Goal: Information Seeking & Learning: Learn about a topic

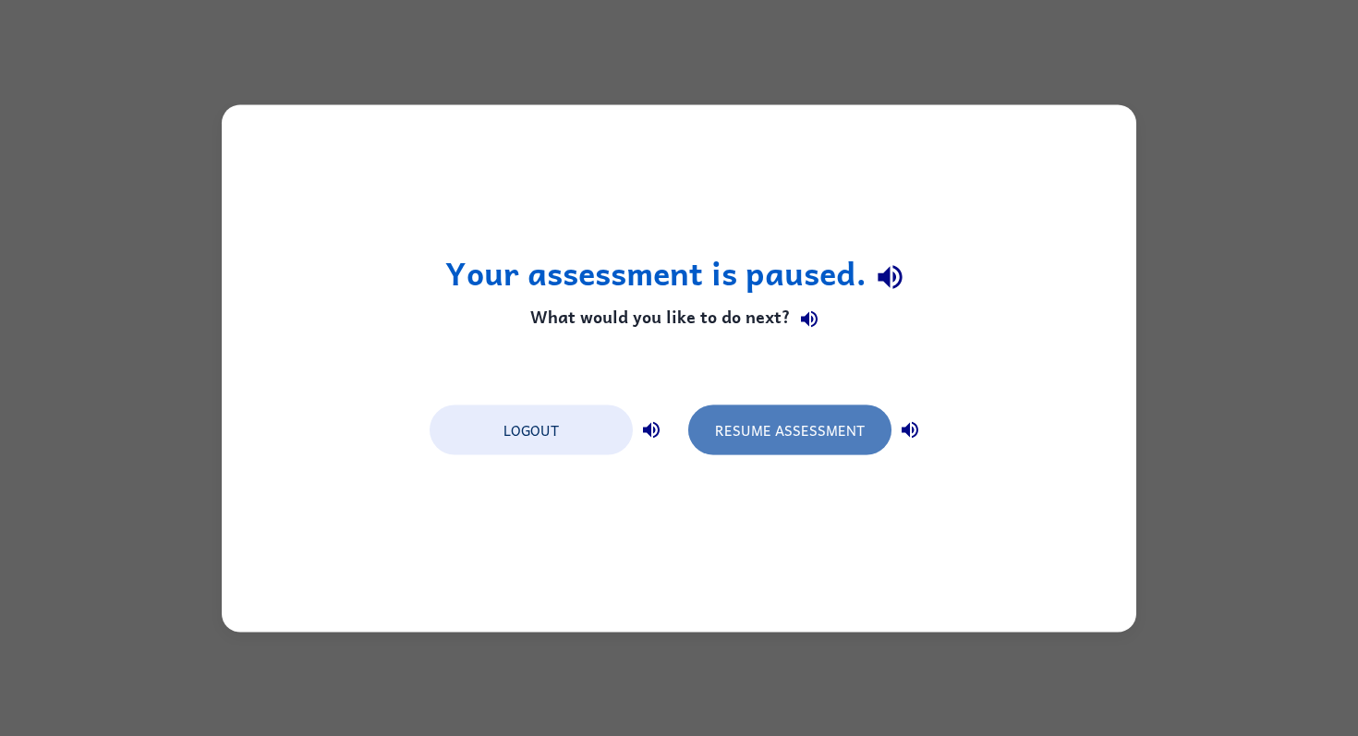
click at [786, 444] on button "Resume Assessment" at bounding box center [789, 430] width 203 height 50
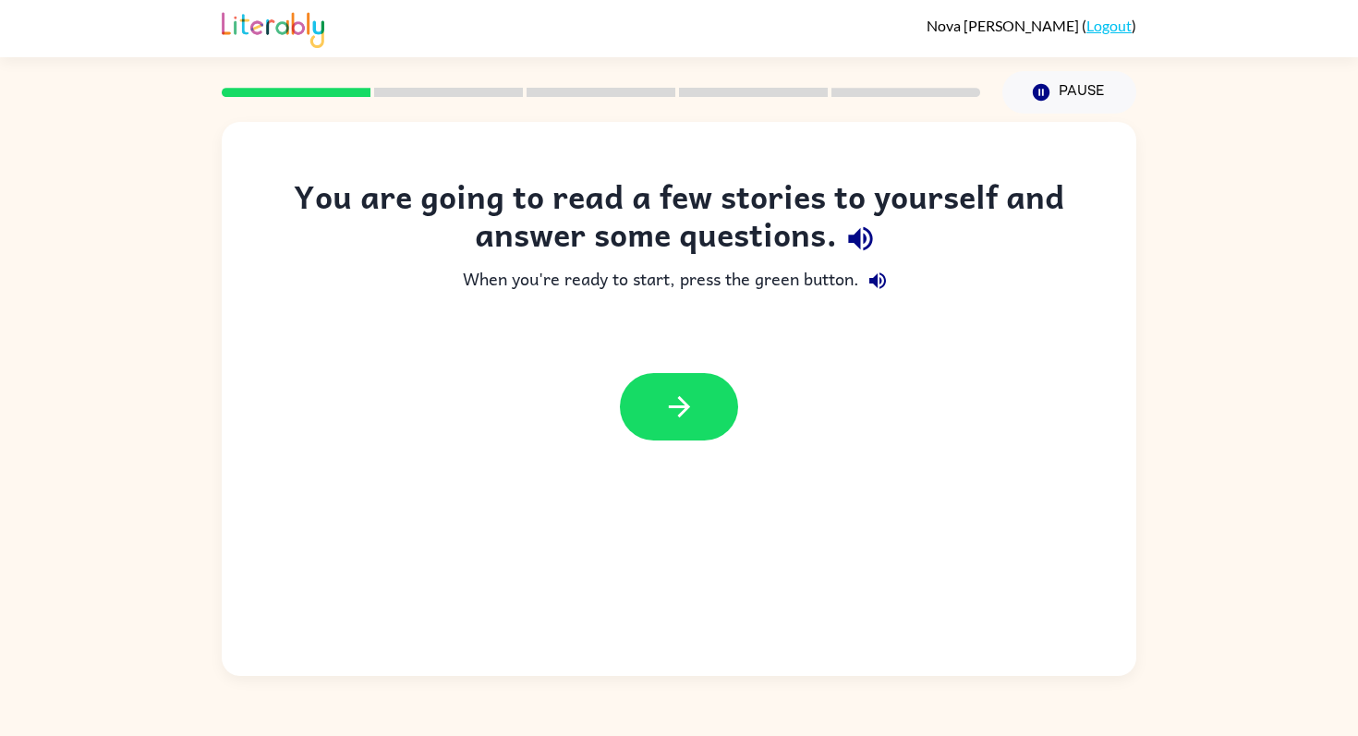
click at [857, 233] on icon "button" at bounding box center [860, 239] width 24 height 24
click at [889, 274] on icon "button" at bounding box center [878, 281] width 22 height 22
click at [723, 374] on div at bounding box center [679, 406] width 118 height 67
click at [697, 405] on button "button" at bounding box center [679, 406] width 118 height 67
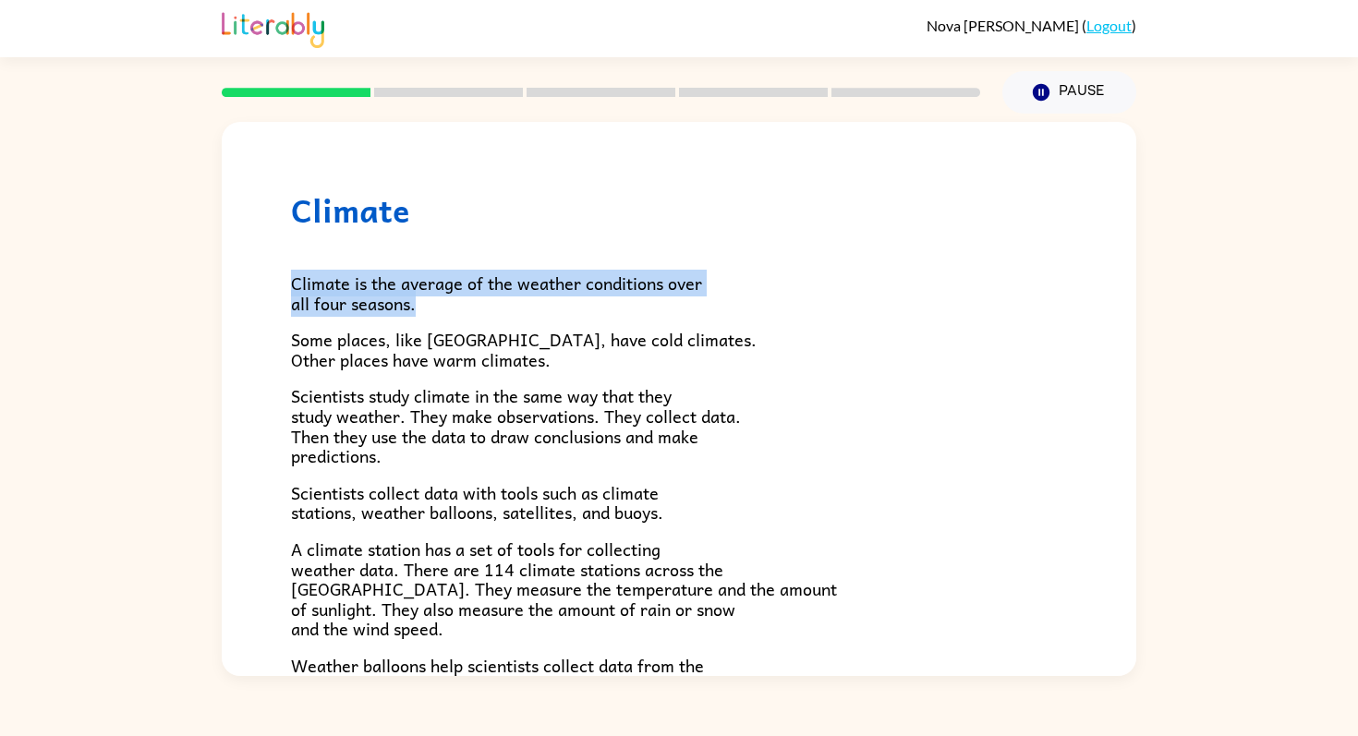
drag, startPoint x: 286, startPoint y: 285, endPoint x: 436, endPoint y: 311, distance: 151.9
click at [437, 310] on div "Climate Climate is the average of the weather conditions over all four seasons.…" at bounding box center [679, 596] width 915 height 949
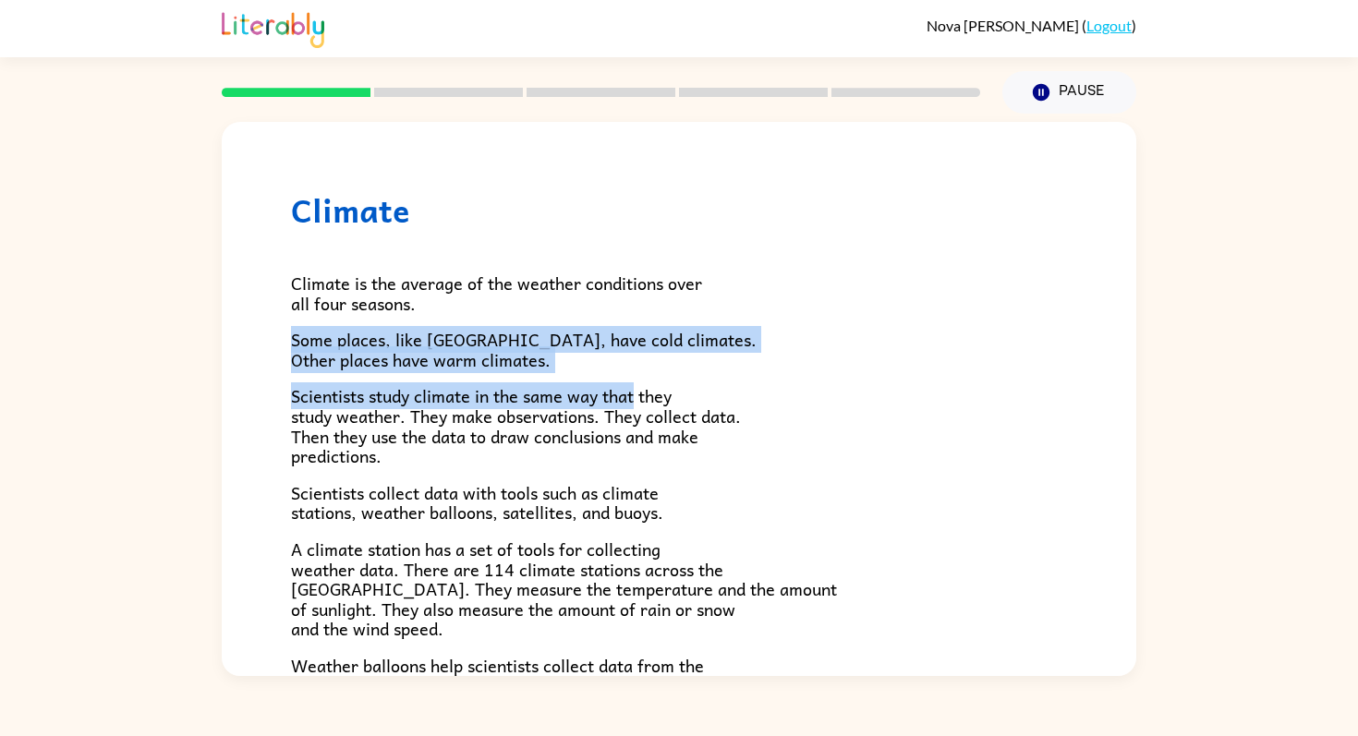
drag, startPoint x: 285, startPoint y: 342, endPoint x: 635, endPoint y: 399, distance: 353.9
click at [635, 399] on div "Climate Climate is the average of the weather conditions over all four seasons.…" at bounding box center [679, 596] width 915 height 949
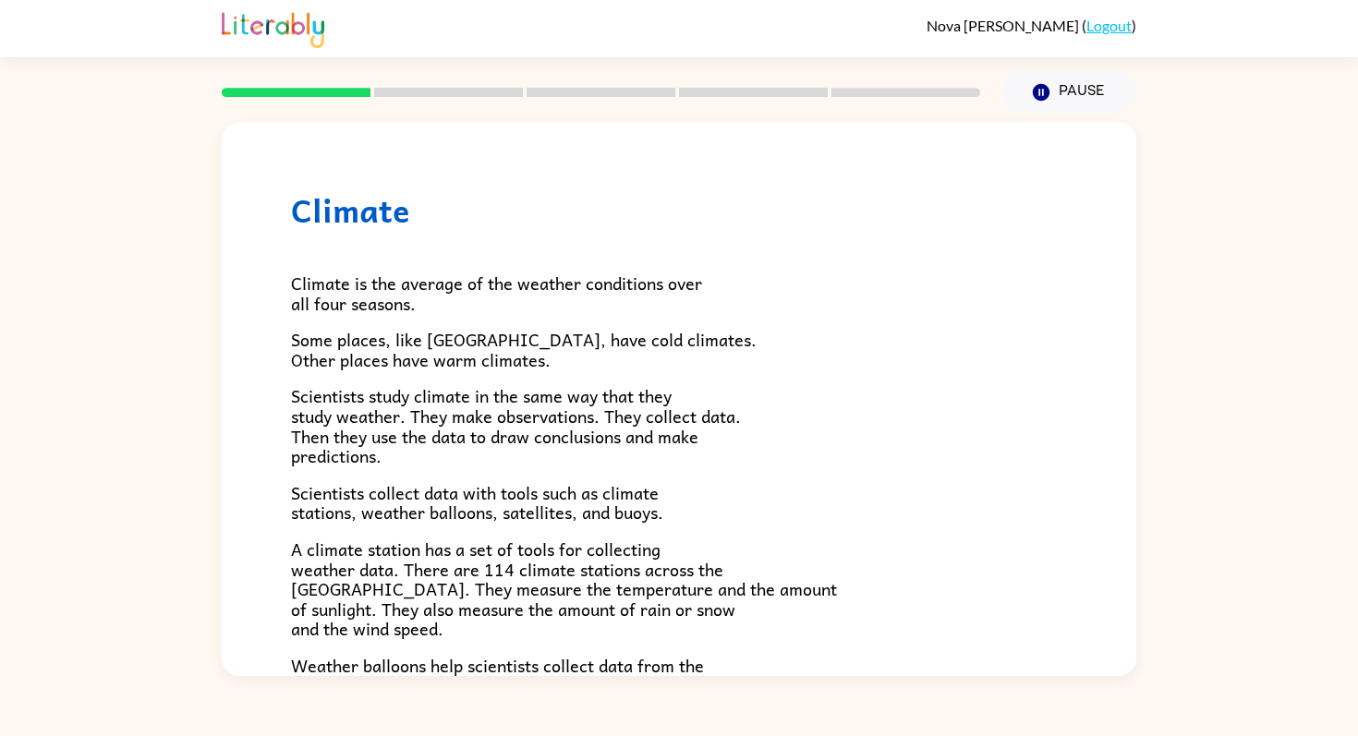
click at [642, 395] on span "Scientists study climate in the same way that they study weather. They make obs…" at bounding box center [516, 425] width 450 height 87
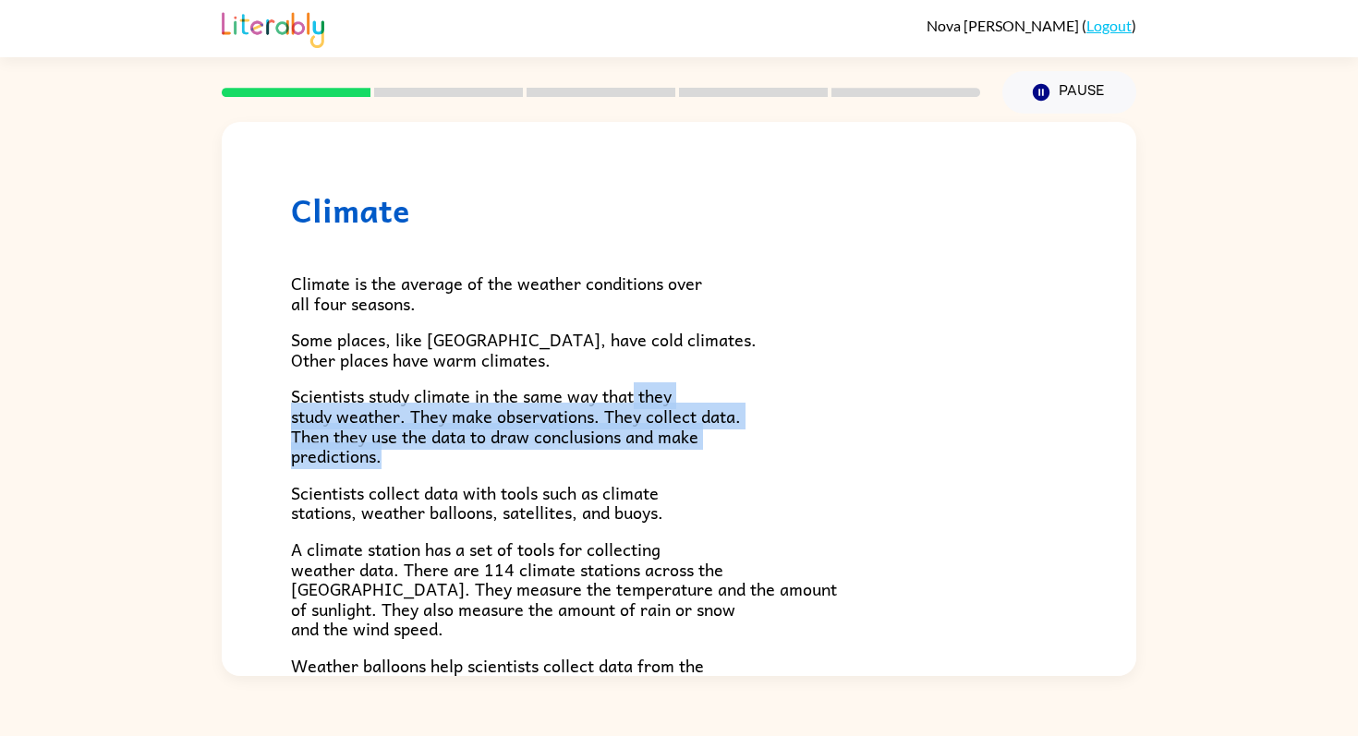
drag, startPoint x: 637, startPoint y: 400, endPoint x: 697, endPoint y: 471, distance: 92.5
click at [697, 471] on div "Climate is the average of the weather conditions over all four seasons. Some pl…" at bounding box center [679, 607] width 776 height 756
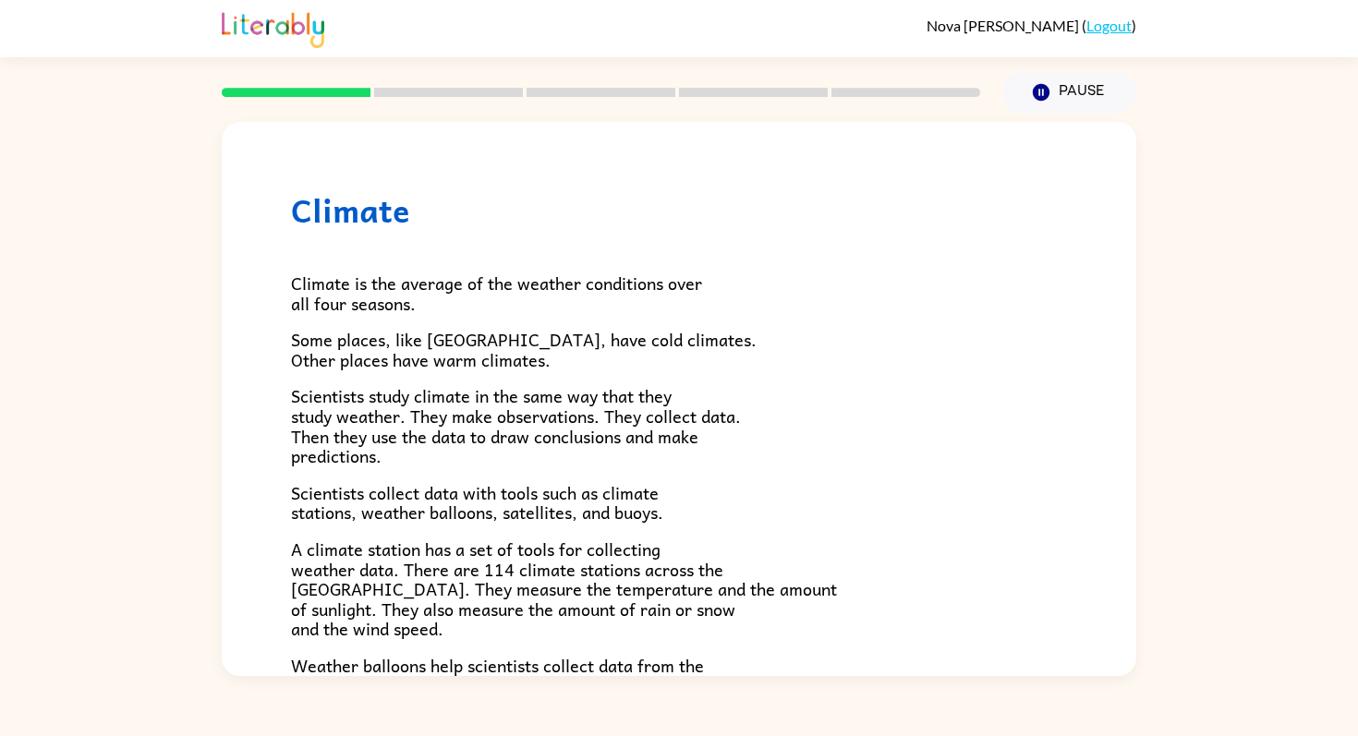
click at [297, 497] on span "Scientists collect data with tools such as climate stations, weather balloons, …" at bounding box center [477, 502] width 372 height 47
click at [290, 498] on div "Climate Climate is the average of the weather conditions over all four seasons.…" at bounding box center [679, 596] width 915 height 949
drag, startPoint x: 290, startPoint y: 498, endPoint x: 393, endPoint y: 493, distance: 102.6
click at [391, 492] on div "Climate Climate is the average of the weather conditions over all four seasons.…" at bounding box center [679, 596] width 915 height 949
click at [418, 501] on span "Scientists collect data with tools such as climate stations, weather balloons, …" at bounding box center [477, 502] width 372 height 47
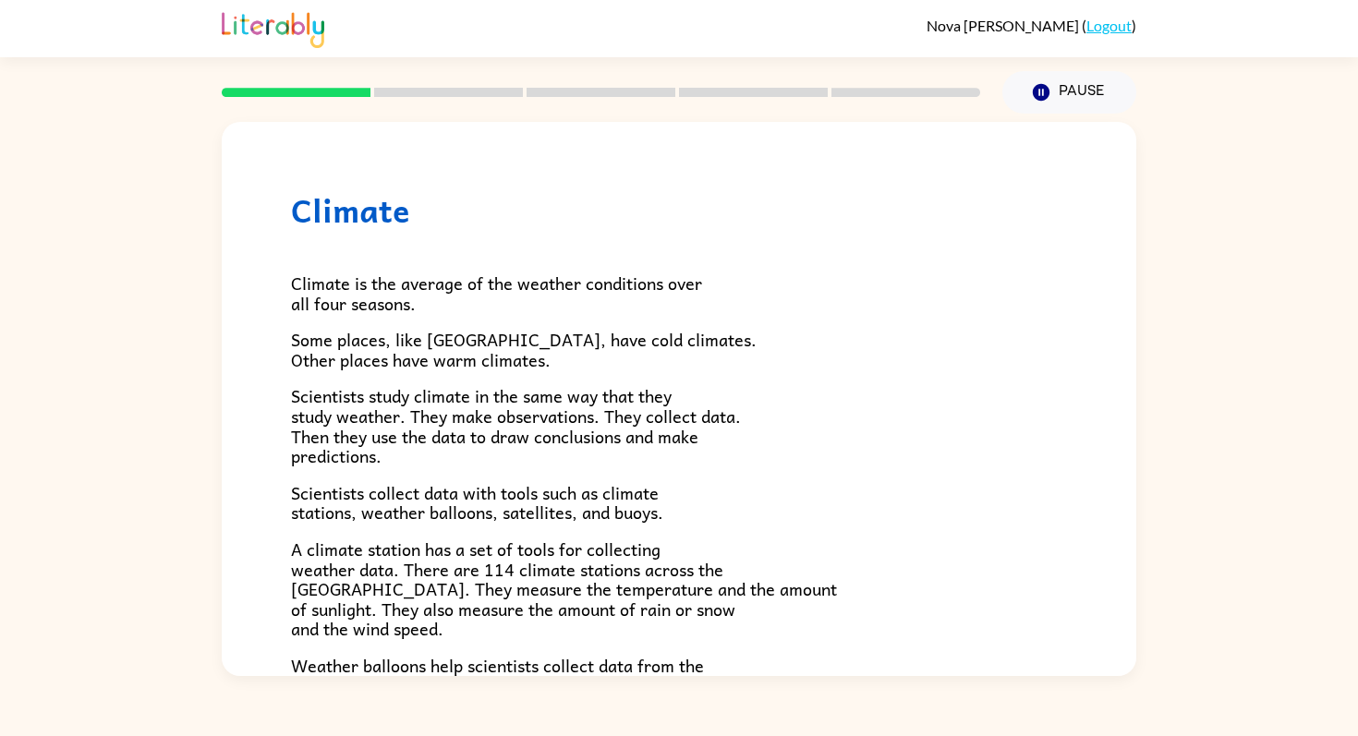
drag, startPoint x: 287, startPoint y: 496, endPoint x: 302, endPoint y: 497, distance: 14.8
click at [300, 496] on div "Climate Climate is the average of the weather conditions over all four seasons.…" at bounding box center [679, 596] width 915 height 949
click at [304, 497] on span "Scientists collect data with tools such as climate stations, weather balloons, …" at bounding box center [477, 502] width 372 height 47
drag, startPoint x: 288, startPoint y: 497, endPoint x: 299, endPoint y: 497, distance: 11.1
click at [291, 497] on div "Climate Climate is the average of the weather conditions over all four seasons.…" at bounding box center [679, 596] width 915 height 949
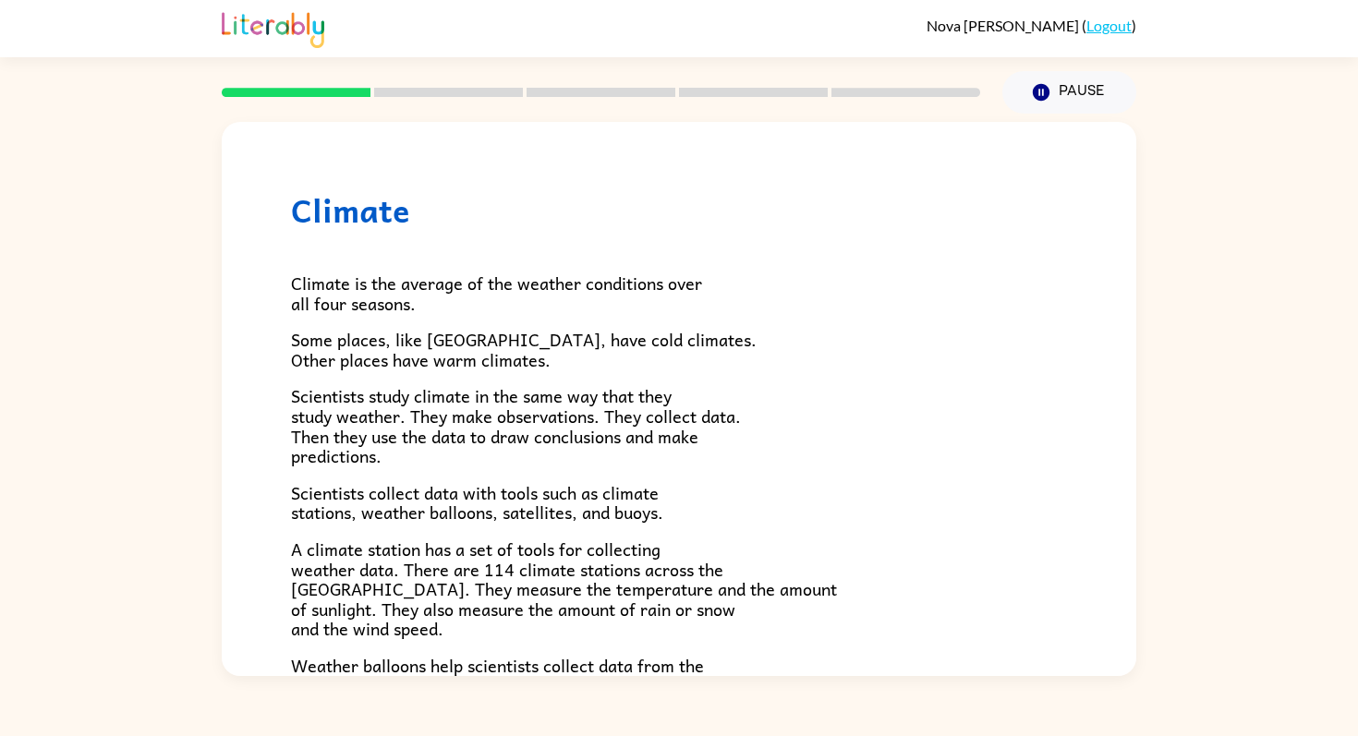
click at [308, 497] on span "Scientists collect data with tools such as climate stations, weather balloons, …" at bounding box center [477, 502] width 372 height 47
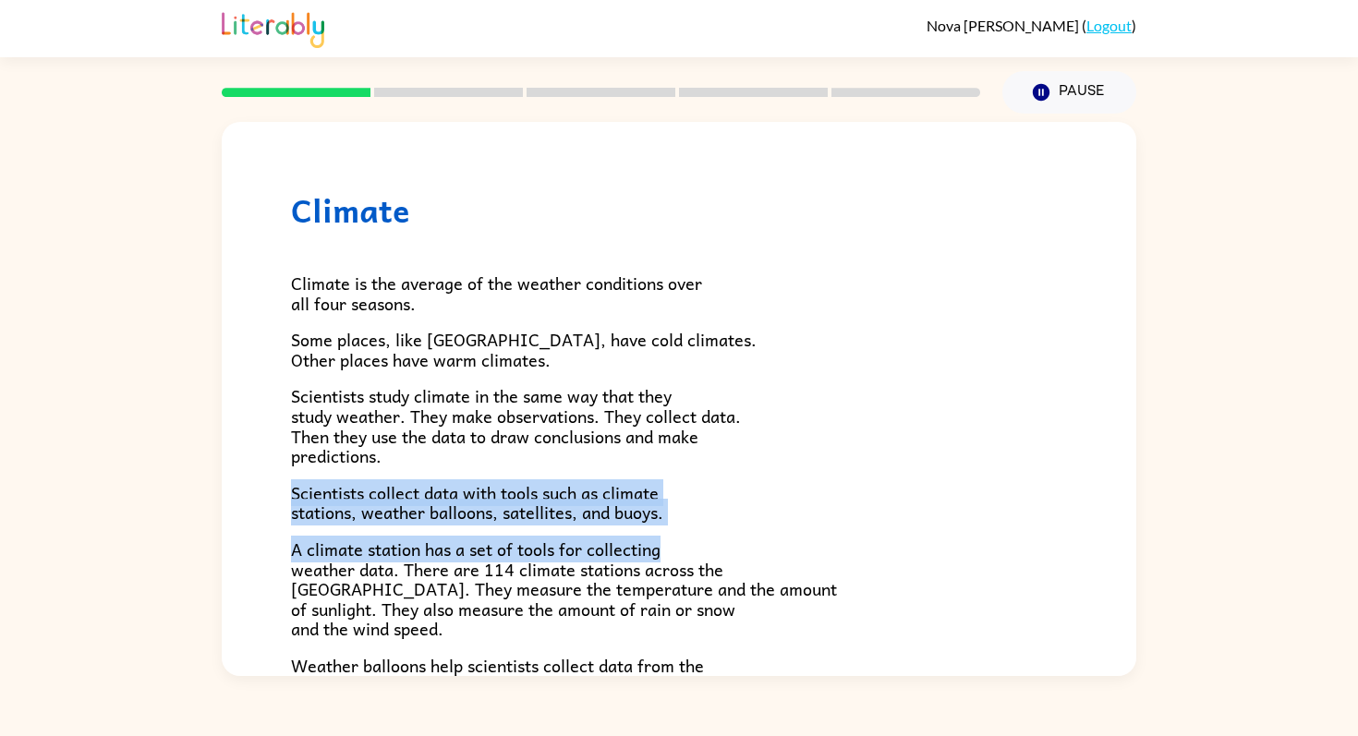
drag, startPoint x: 290, startPoint y: 497, endPoint x: 663, endPoint y: 552, distance: 377.3
click at [663, 552] on div "Climate Climate is the average of the weather conditions over all four seasons.…" at bounding box center [679, 596] width 915 height 949
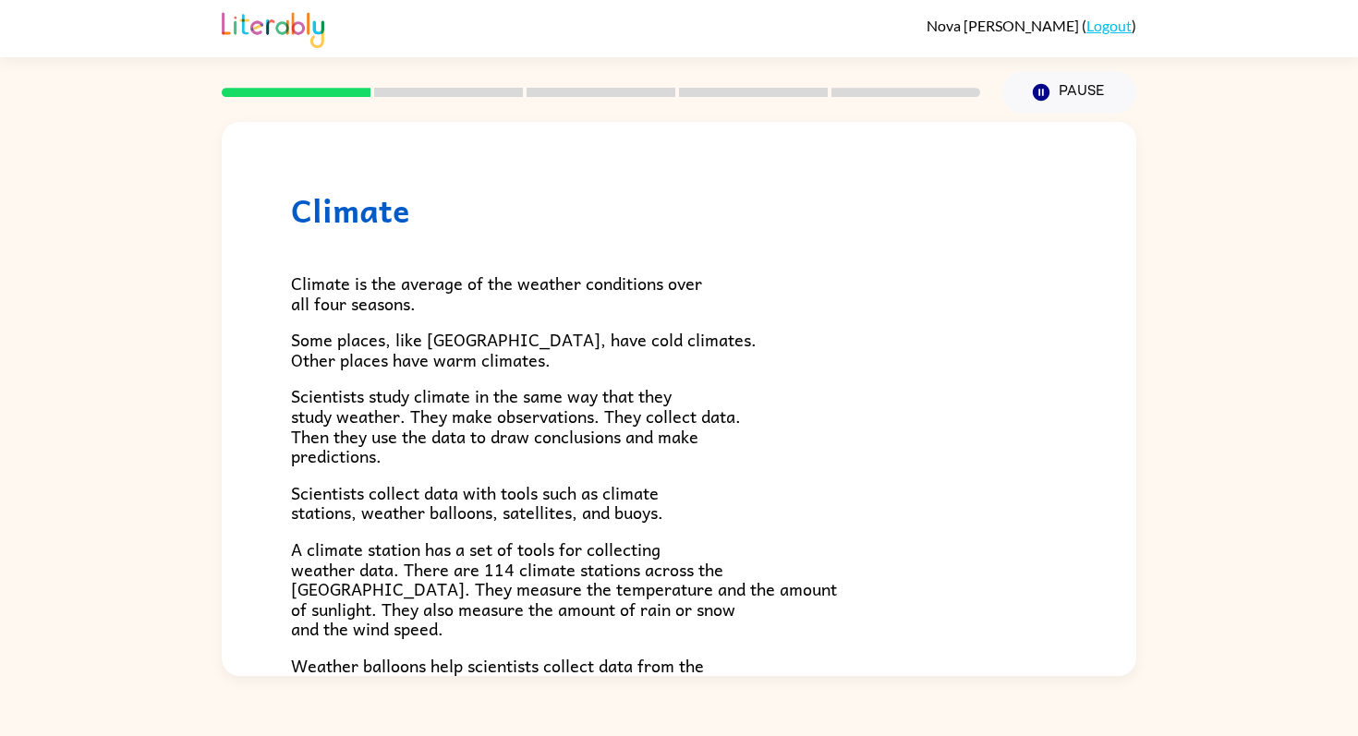
click at [291, 577] on span "A climate station has a set of tools for collecting weather data. There are 114…" at bounding box center [564, 589] width 546 height 106
drag, startPoint x: 290, startPoint y: 577, endPoint x: 543, endPoint y: 576, distance: 253.1
click at [543, 576] on span "A climate station has a set of tools for collecting weather data. There are 114…" at bounding box center [564, 589] width 546 height 106
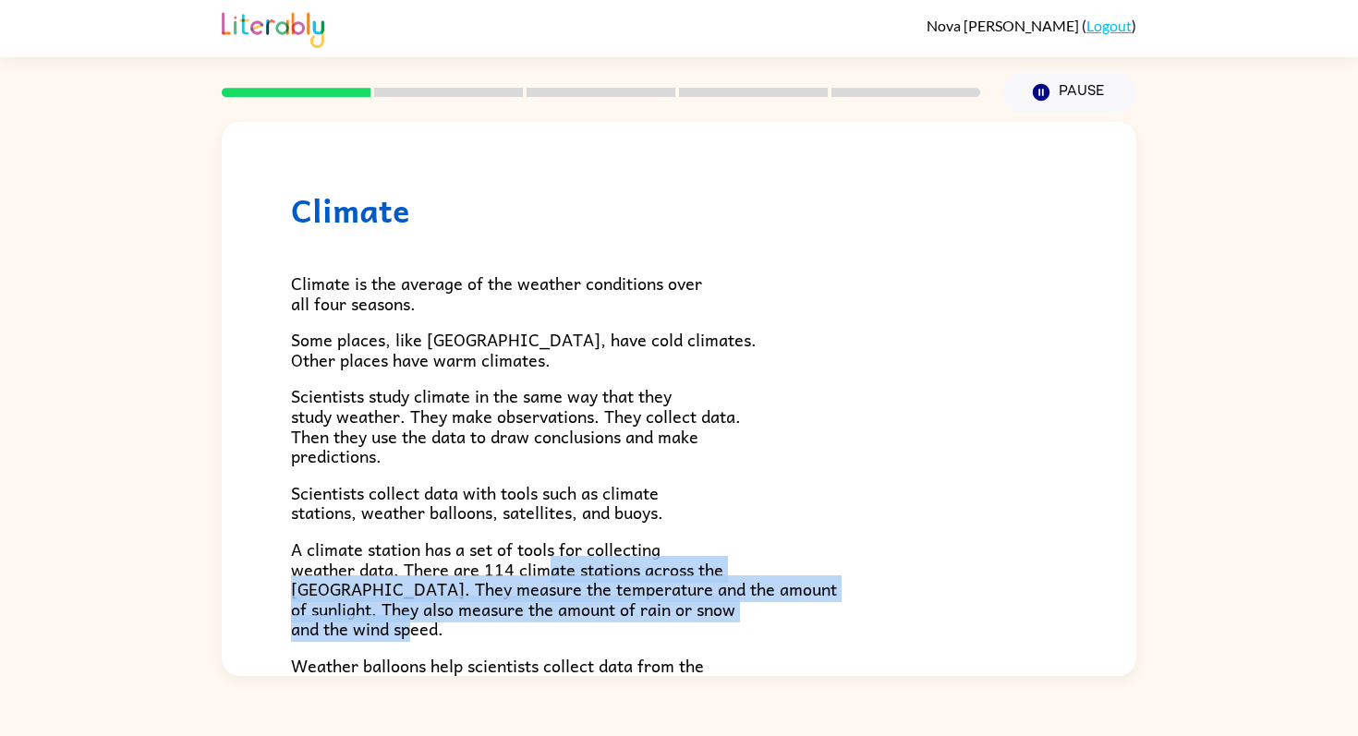
drag, startPoint x: 543, startPoint y: 576, endPoint x: 744, endPoint y: 619, distance: 205.1
click at [744, 619] on p "A climate station has a set of tools for collecting weather data. There are 114…" at bounding box center [679, 590] width 776 height 100
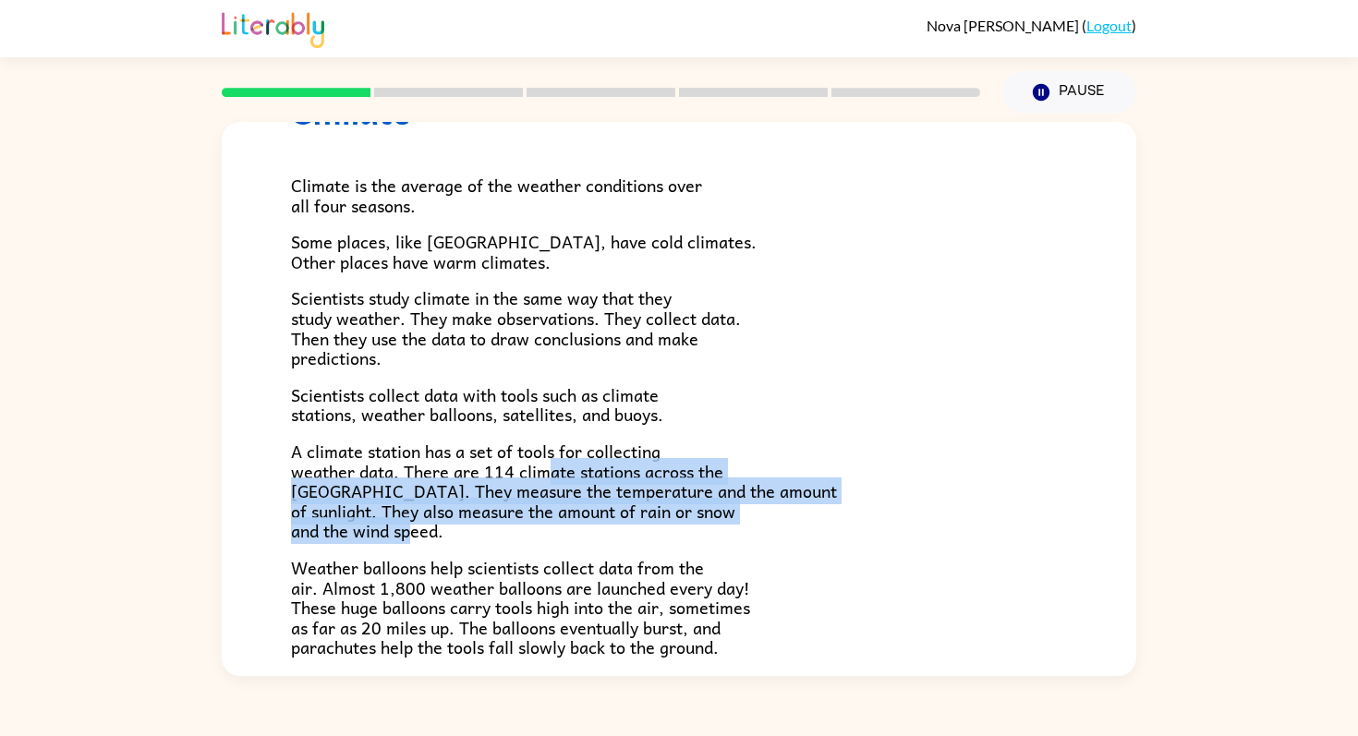
scroll to position [95, 0]
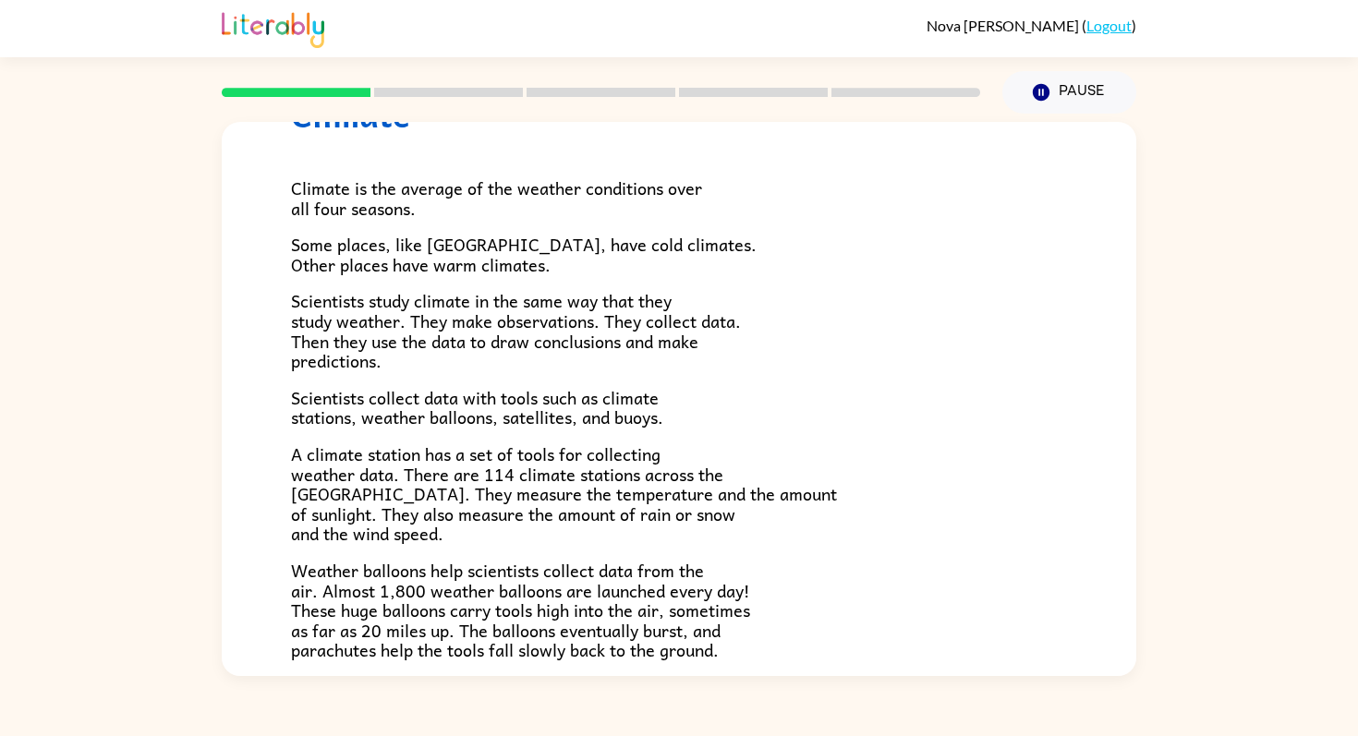
click at [296, 576] on span "Weather balloons help scientists collect data from the air. Almost 1,800 weathe…" at bounding box center [520, 610] width 459 height 106
drag, startPoint x: 295, startPoint y: 575, endPoint x: 637, endPoint y: 573, distance: 342.7
click at [637, 572] on span "Weather balloons help scientists collect data from the air. Almost 1,800 weathe…" at bounding box center [520, 610] width 459 height 106
click at [637, 573] on span "Weather balloons help scientists collect data from the air. Almost 1,800 weathe…" at bounding box center [520, 610] width 459 height 106
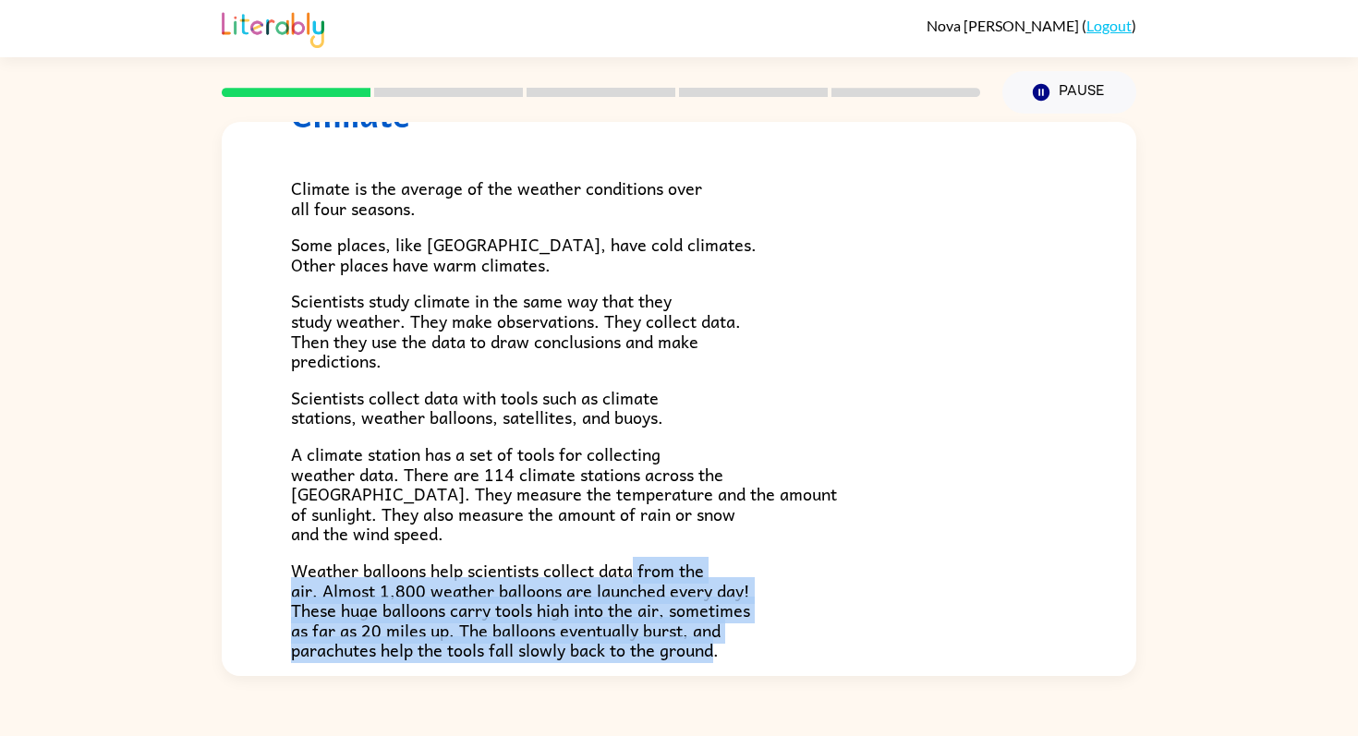
drag, startPoint x: 637, startPoint y: 573, endPoint x: 705, endPoint y: 663, distance: 112.9
click at [705, 663] on span "Weather balloons help scientists collect data from the air. Almost 1,800 weathe…" at bounding box center [520, 610] width 459 height 106
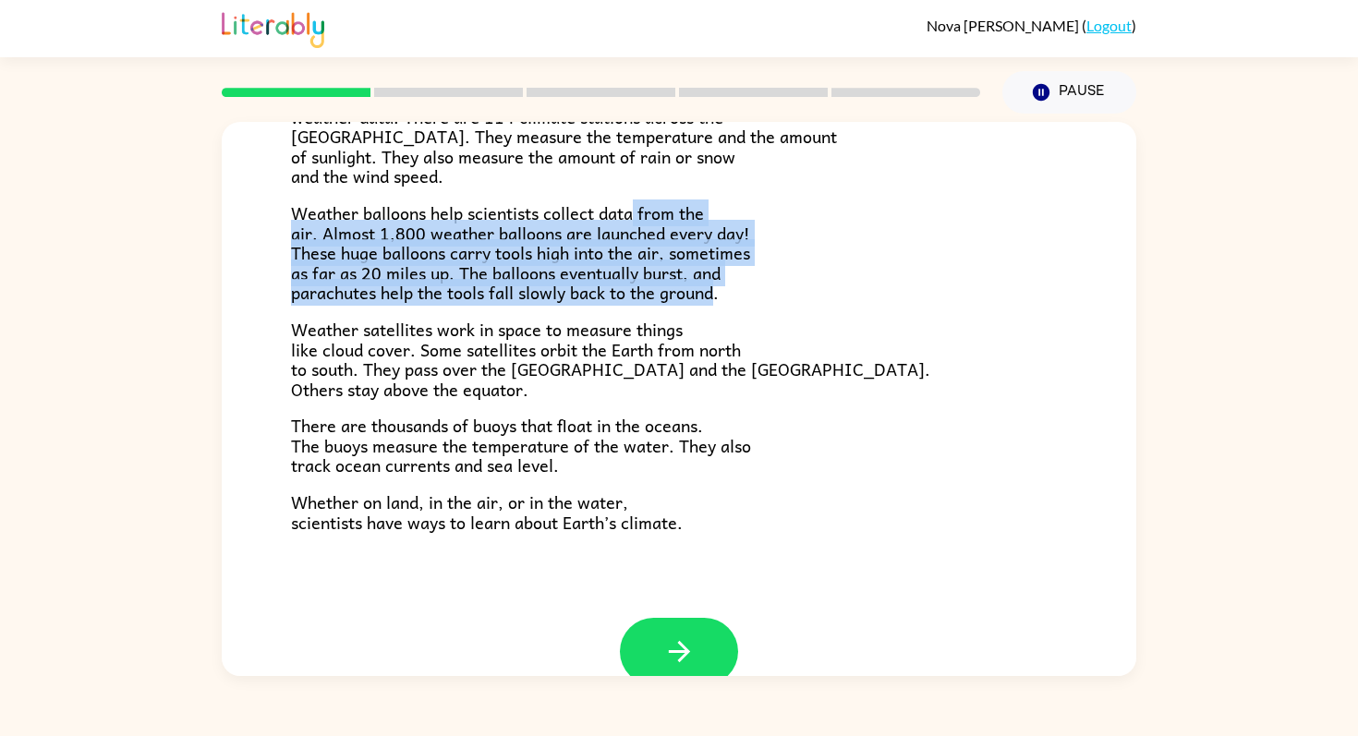
scroll to position [490, 0]
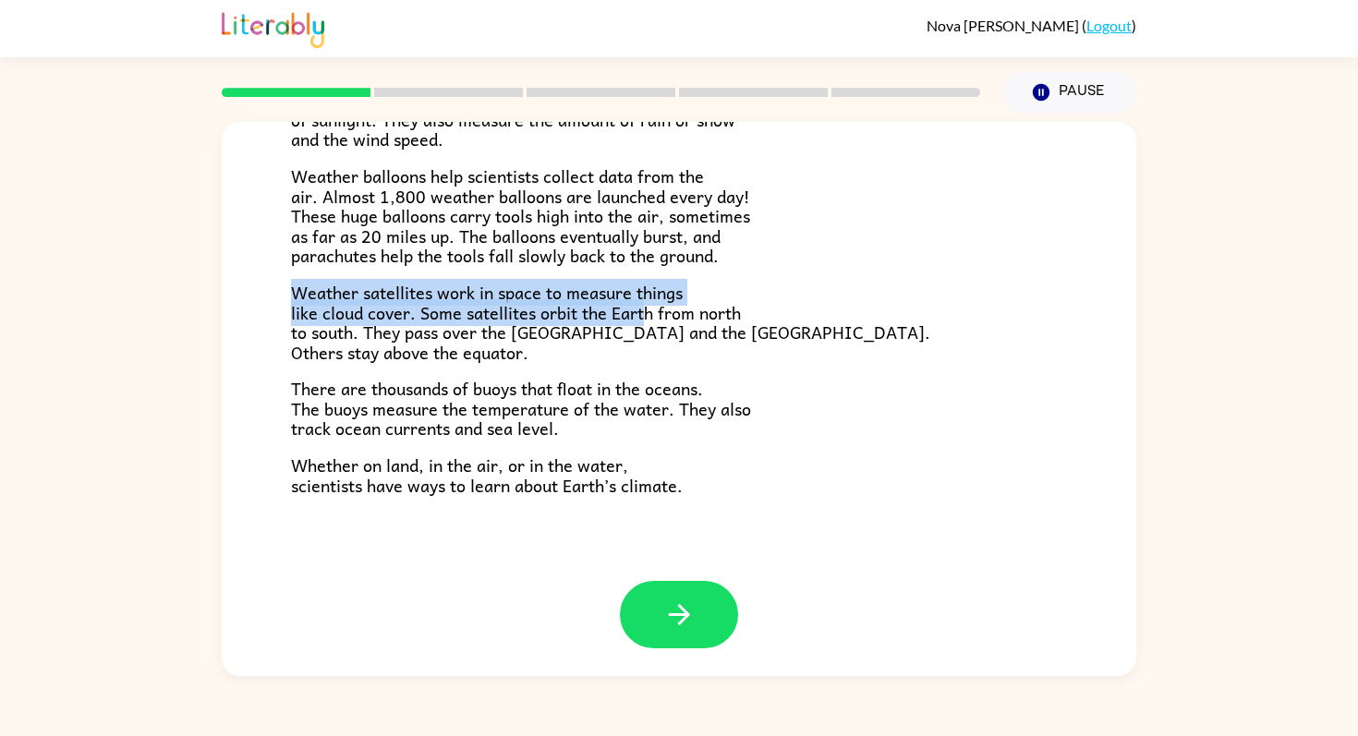
drag, startPoint x: 291, startPoint y: 296, endPoint x: 646, endPoint y: 322, distance: 355.8
click at [646, 322] on span "Weather satellites work in space to measure things like cloud cover. Some satel…" at bounding box center [610, 322] width 639 height 87
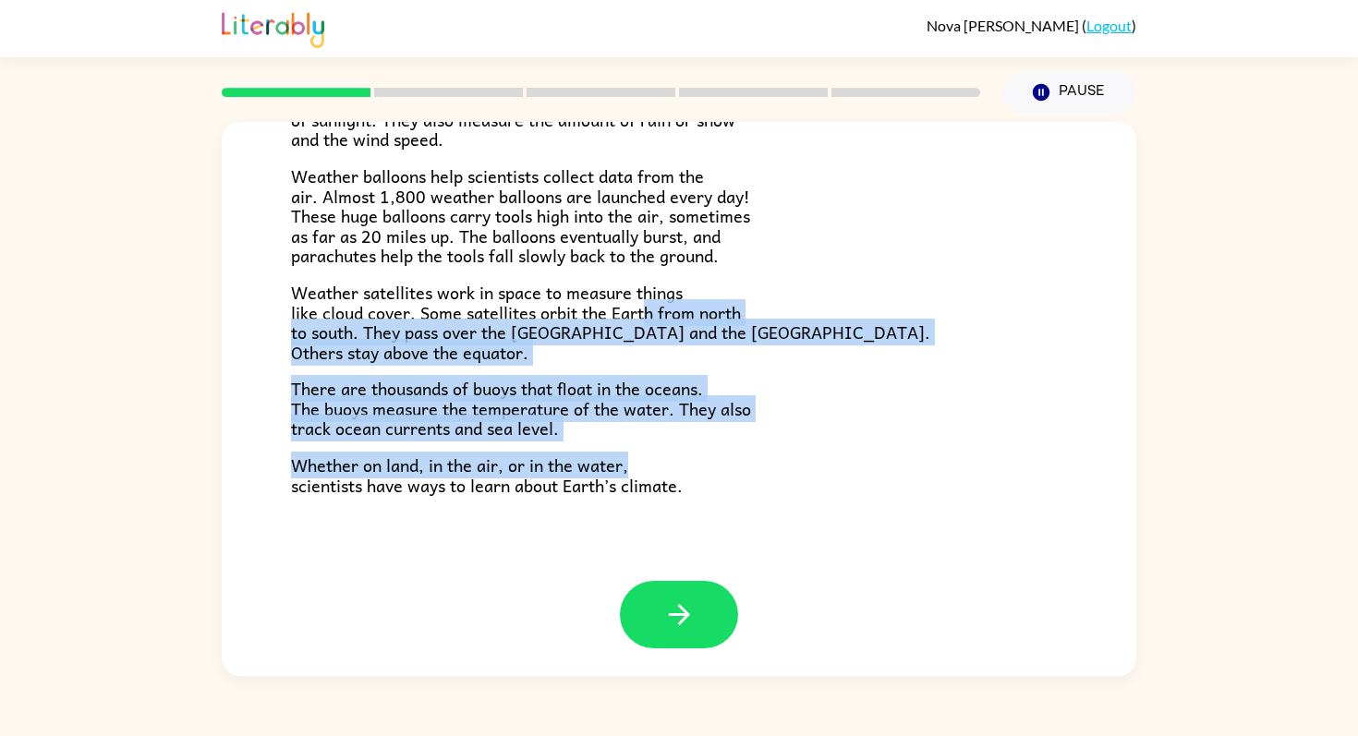
drag, startPoint x: 646, startPoint y: 322, endPoint x: 716, endPoint y: 470, distance: 163.6
click at [716, 470] on div "Climate is the average of the weather conditions over all four seasons. Some pl…" at bounding box center [679, 117] width 776 height 756
click at [716, 470] on p "Whether on land, in the air, or in the water, scientists have ways to learn abo…" at bounding box center [679, 475] width 776 height 40
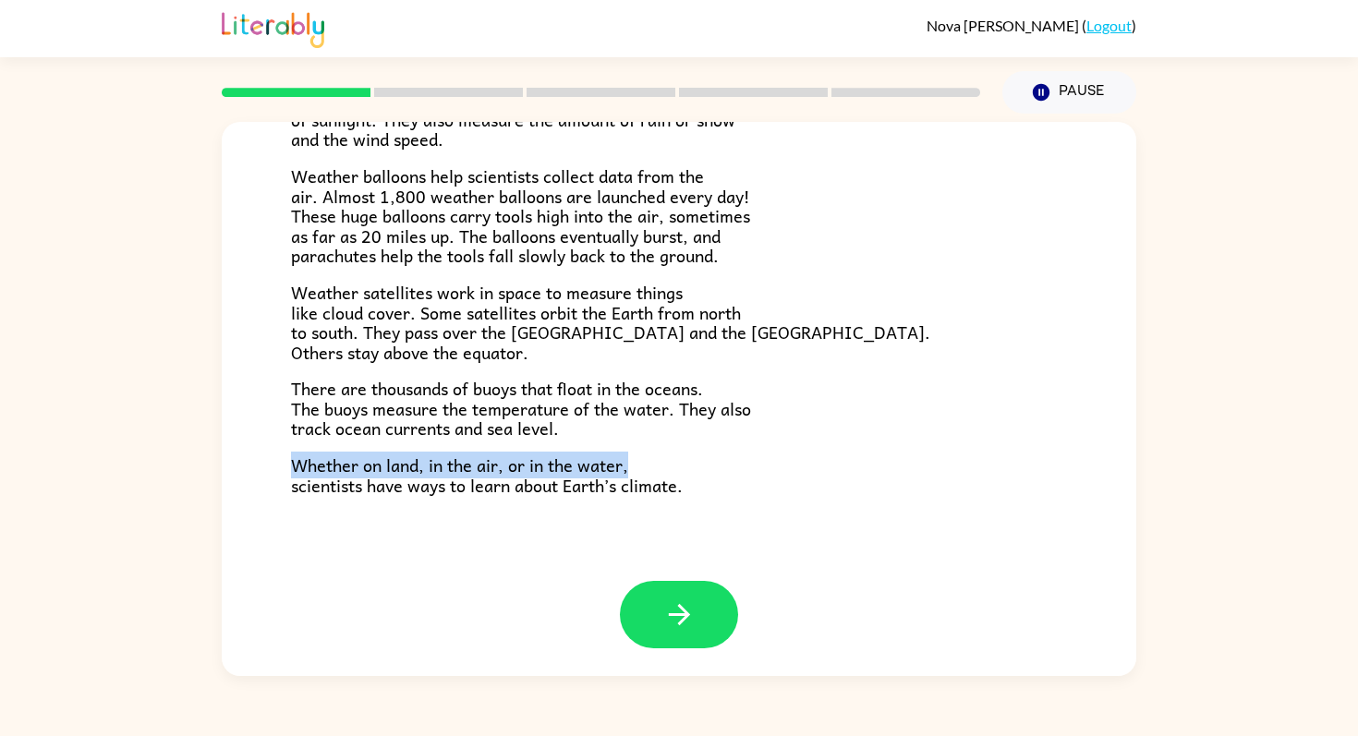
drag, startPoint x: 665, startPoint y: 467, endPoint x: 300, endPoint y: 476, distance: 365.0
click at [300, 476] on p "Whether on land, in the air, or in the water, scientists have ways to learn abo…" at bounding box center [679, 475] width 776 height 40
click at [296, 476] on span "Whether on land, in the air, or in the water, scientists have ways to learn abo…" at bounding box center [487, 475] width 392 height 47
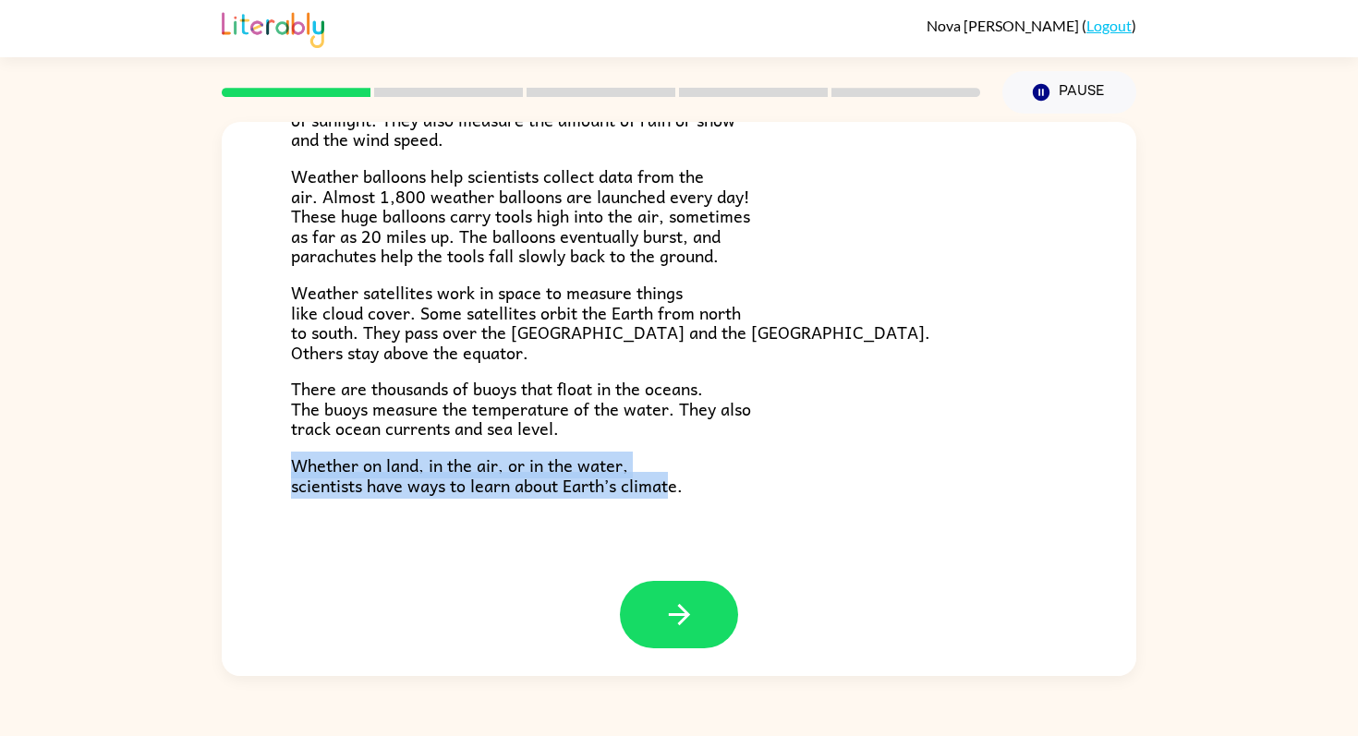
drag, startPoint x: 293, startPoint y: 476, endPoint x: 671, endPoint y: 498, distance: 378.5
click at [671, 498] on span "Whether on land, in the air, or in the water, scientists have ways to learn abo…" at bounding box center [487, 475] width 392 height 47
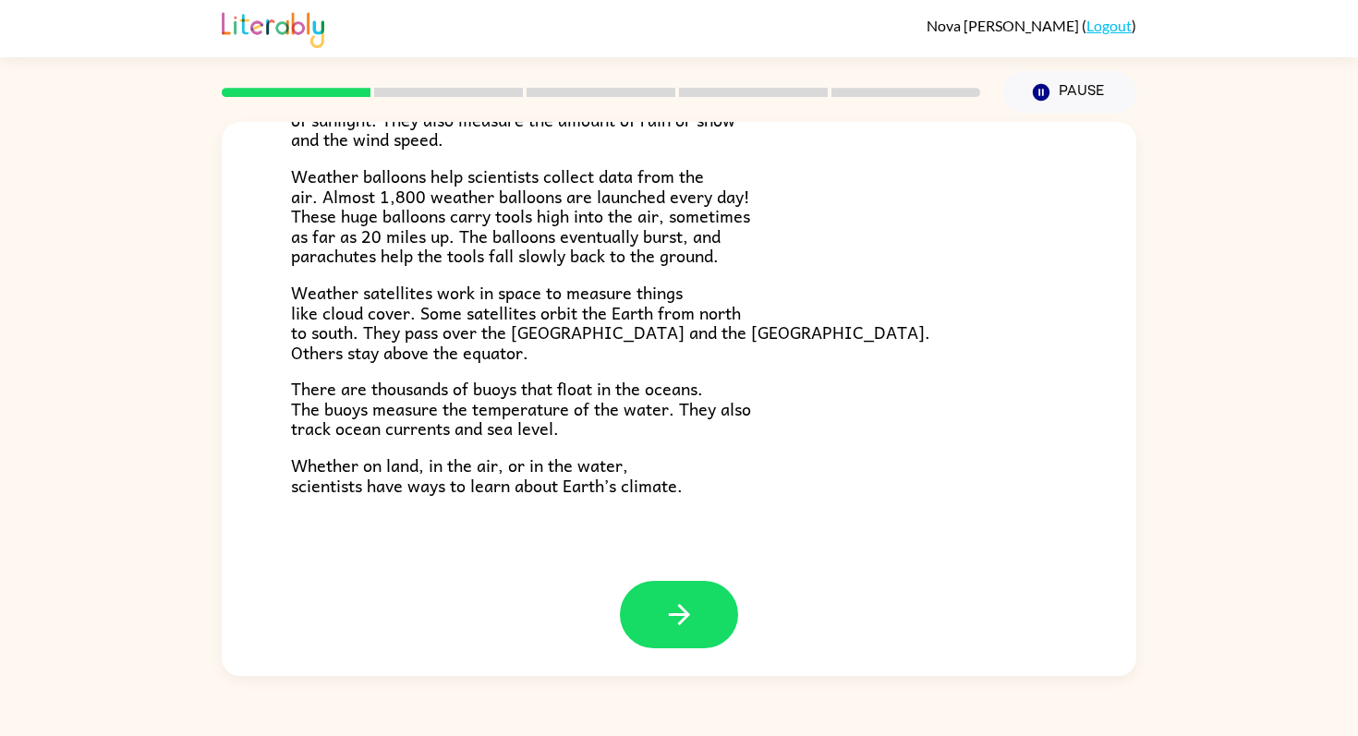
click at [677, 502] on div "Climate Climate is the average of the weather conditions over all four seasons.…" at bounding box center [679, 106] width 915 height 949
click at [694, 601] on icon "button" at bounding box center [679, 615] width 32 height 32
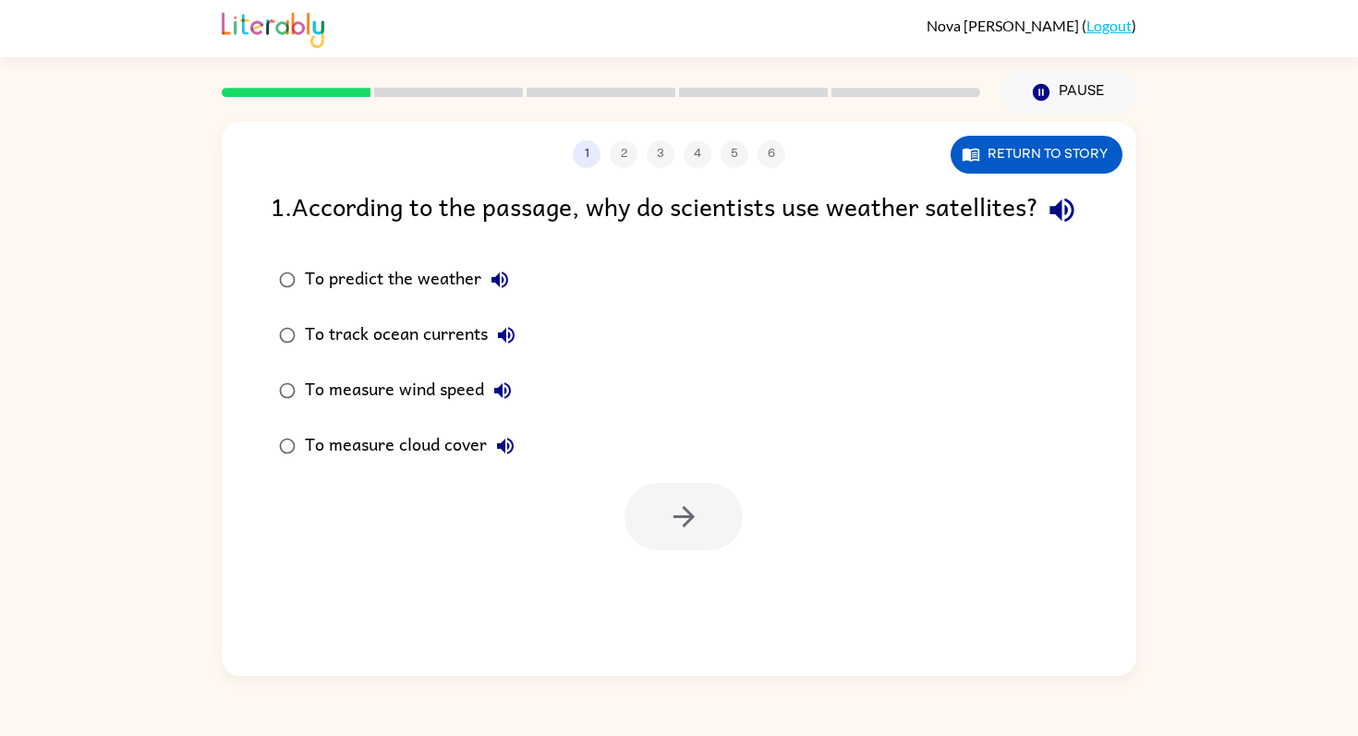
click at [1049, 223] on icon "button" at bounding box center [1061, 211] width 24 height 24
click at [493, 288] on icon "button" at bounding box center [499, 280] width 17 height 17
click at [506, 344] on icon "button" at bounding box center [506, 335] width 17 height 17
click at [507, 402] on icon "button" at bounding box center [502, 391] width 22 height 22
click at [508, 455] on icon "button" at bounding box center [505, 446] width 17 height 17
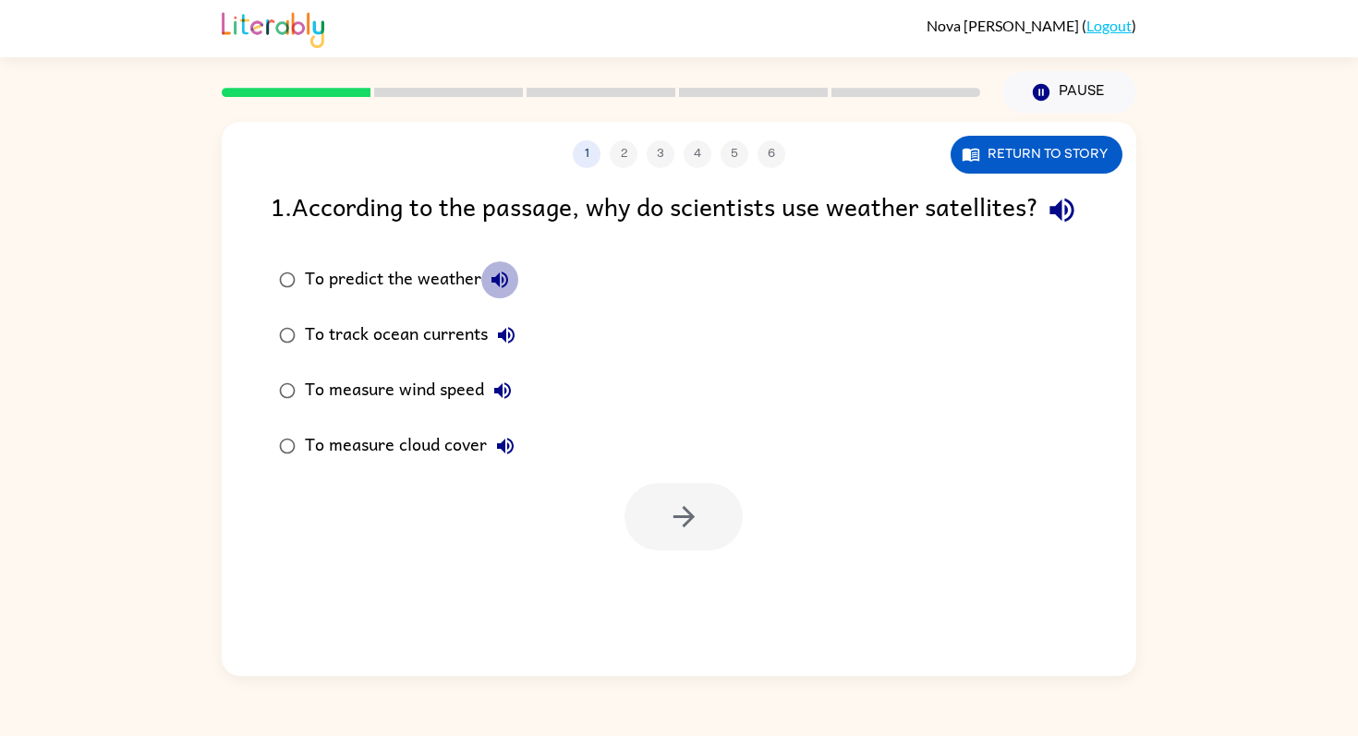
click at [506, 288] on icon "button" at bounding box center [499, 280] width 17 height 17
click at [444, 298] on div "To predict the weather" at bounding box center [411, 279] width 213 height 37
click at [721, 551] on button "button" at bounding box center [684, 516] width 118 height 67
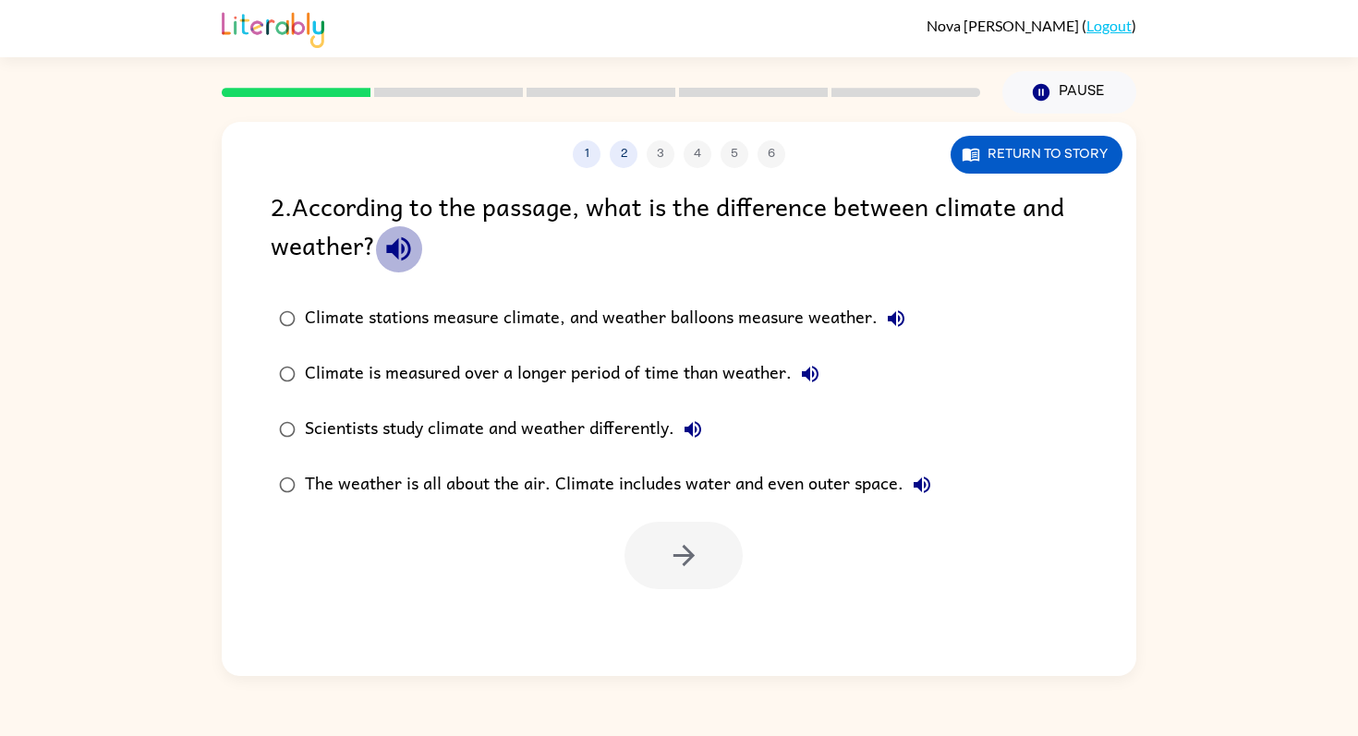
click at [400, 246] on icon "button" at bounding box center [398, 249] width 32 height 32
click at [896, 313] on icon "button" at bounding box center [896, 319] width 22 height 22
click at [817, 374] on icon "button" at bounding box center [810, 374] width 17 height 17
click at [701, 423] on icon "button" at bounding box center [693, 429] width 22 height 22
click at [923, 470] on button "The weather is all about the air. Climate includes water and even outer space." at bounding box center [922, 485] width 37 height 37
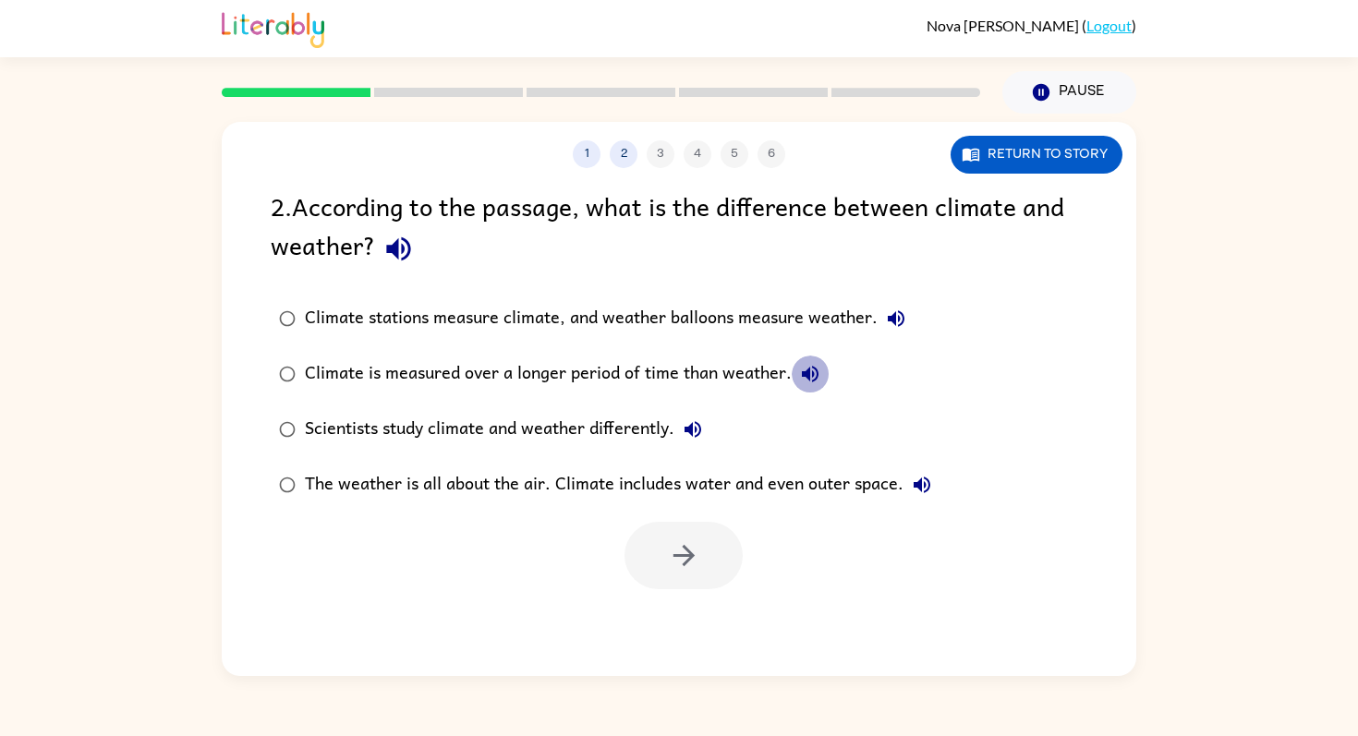
click at [821, 369] on button "Climate is measured over a longer period of time than weather." at bounding box center [810, 374] width 37 height 37
click at [818, 369] on icon "button" at bounding box center [810, 374] width 22 height 22
click at [402, 253] on icon "button" at bounding box center [398, 249] width 32 height 32
click at [900, 314] on icon "button" at bounding box center [896, 319] width 22 height 22
click at [793, 312] on div "Climate stations measure climate, and weather balloons measure weather." at bounding box center [610, 318] width 610 height 37
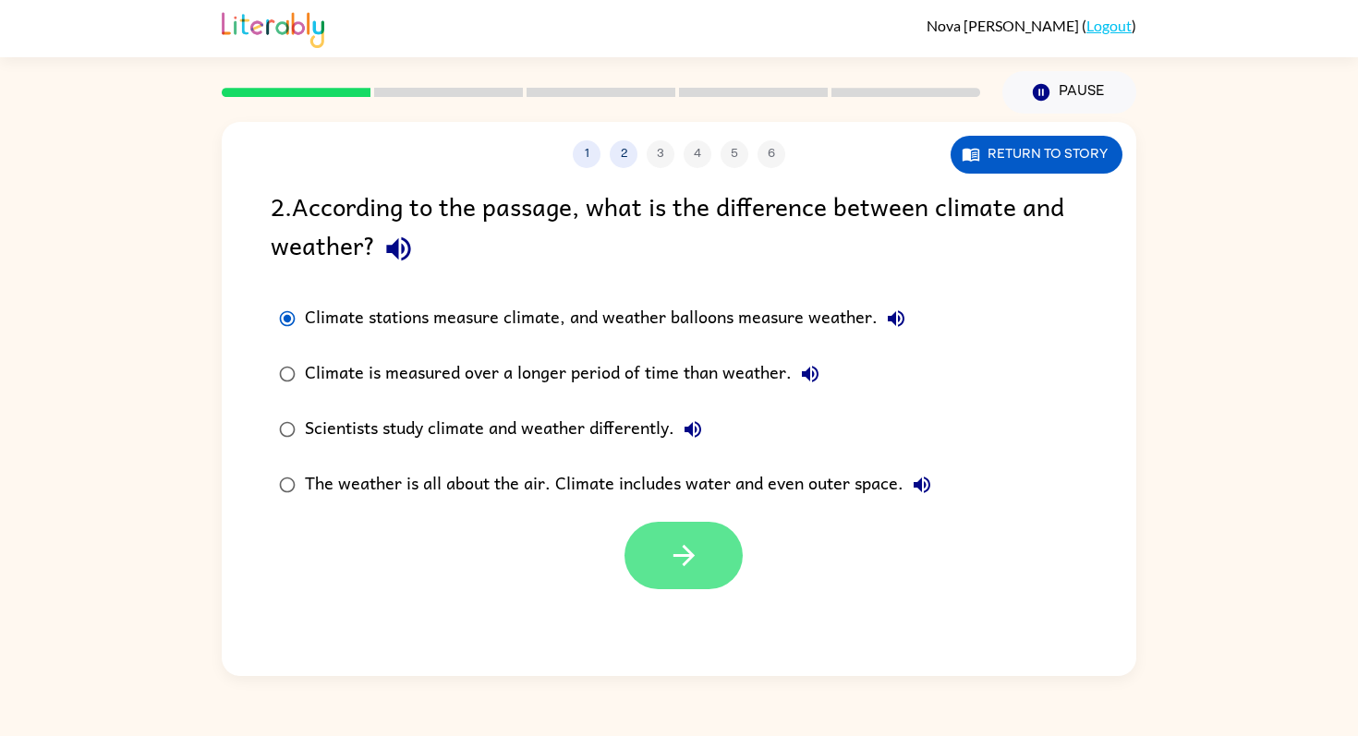
click at [701, 563] on button "button" at bounding box center [684, 555] width 118 height 67
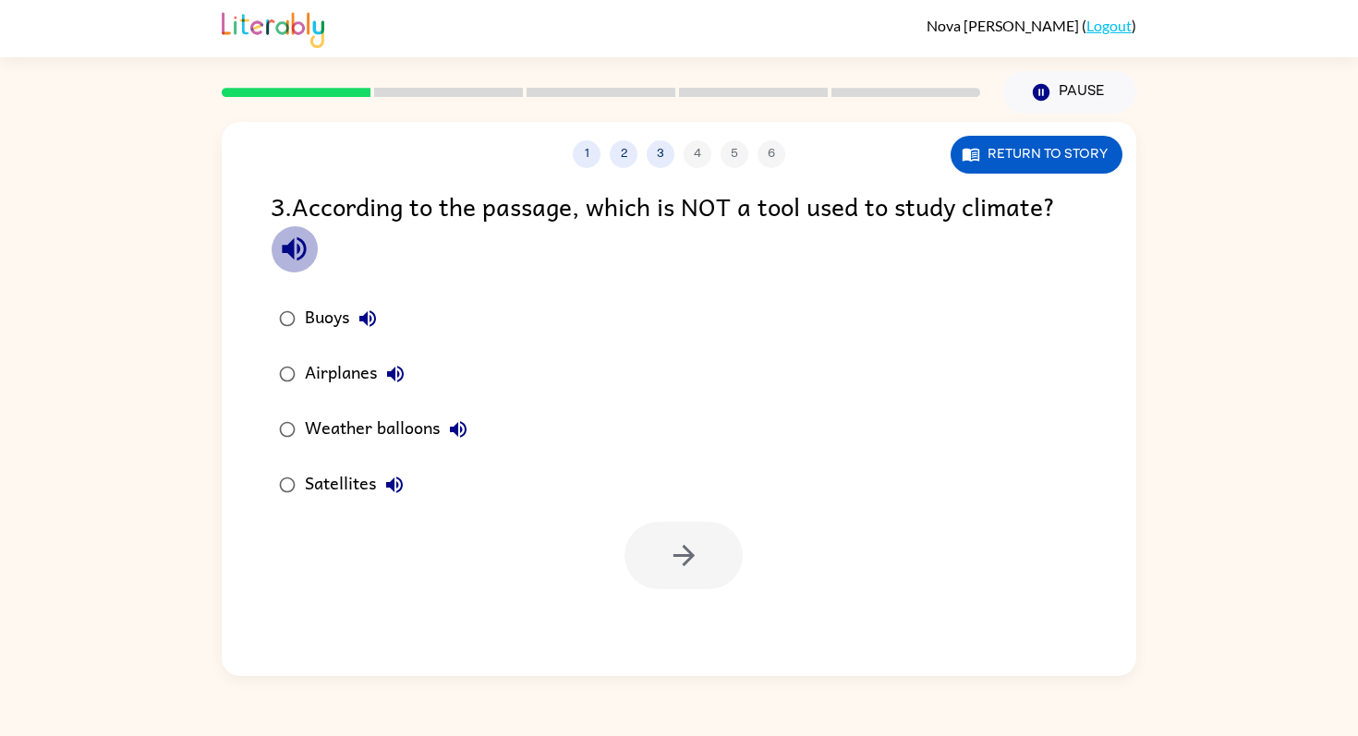
click at [280, 244] on icon "button" at bounding box center [294, 249] width 32 height 32
click at [371, 309] on icon "button" at bounding box center [368, 319] width 22 height 22
click at [400, 370] on icon "button" at bounding box center [395, 374] width 22 height 22
click at [467, 422] on icon "button" at bounding box center [458, 429] width 22 height 22
click at [403, 478] on icon "button" at bounding box center [394, 485] width 22 height 22
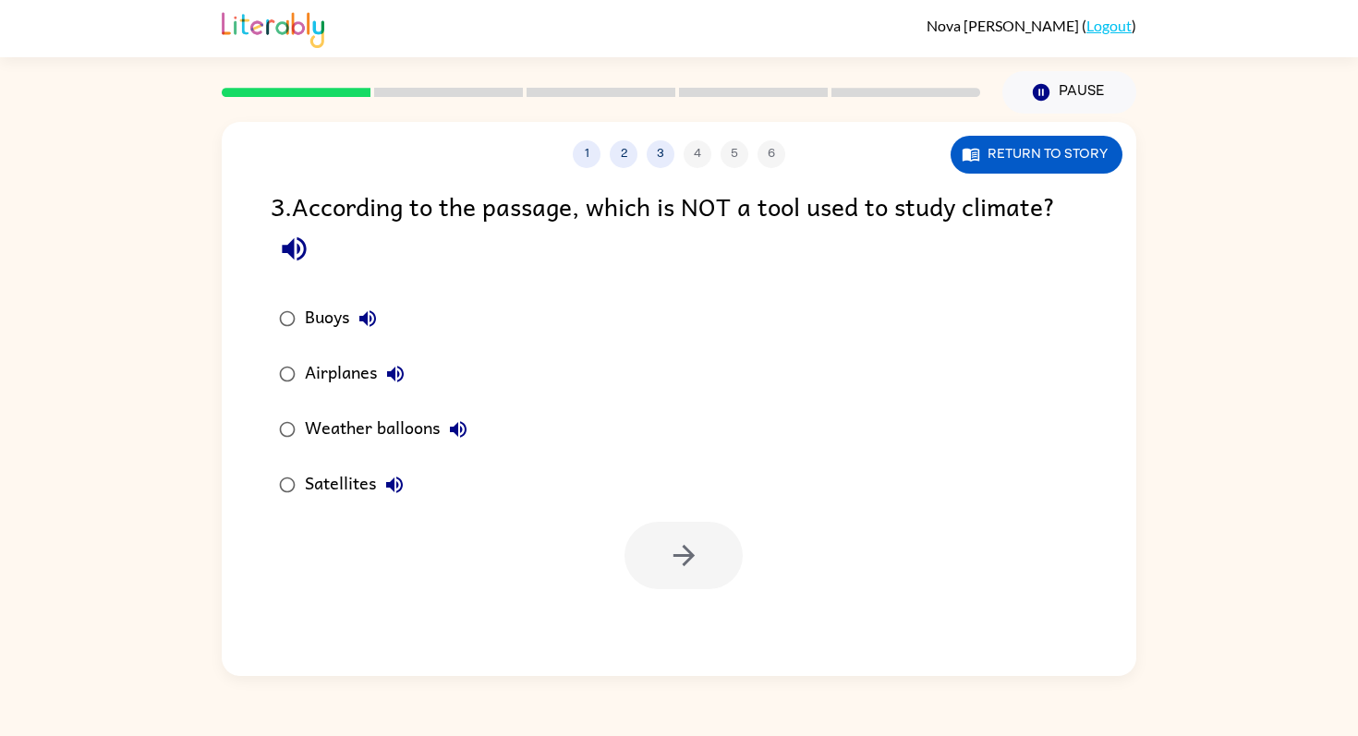
click at [359, 369] on div "Airplanes" at bounding box center [359, 374] width 109 height 37
click at [640, 540] on button "button" at bounding box center [684, 555] width 118 height 67
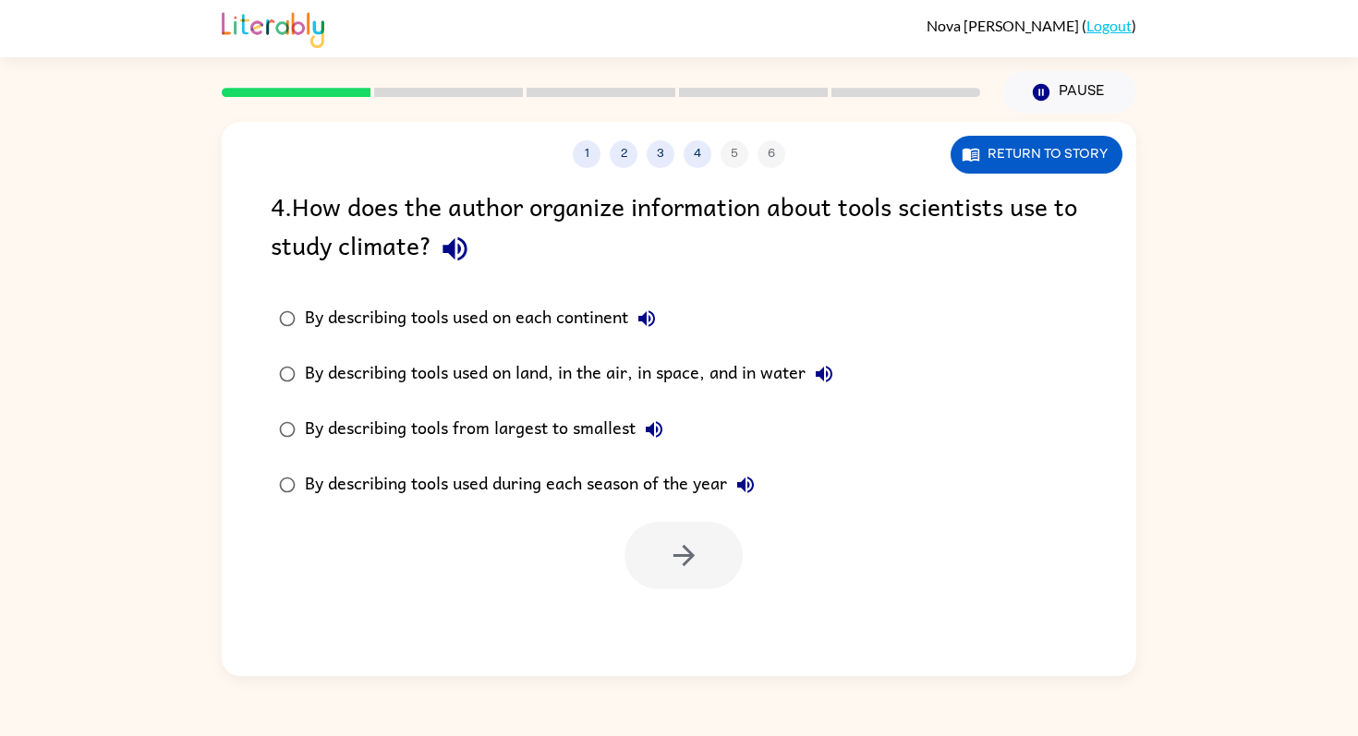
click at [455, 248] on icon "button" at bounding box center [455, 249] width 32 height 32
click at [649, 309] on icon "button" at bounding box center [647, 319] width 22 height 22
click at [831, 375] on icon "button" at bounding box center [824, 374] width 17 height 17
click at [663, 424] on icon "button" at bounding box center [654, 429] width 22 height 22
click at [754, 481] on icon "button" at bounding box center [745, 485] width 22 height 22
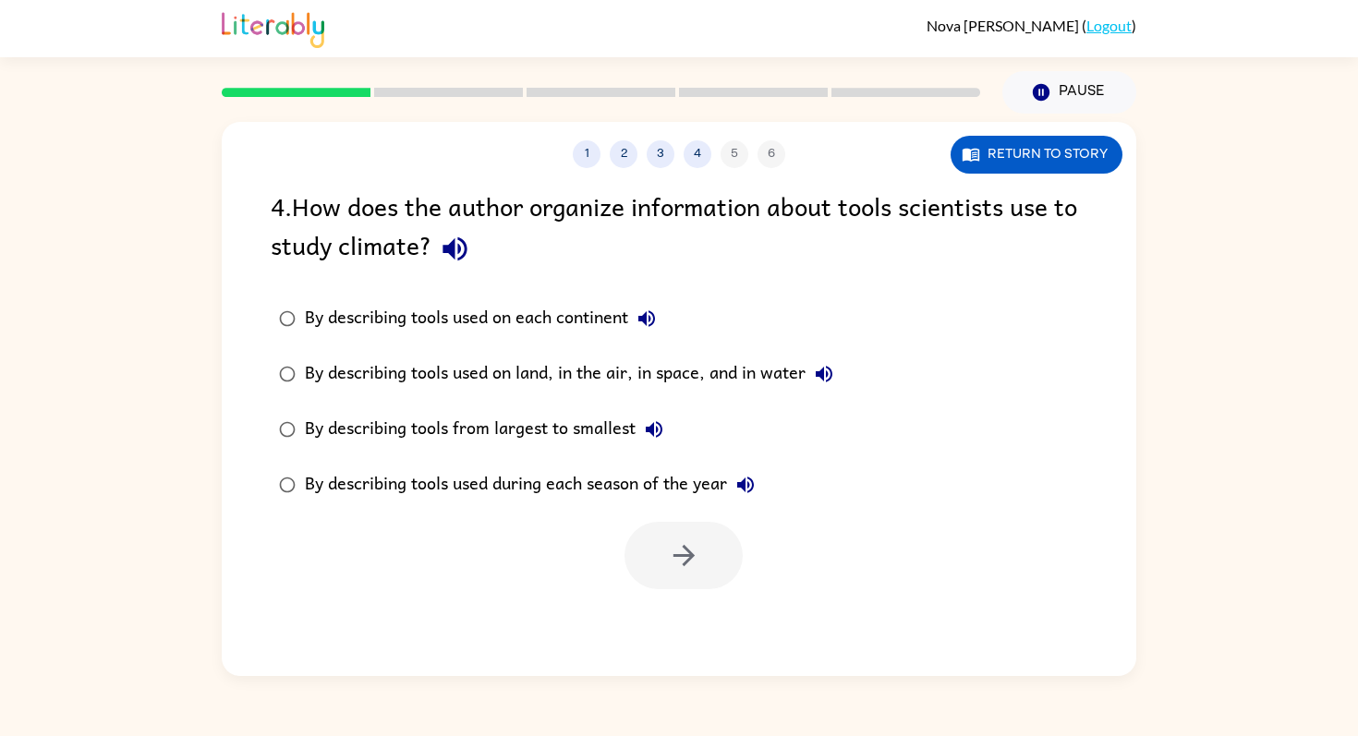
click at [653, 309] on icon "button" at bounding box center [647, 319] width 22 height 22
click at [753, 376] on div "By describing tools used on land, in the air, in space, and in water" at bounding box center [574, 374] width 538 height 37
click at [687, 544] on icon "button" at bounding box center [684, 556] width 32 height 32
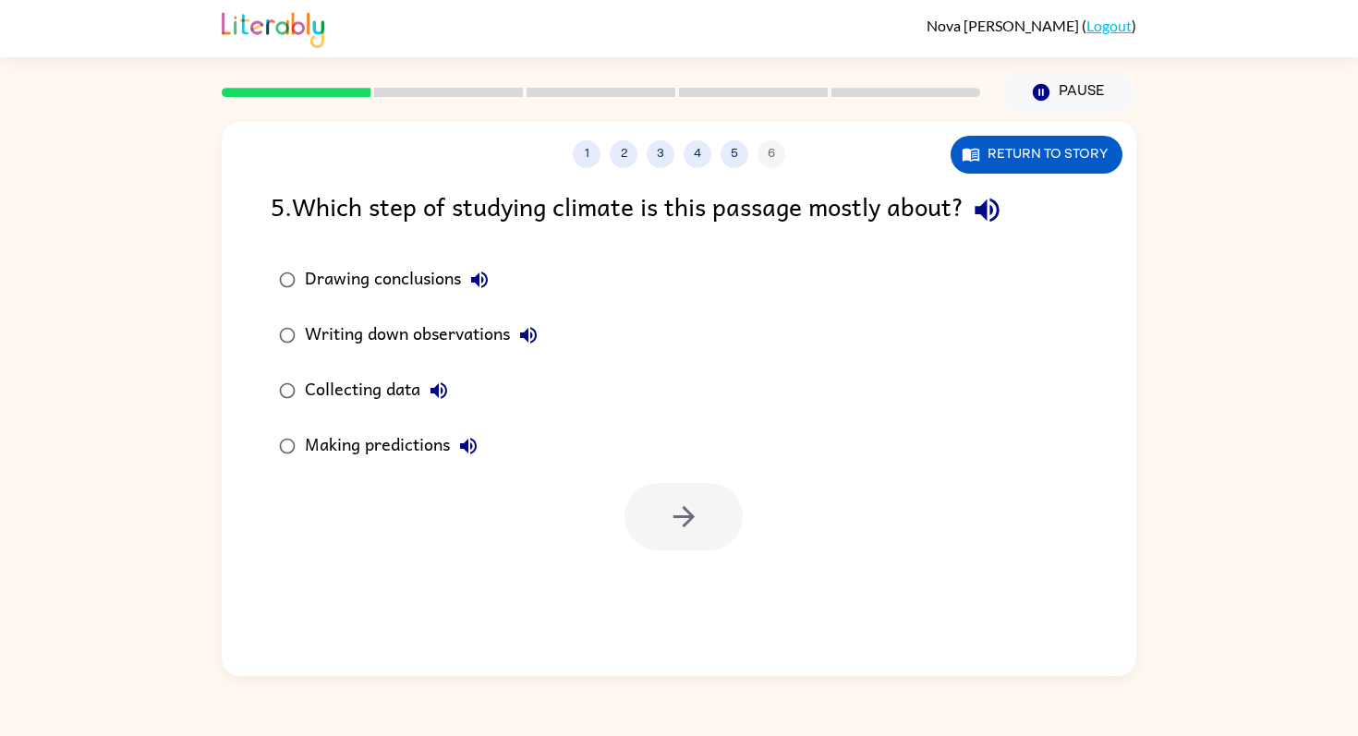
click at [985, 212] on icon "button" at bounding box center [987, 211] width 24 height 24
click at [484, 273] on icon "button" at bounding box center [479, 280] width 17 height 17
click at [540, 329] on icon "button" at bounding box center [528, 335] width 22 height 22
click at [453, 381] on button "Collecting data" at bounding box center [438, 390] width 37 height 37
click at [474, 436] on icon "button" at bounding box center [468, 446] width 22 height 22
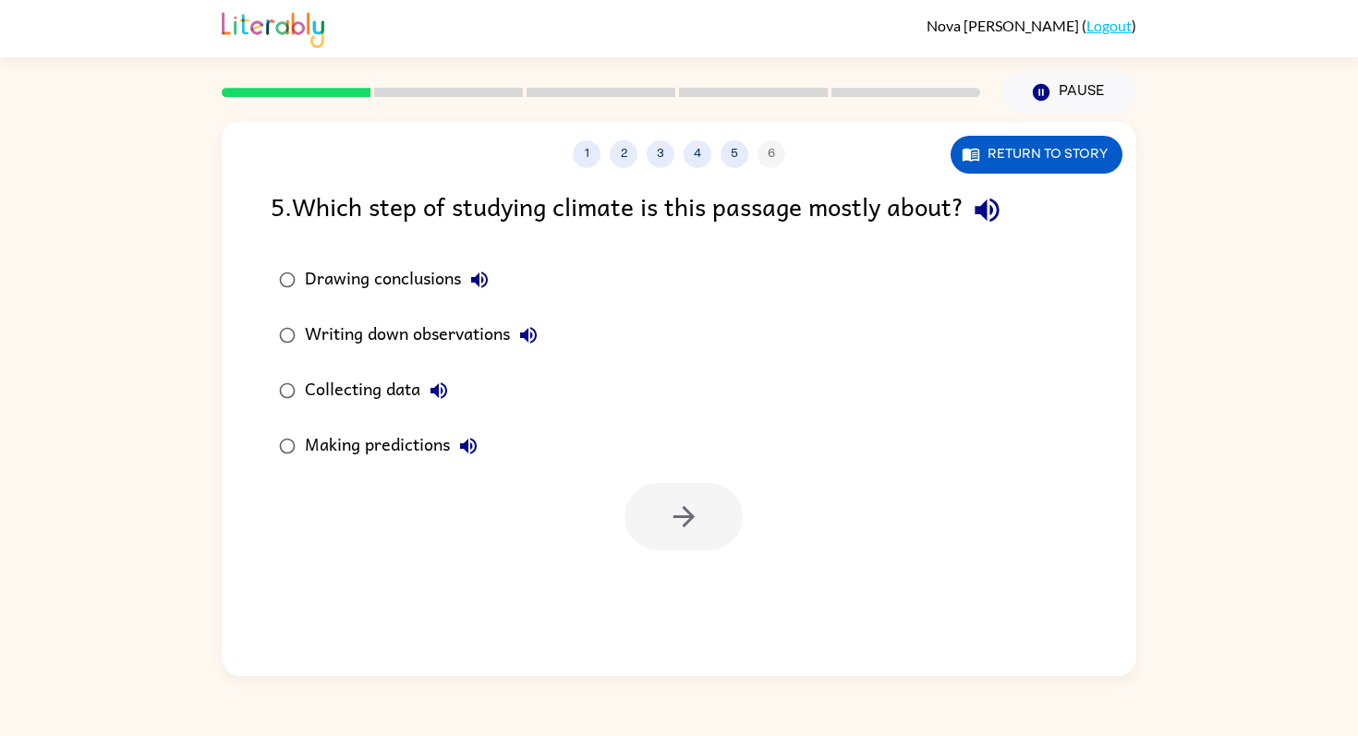
click at [450, 383] on icon "button" at bounding box center [439, 391] width 22 height 22
click at [382, 388] on div "Collecting data" at bounding box center [381, 390] width 152 height 37
click at [696, 506] on icon "button" at bounding box center [684, 517] width 32 height 32
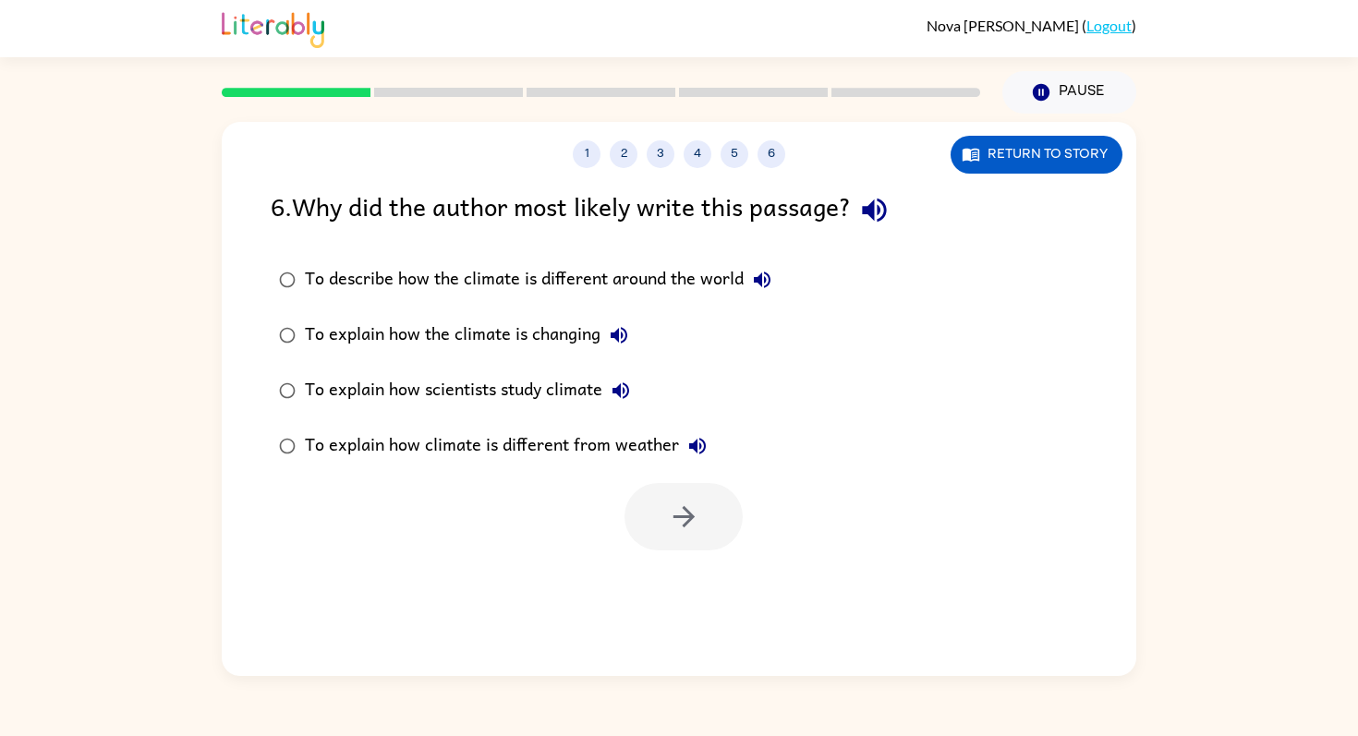
click at [884, 210] on icon "button" at bounding box center [874, 210] width 32 height 32
click at [766, 273] on icon "button" at bounding box center [762, 280] width 17 height 17
click at [619, 327] on icon "button" at bounding box center [619, 335] width 22 height 22
click at [629, 382] on icon "button" at bounding box center [621, 391] width 22 height 22
click at [695, 435] on icon "button" at bounding box center [697, 446] width 22 height 22
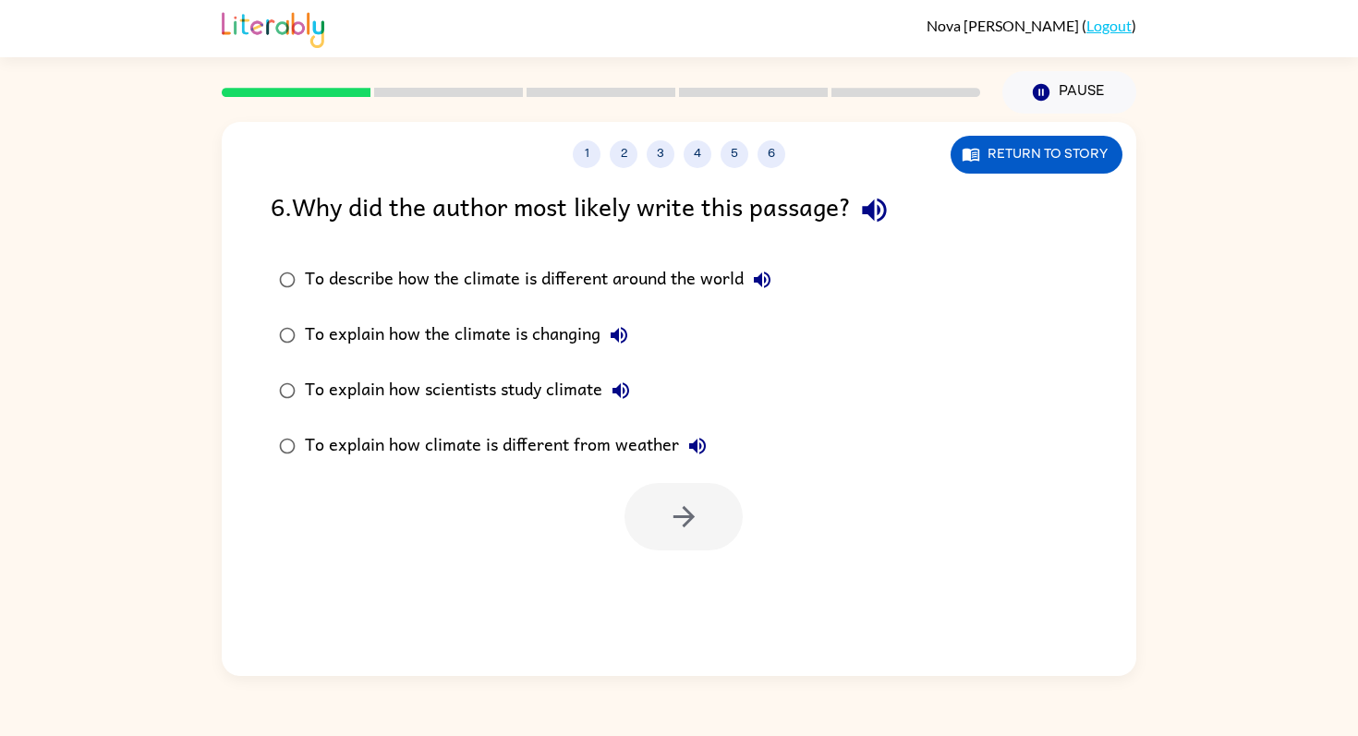
click at [564, 381] on div "To explain how scientists study climate" at bounding box center [472, 390] width 334 height 37
click at [676, 489] on button "button" at bounding box center [684, 516] width 118 height 67
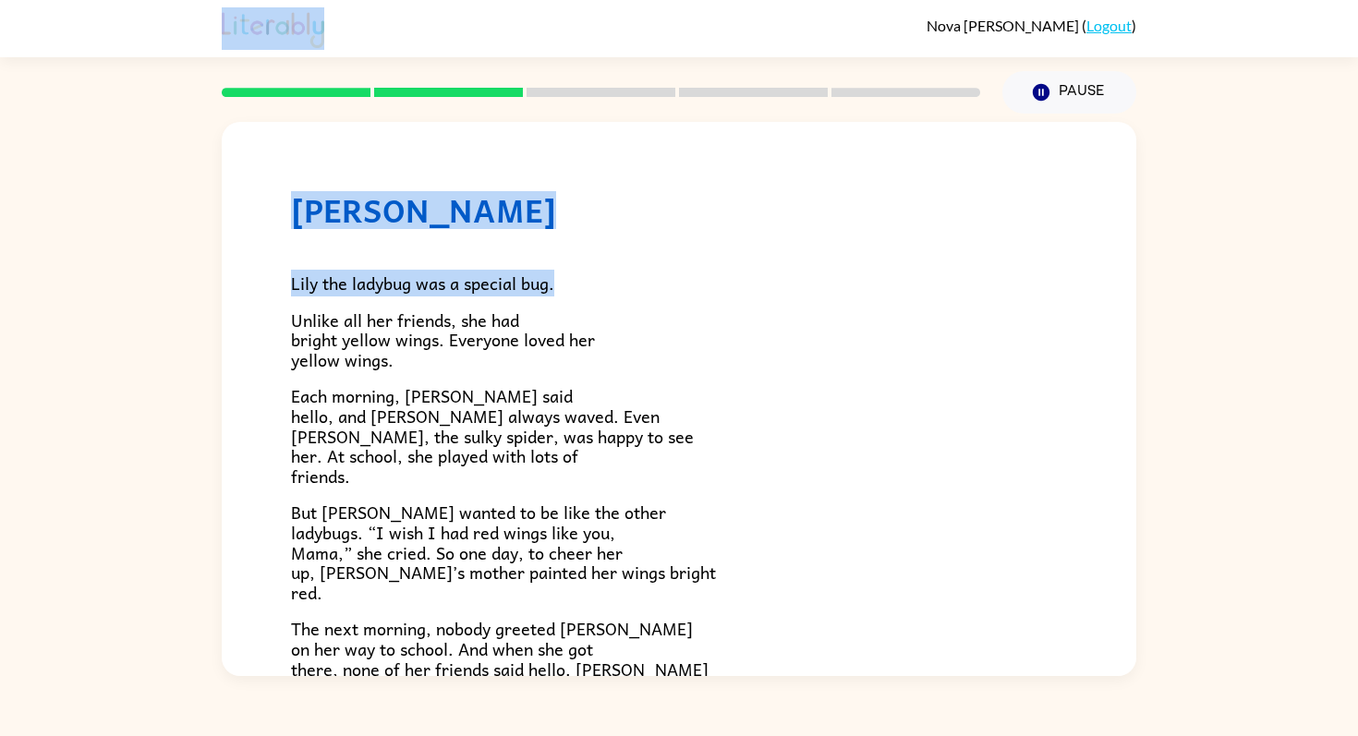
drag, startPoint x: 552, startPoint y: 290, endPoint x: 961, endPoint y: -132, distance: 587.3
click at [961, 0] on html "Nova [PERSON_NAME] ( Logout ) Pause Pause Lily Ladybug [PERSON_NAME] the ladybu…" at bounding box center [679, 368] width 1358 height 736
click at [666, 273] on p "Lily the ladybug was a special bug." at bounding box center [679, 283] width 776 height 20
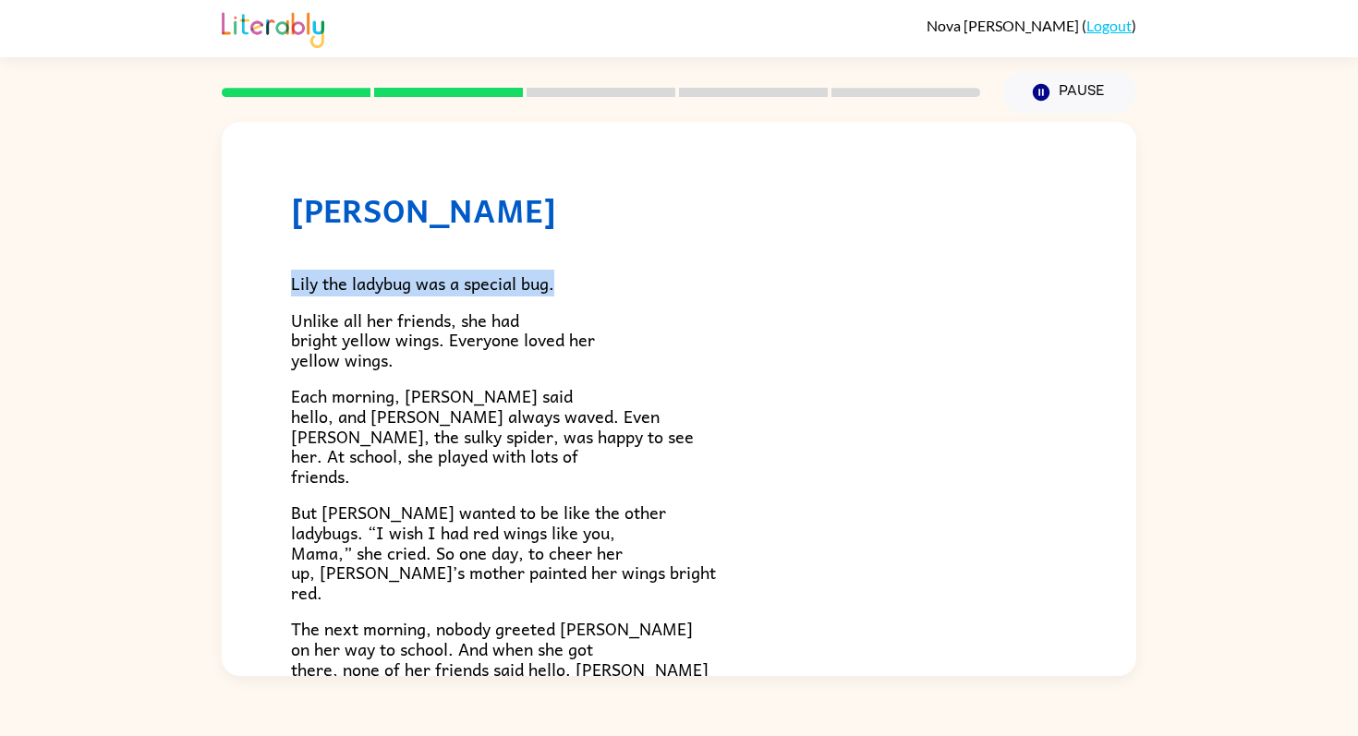
drag, startPoint x: 291, startPoint y: 288, endPoint x: 571, endPoint y: 290, distance: 279.9
click at [571, 290] on p "Lily the ladybug was a special bug." at bounding box center [679, 283] width 776 height 20
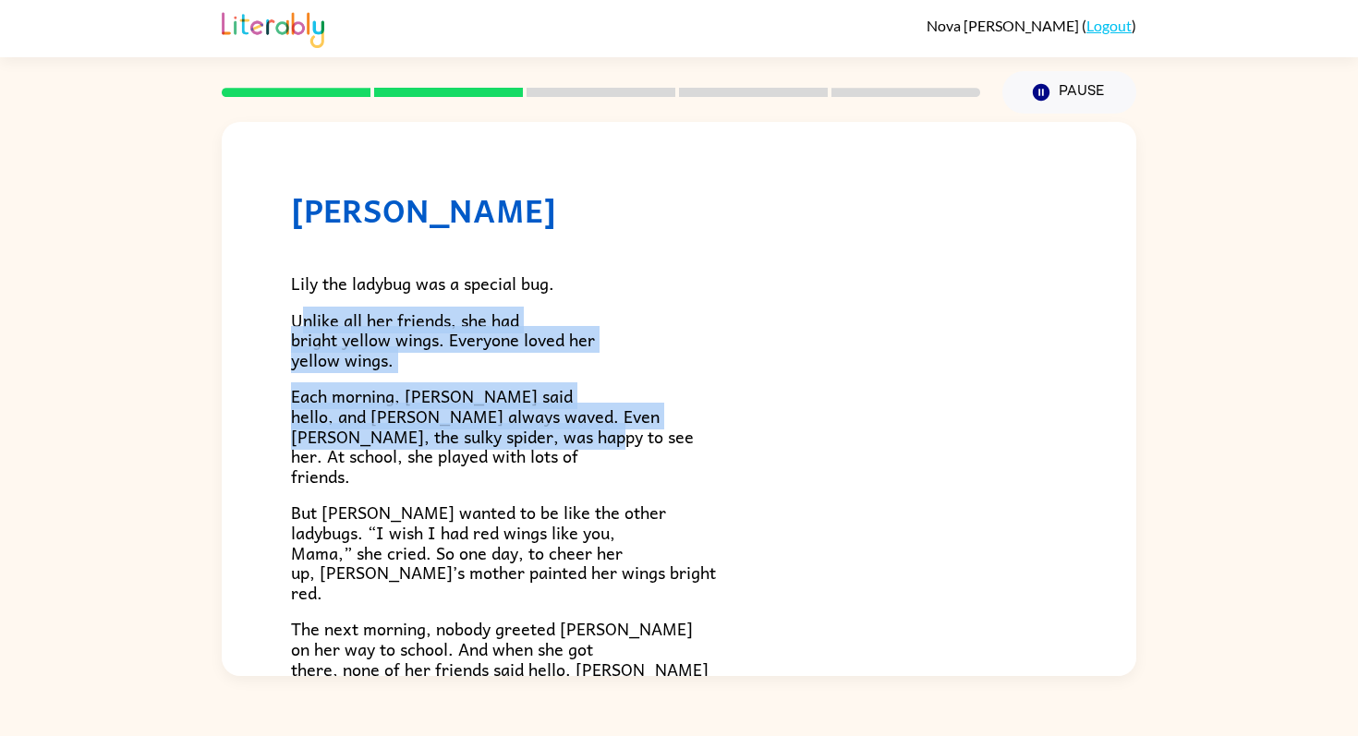
drag, startPoint x: 302, startPoint y: 319, endPoint x: 592, endPoint y: 446, distance: 316.9
click at [592, 446] on div "Lily the ladybug was a special bug. Unlike all her friends, she had bright yell…" at bounding box center [679, 607] width 776 height 756
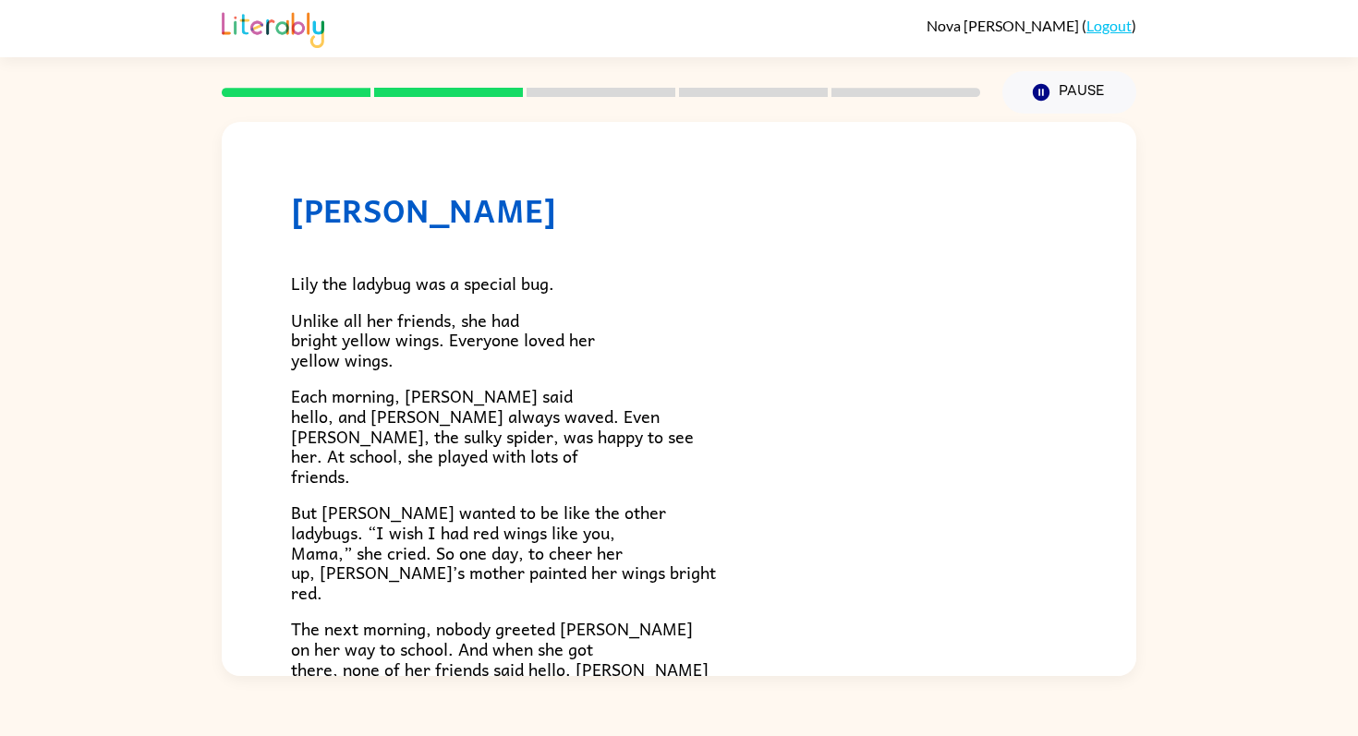
click at [600, 448] on p "Each morning, [PERSON_NAME] said hello, and [PERSON_NAME] always waved. Even [P…" at bounding box center [679, 436] width 776 height 100
click at [592, 445] on span "Each morning, [PERSON_NAME] said hello, and [PERSON_NAME] always waved. Even [P…" at bounding box center [492, 435] width 403 height 106
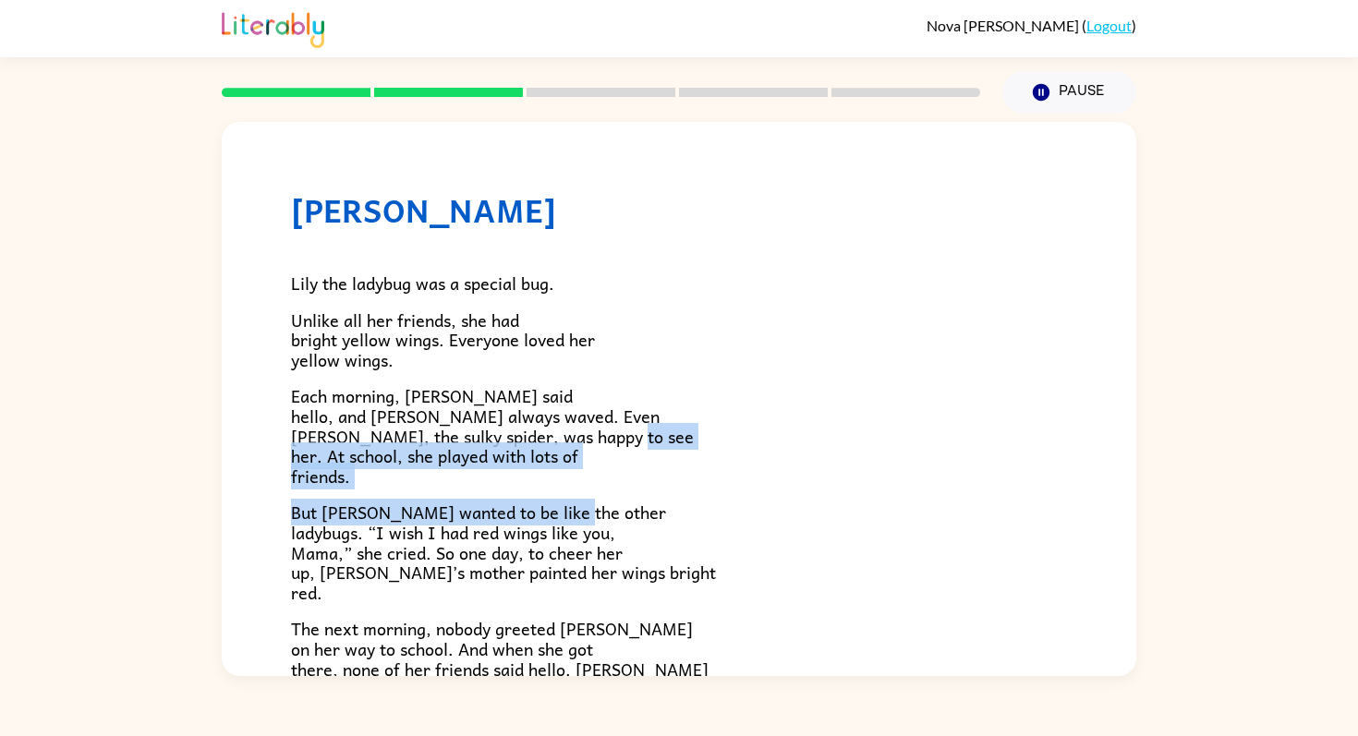
drag, startPoint x: 294, startPoint y: 458, endPoint x: 588, endPoint y: 514, distance: 299.0
click at [588, 514] on div "Lily the ladybug was a special bug. Unlike all her friends, she had bright yell…" at bounding box center [679, 607] width 776 height 756
click at [588, 514] on p "But [PERSON_NAME] wanted to be like the other ladybugs. “I wish I had red wings…" at bounding box center [679, 553] width 776 height 100
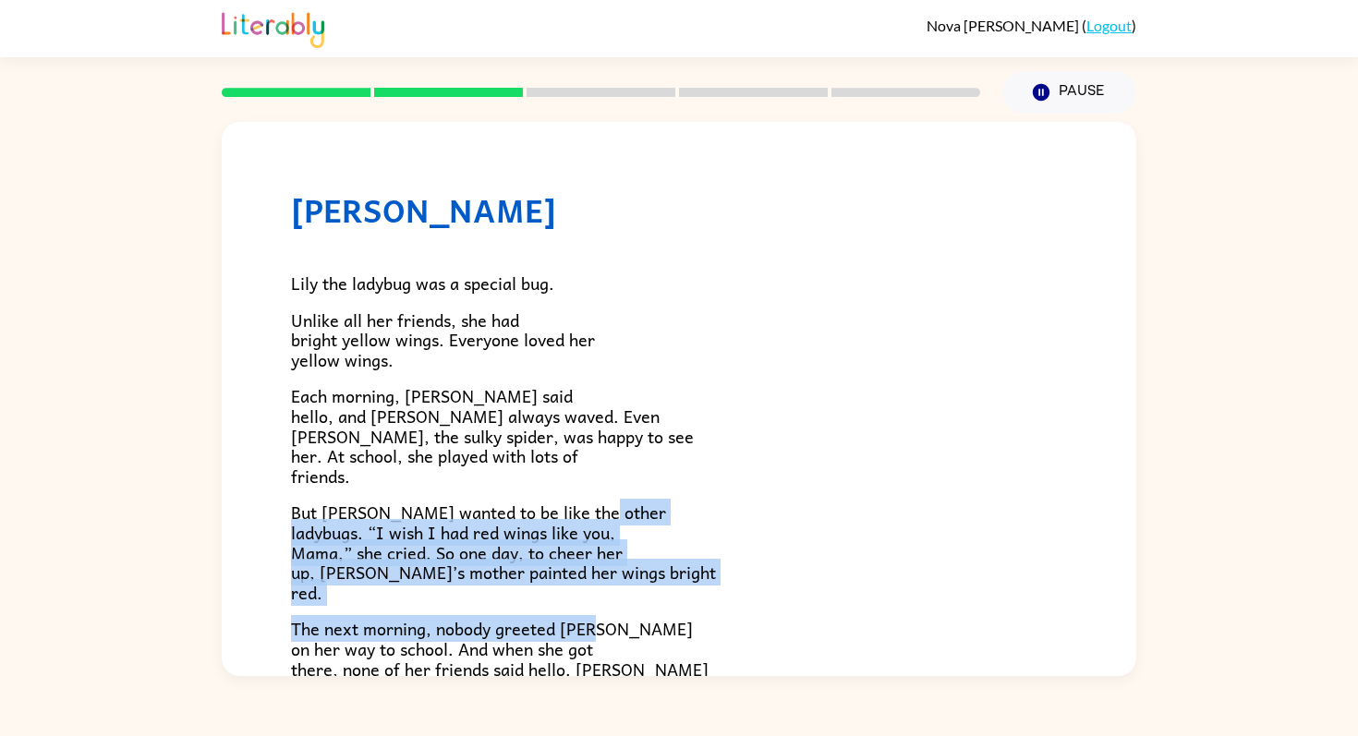
drag, startPoint x: 290, startPoint y: 535, endPoint x: 600, endPoint y: 630, distance: 324.7
click at [600, 630] on div "Lily the ladybug was a special bug. Unlike all her friends, she had bright yell…" at bounding box center [679, 607] width 776 height 756
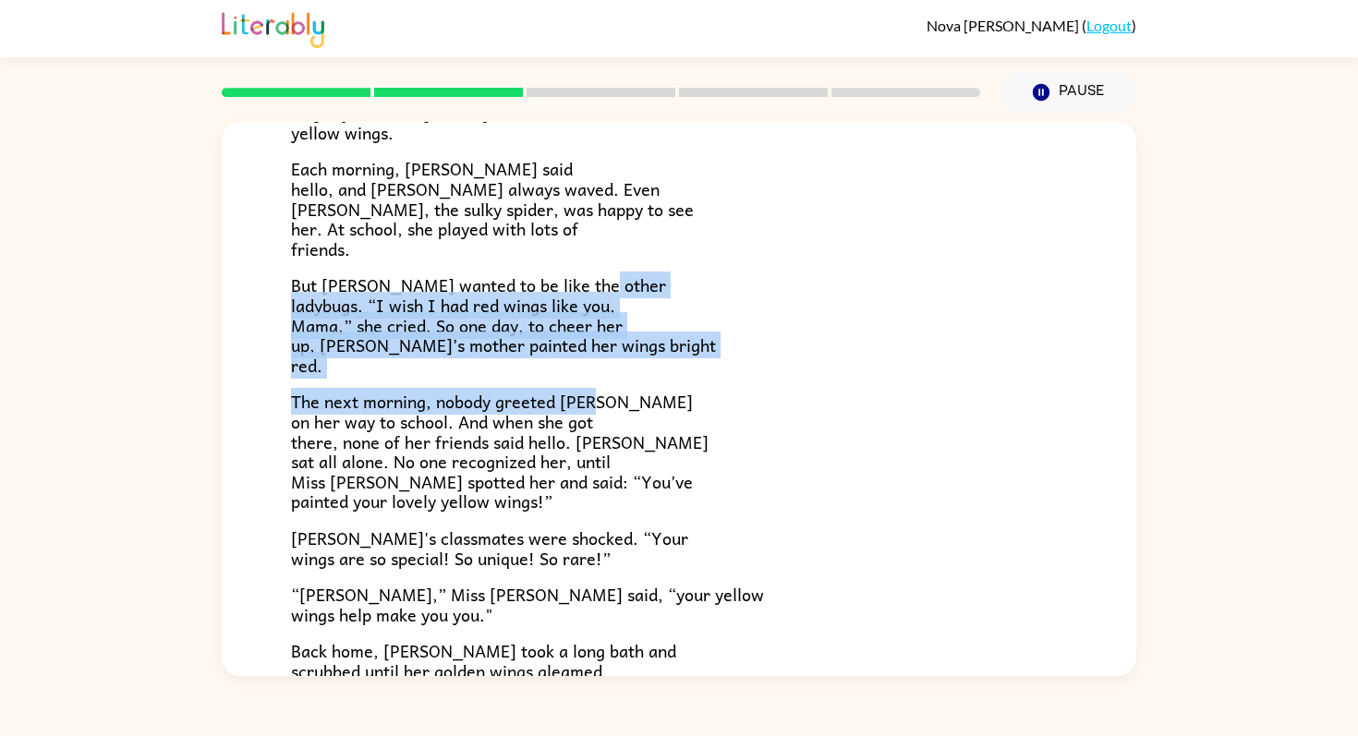
scroll to position [253, 0]
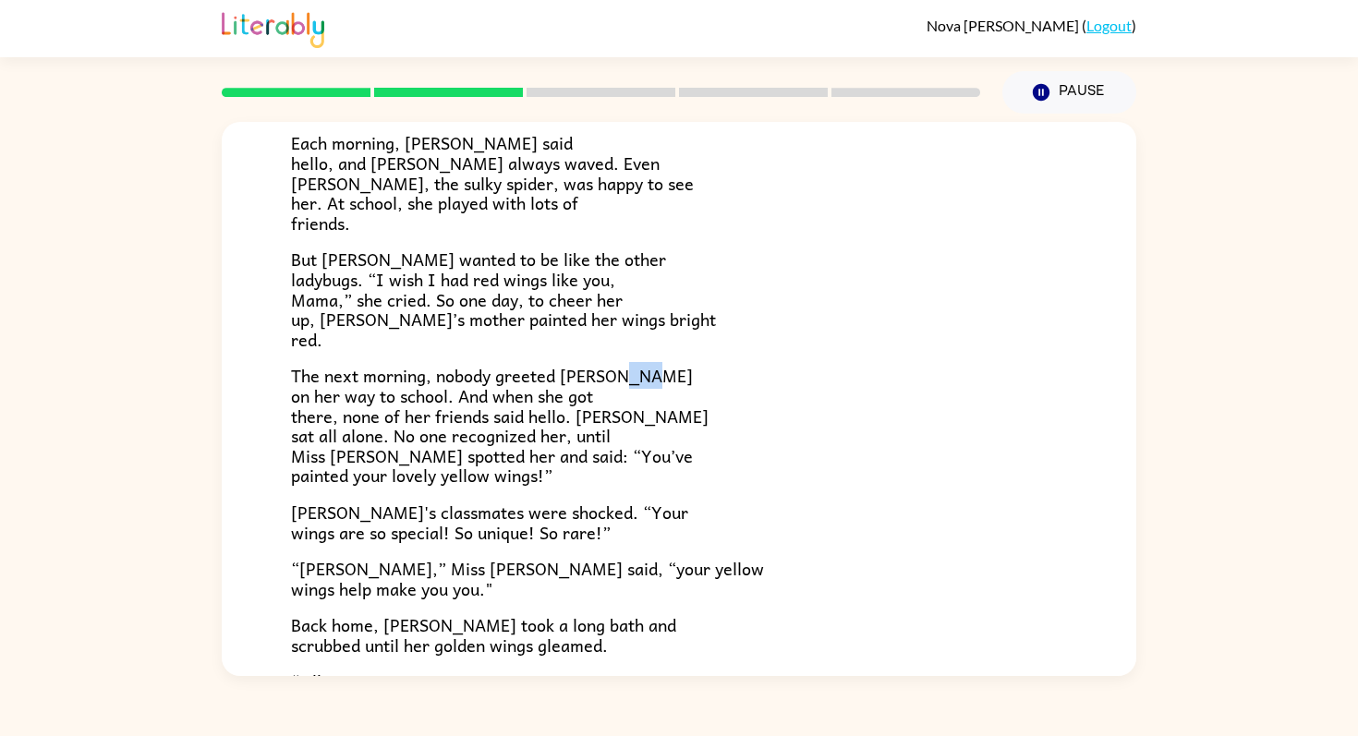
drag, startPoint x: 294, startPoint y: 399, endPoint x: 336, endPoint y: 397, distance: 42.5
click at [332, 397] on span "The next morning, nobody greeted [PERSON_NAME] on her way to school. And when s…" at bounding box center [500, 425] width 418 height 127
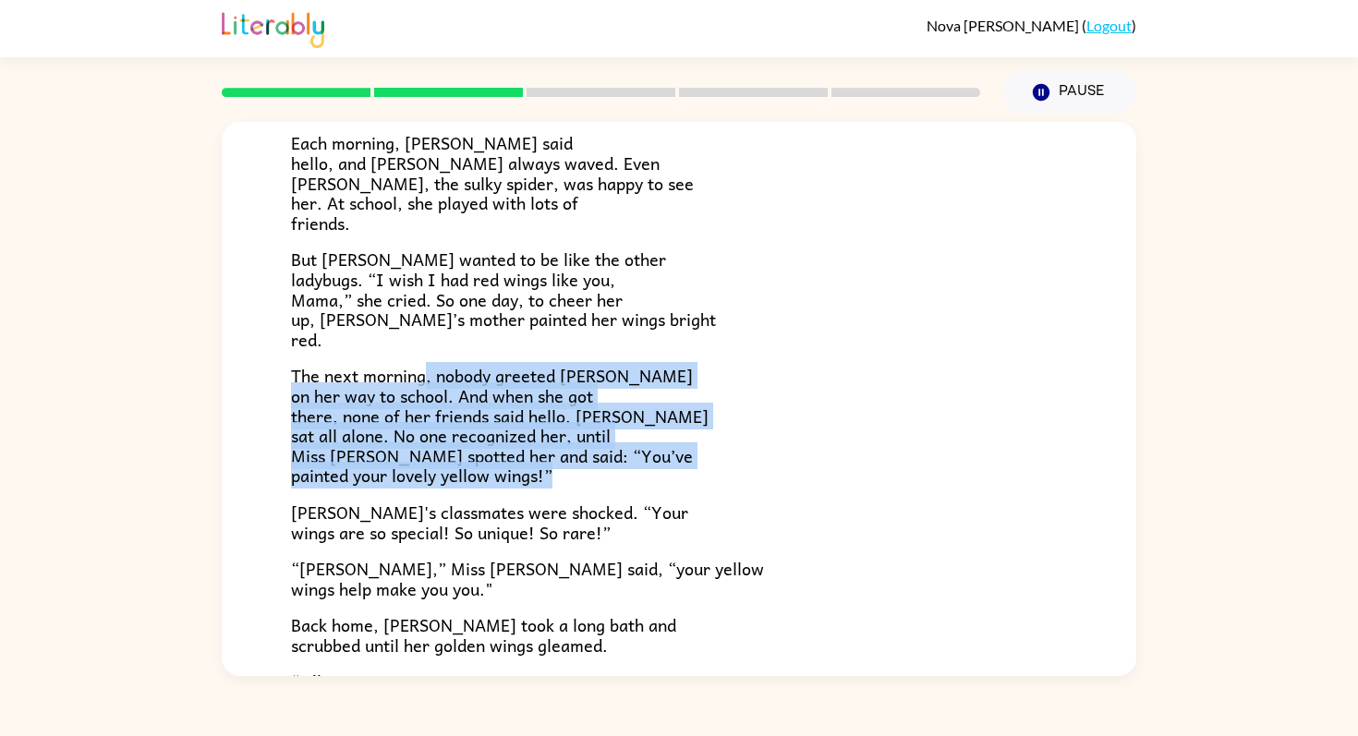
drag, startPoint x: 423, startPoint y: 385, endPoint x: 577, endPoint y: 487, distance: 184.7
click at [577, 487] on div "Lily the ladybug was a special bug. Unlike all her friends, she had bright yell…" at bounding box center [679, 354] width 776 height 756
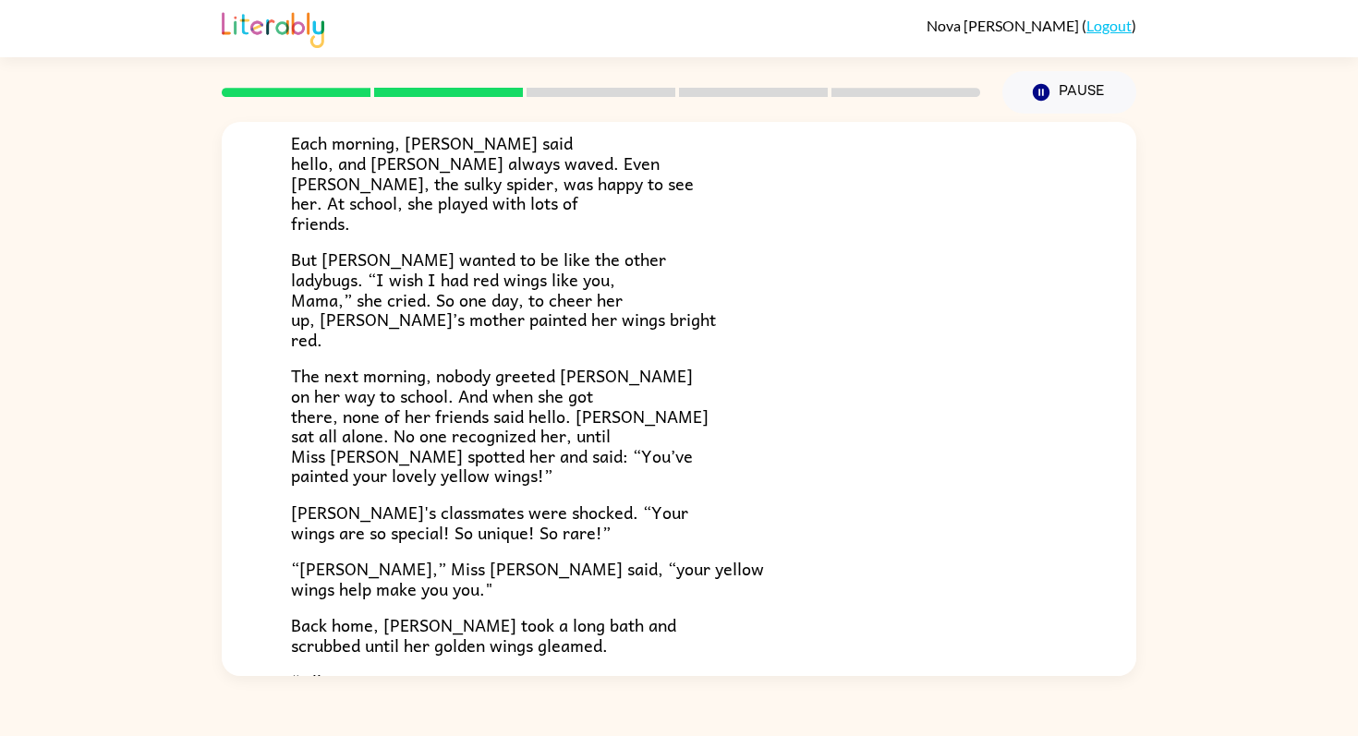
click at [294, 521] on span "[PERSON_NAME]'s classmates were shocked. “Your wings are so special! So unique!…" at bounding box center [489, 522] width 397 height 47
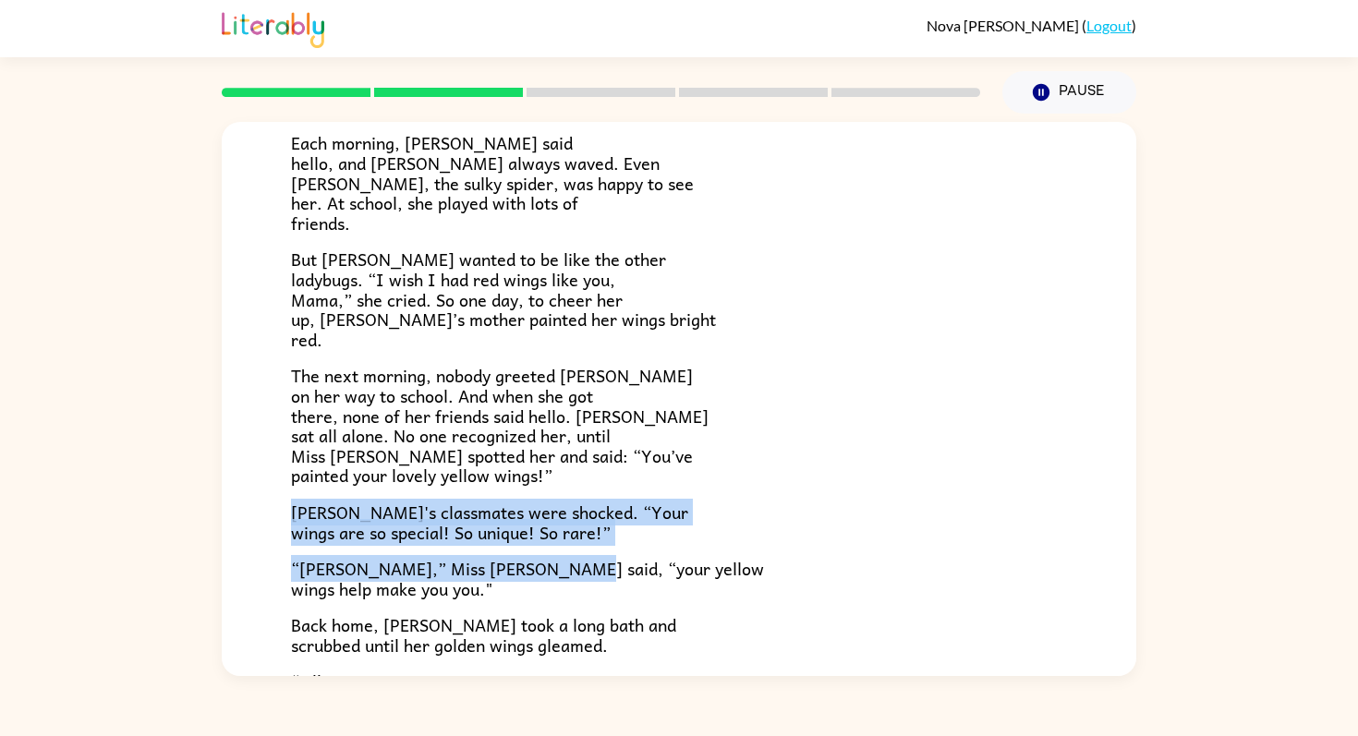
drag, startPoint x: 289, startPoint y: 516, endPoint x: 546, endPoint y: 576, distance: 263.8
click at [546, 576] on div "[PERSON_NAME] [PERSON_NAME] the ladybug was a special bug. Unlike all her frien…" at bounding box center [679, 343] width 915 height 949
click at [533, 572] on span "“[PERSON_NAME],” Miss [PERSON_NAME] said, “your yellow wings help make you you."" at bounding box center [527, 578] width 473 height 47
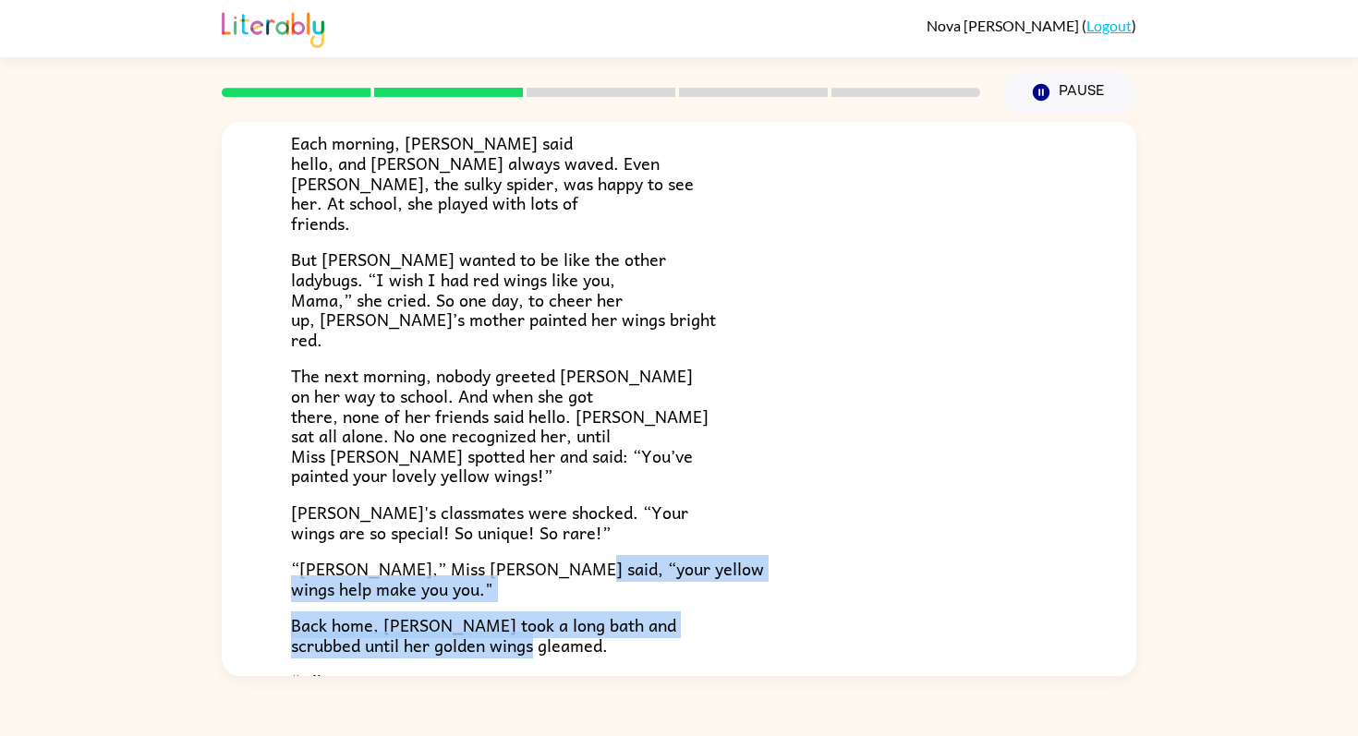
drag, startPoint x: 542, startPoint y: 574, endPoint x: 618, endPoint y: 645, distance: 103.9
click at [618, 645] on div "Lily the ladybug was a special bug. Unlike all her friends, she had bright yell…" at bounding box center [679, 354] width 776 height 756
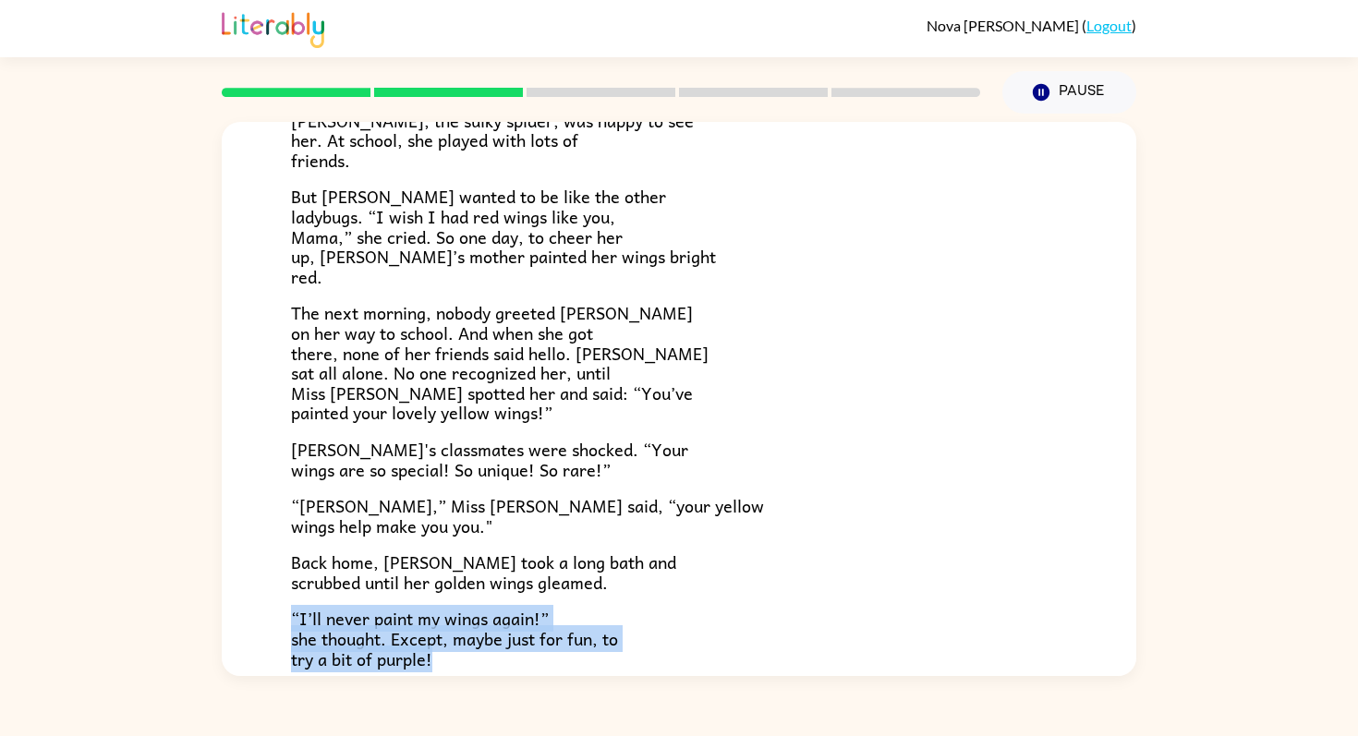
scroll to position [323, 0]
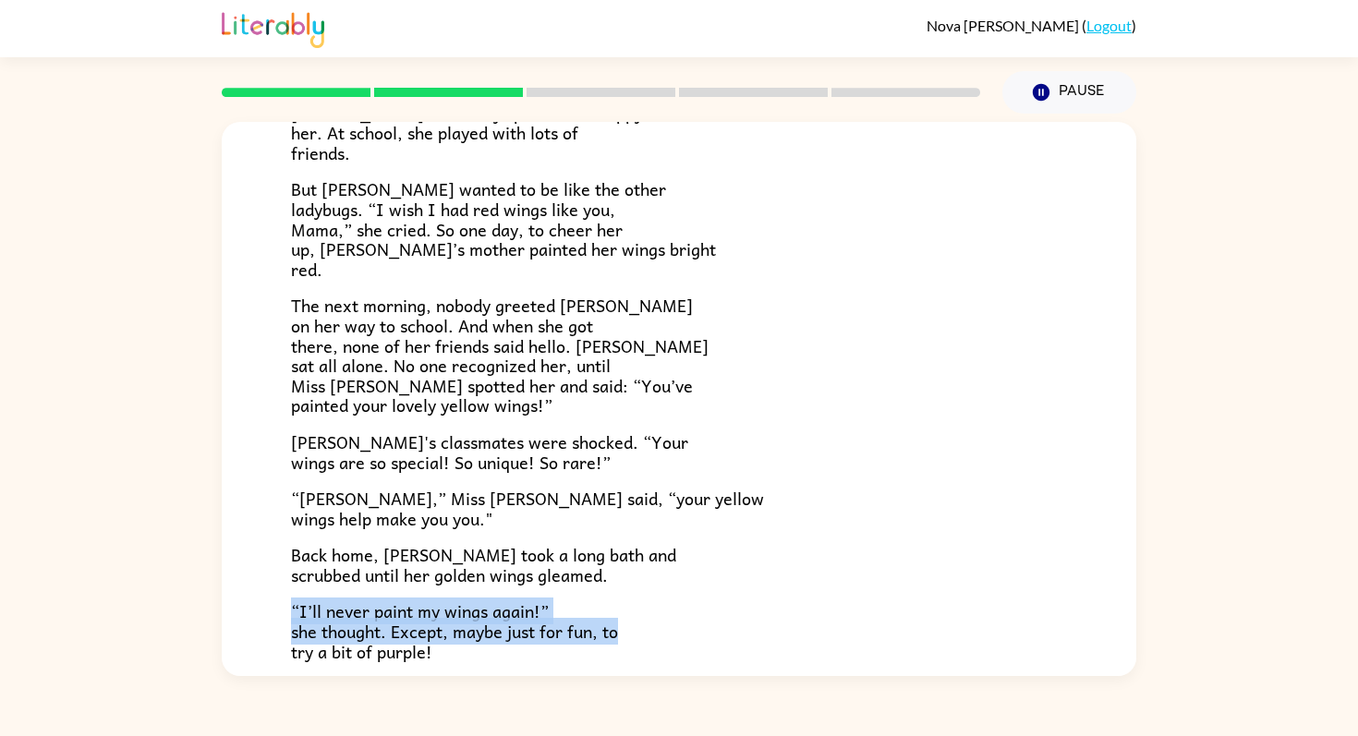
drag, startPoint x: 294, startPoint y: 619, endPoint x: 632, endPoint y: 624, distance: 338.2
click at [632, 624] on p "“I’ll never paint my wings again!” she thought. Except, maybe just for fun, to …" at bounding box center [679, 631] width 776 height 60
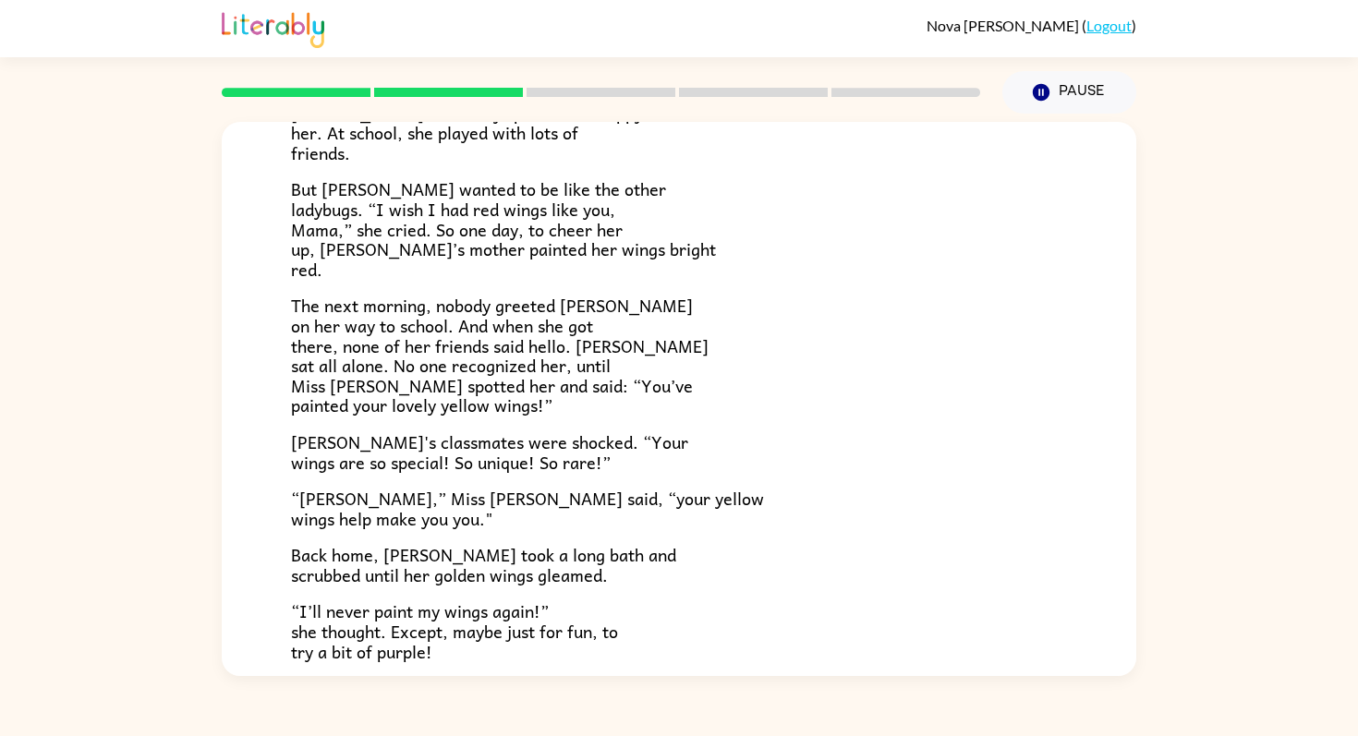
click at [288, 651] on div "[PERSON_NAME] [PERSON_NAME] the ladybug was a special bug. Unlike all her frien…" at bounding box center [679, 273] width 915 height 949
drag, startPoint x: 290, startPoint y: 651, endPoint x: 484, endPoint y: 655, distance: 194.0
click at [484, 655] on p "“I’ll never paint my wings again!” she thought. Except, maybe just for fun, to …" at bounding box center [679, 631] width 776 height 60
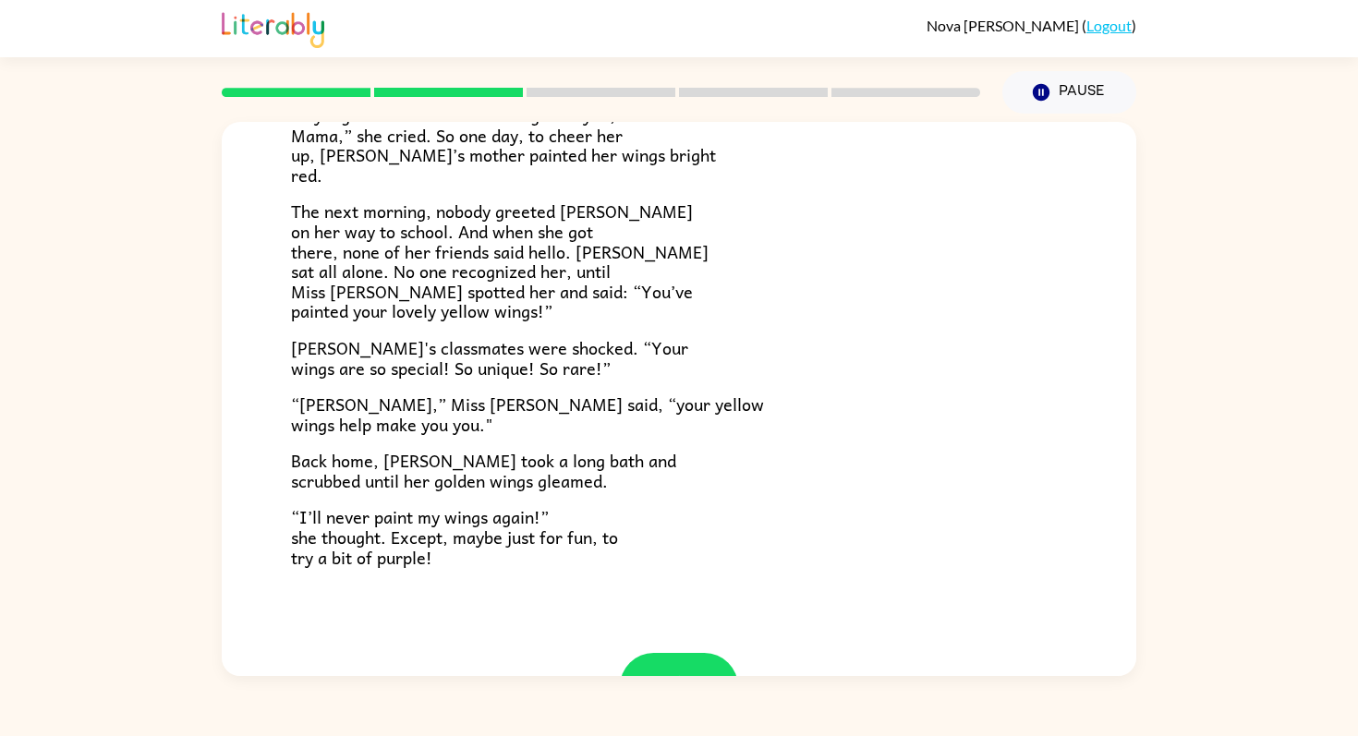
scroll to position [490, 0]
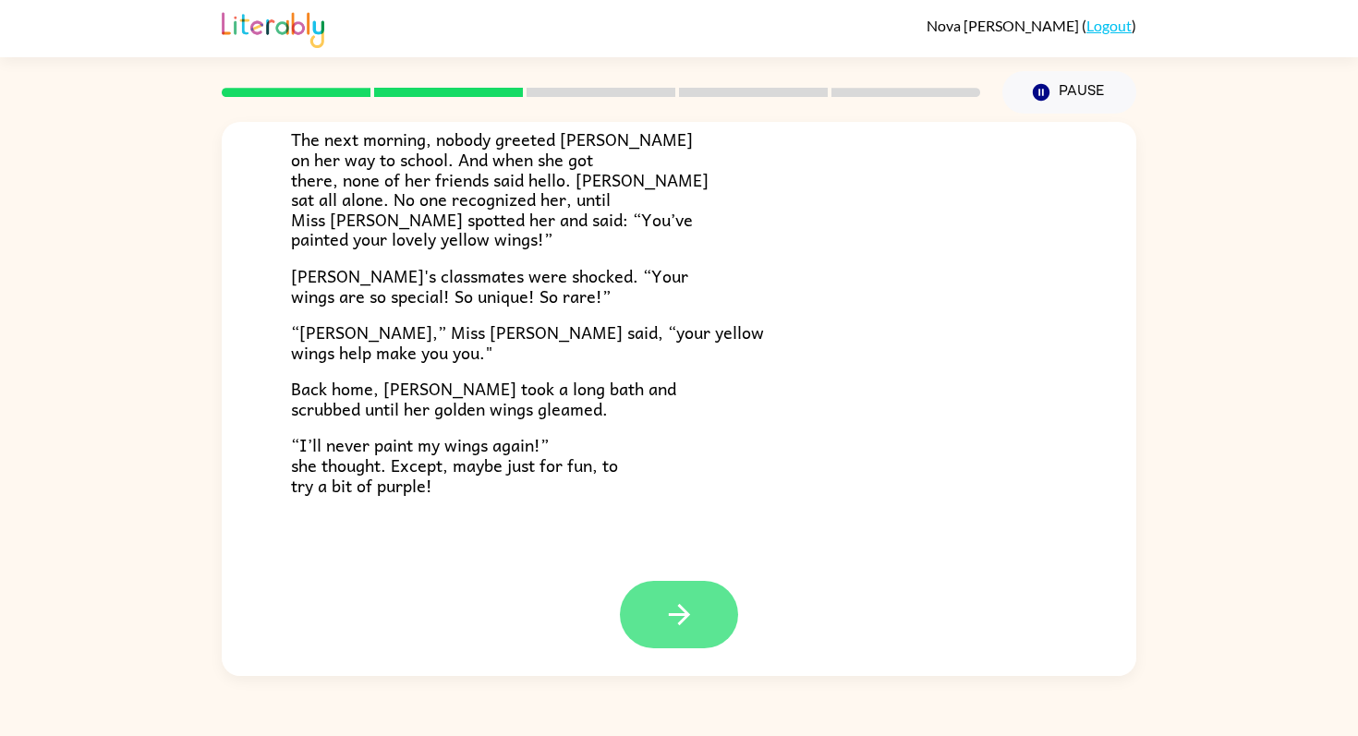
click at [684, 616] on icon "button" at bounding box center [679, 615] width 32 height 32
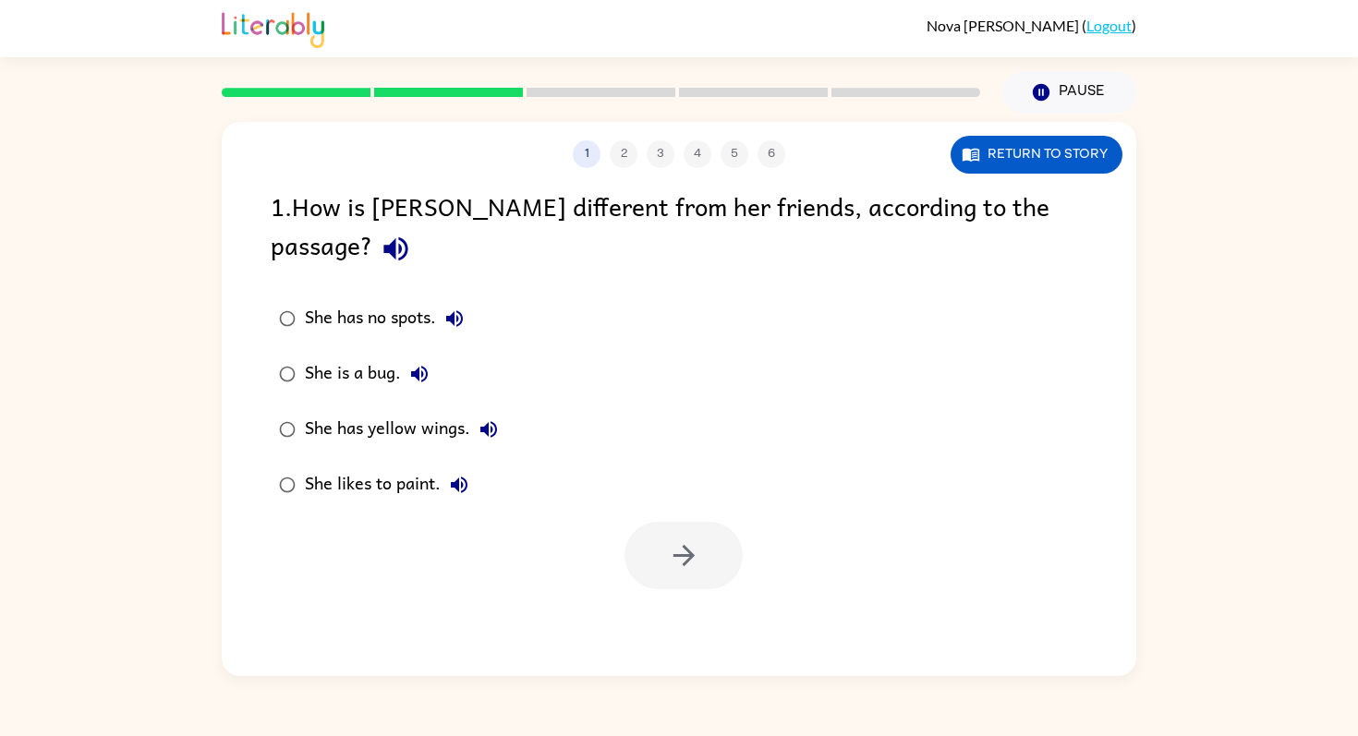
scroll to position [0, 0]
click at [412, 233] on icon "button" at bounding box center [396, 249] width 32 height 32
click at [468, 300] on button "She has no spots." at bounding box center [454, 318] width 37 height 37
click at [423, 363] on icon "button" at bounding box center [419, 374] width 22 height 22
click at [491, 421] on icon "button" at bounding box center [488, 429] width 17 height 17
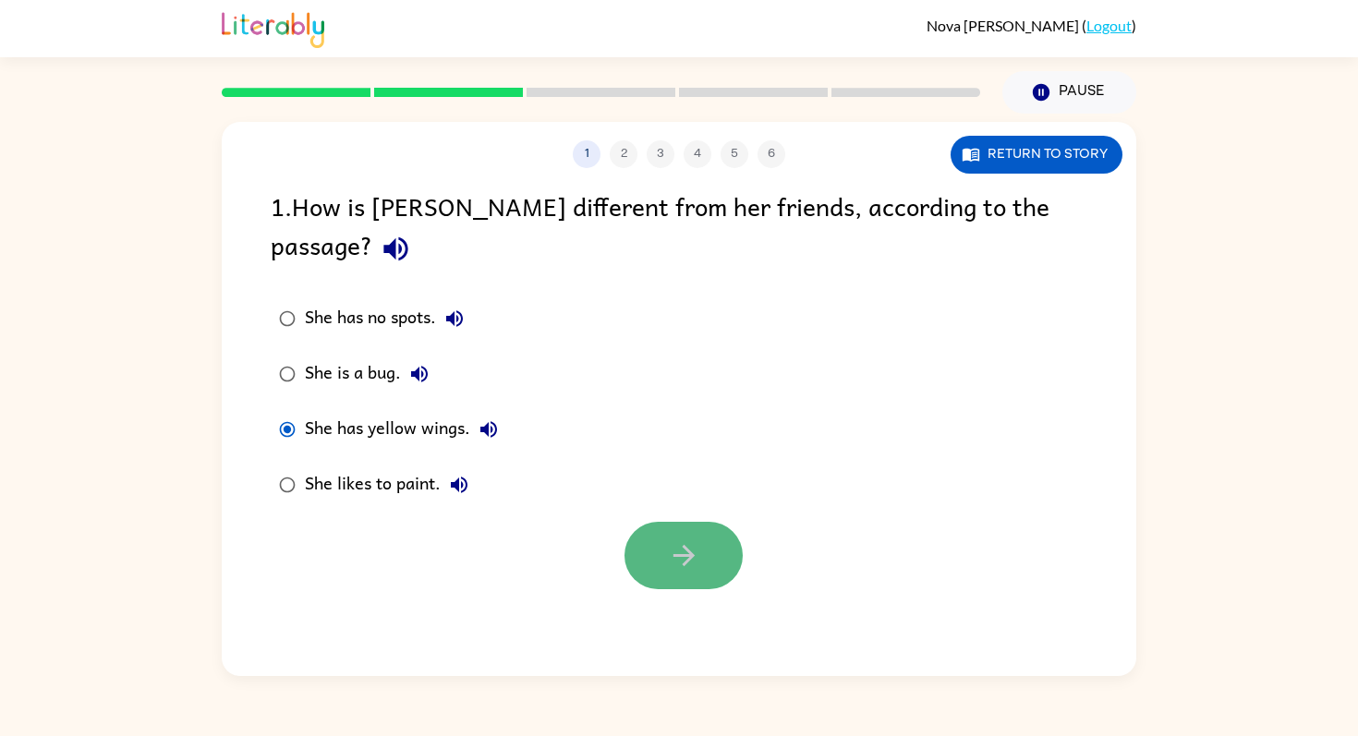
click at [727, 522] on button "button" at bounding box center [684, 555] width 118 height 67
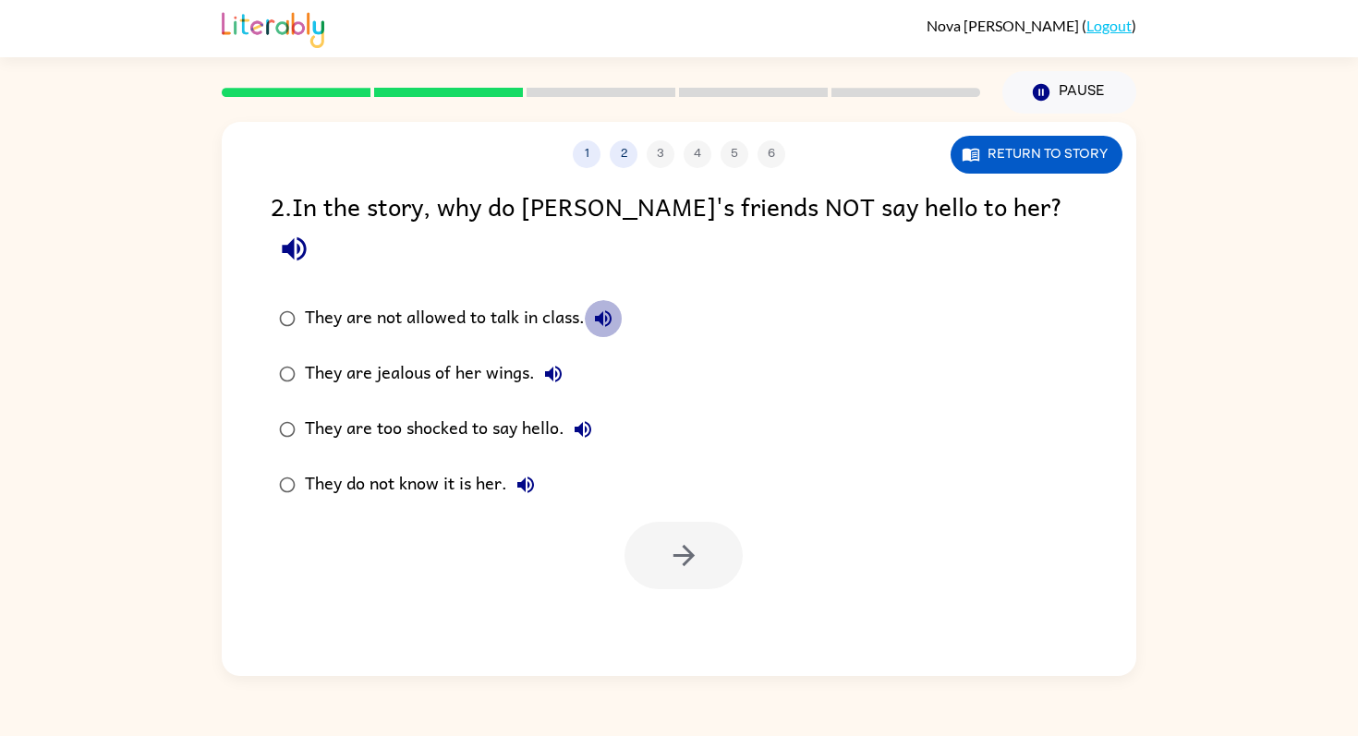
click at [606, 308] on icon "button" at bounding box center [603, 319] width 22 height 22
click at [310, 233] on icon "button" at bounding box center [294, 249] width 32 height 32
click at [612, 308] on icon "button" at bounding box center [603, 319] width 22 height 22
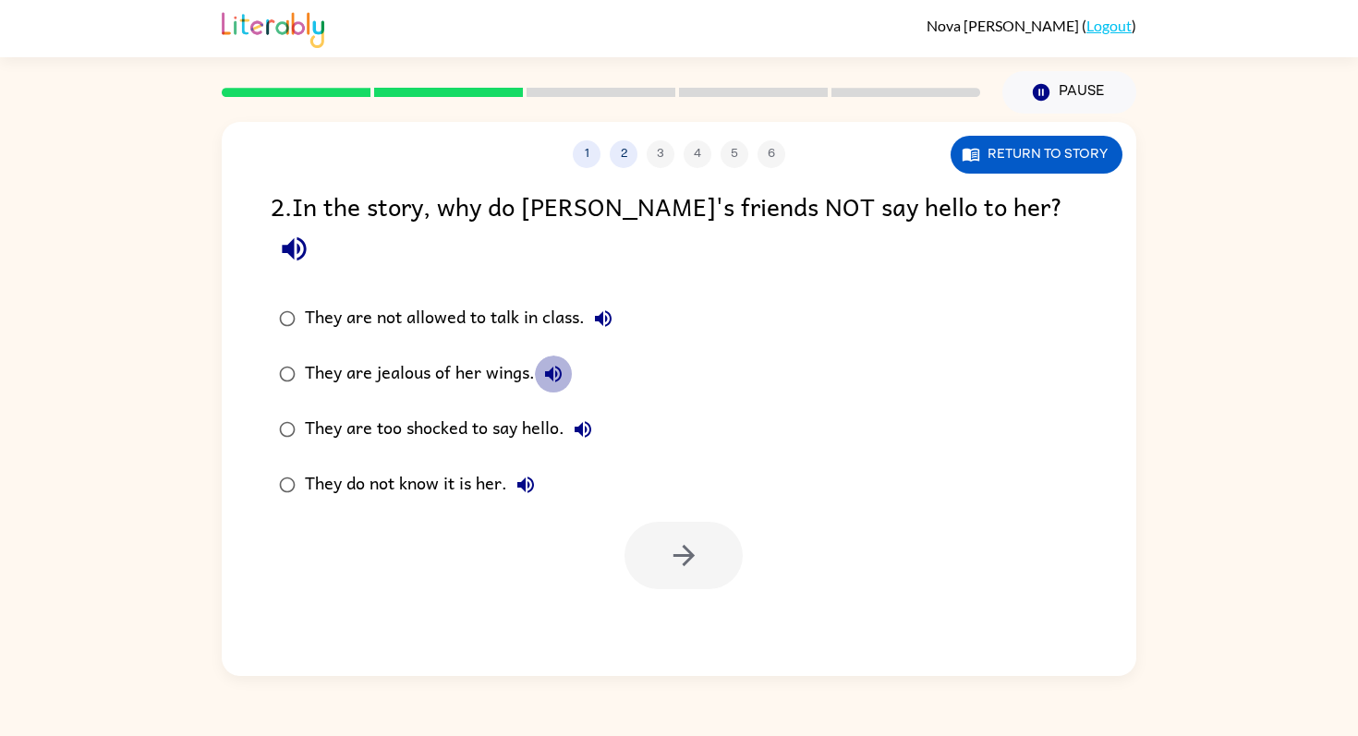
click at [562, 356] on button "They are jealous of her wings." at bounding box center [553, 374] width 37 height 37
click at [591, 418] on icon "button" at bounding box center [583, 429] width 22 height 22
click at [537, 474] on icon "button" at bounding box center [526, 485] width 22 height 22
click at [444, 467] on div "They do not know it is her." at bounding box center [424, 485] width 239 height 37
click at [689, 540] on icon "button" at bounding box center [684, 556] width 32 height 32
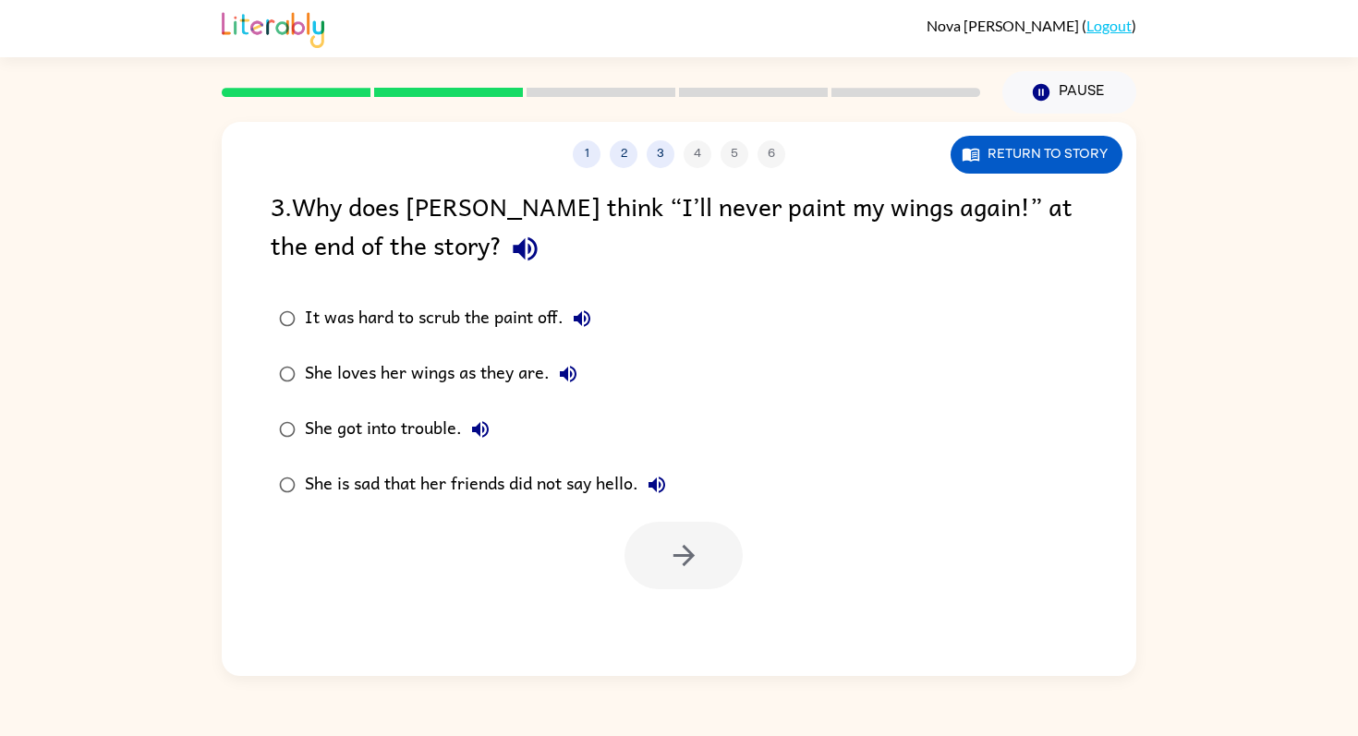
click at [513, 249] on icon "button" at bounding box center [525, 249] width 24 height 24
click at [588, 313] on icon "button" at bounding box center [582, 318] width 17 height 17
click at [578, 376] on icon "button" at bounding box center [568, 374] width 22 height 22
click at [486, 431] on icon "button" at bounding box center [480, 429] width 22 height 22
click at [668, 486] on icon "button" at bounding box center [657, 485] width 22 height 22
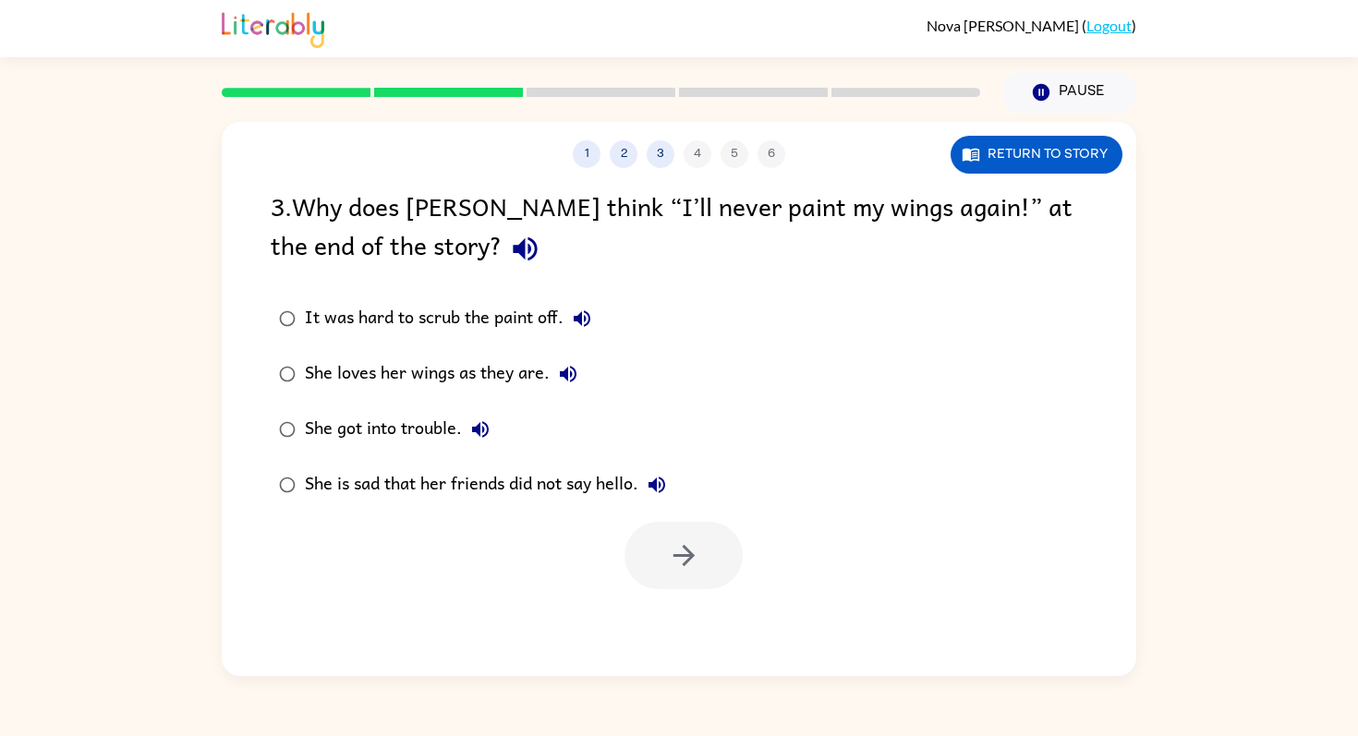
click at [520, 364] on div "She loves her wings as they are." at bounding box center [446, 374] width 282 height 37
click at [685, 560] on icon "button" at bounding box center [684, 556] width 32 height 32
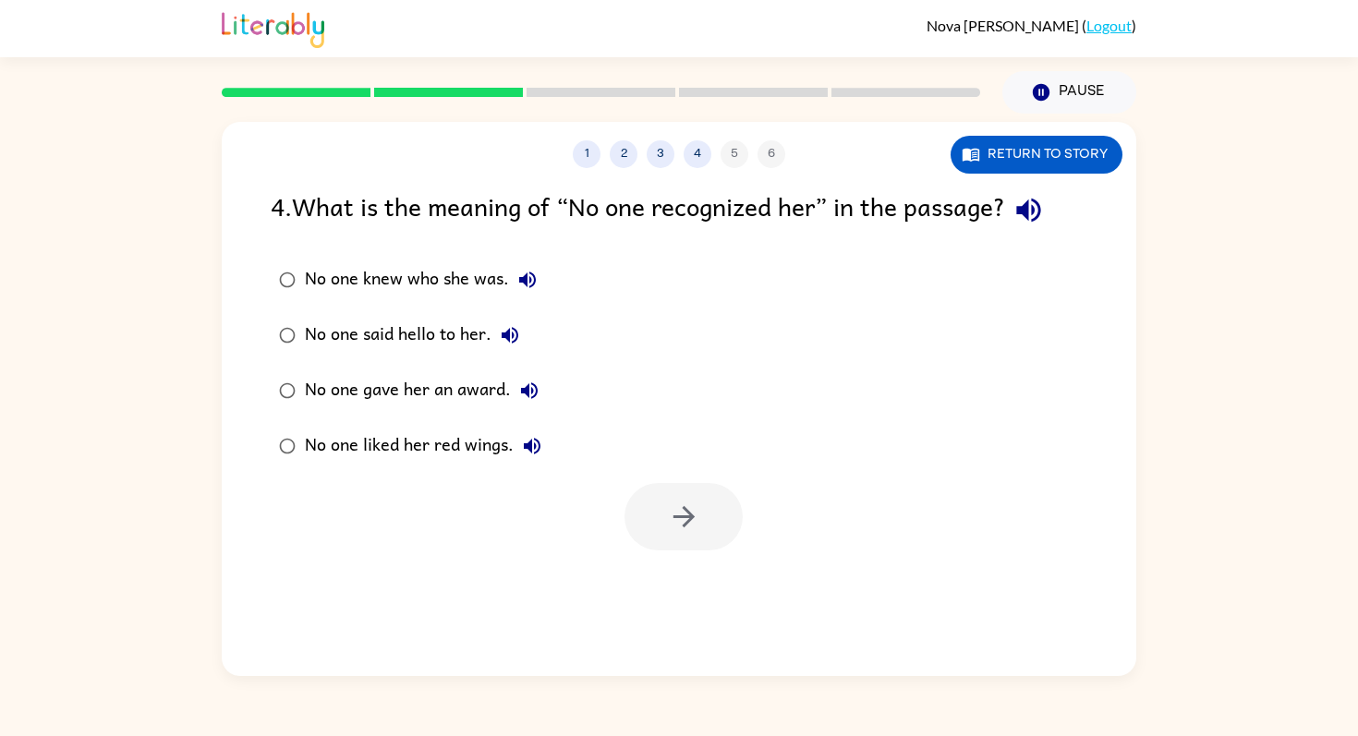
click at [1039, 219] on icon "button" at bounding box center [1029, 210] width 32 height 32
click at [529, 271] on icon "button" at bounding box center [527, 280] width 22 height 22
click at [518, 336] on icon "button" at bounding box center [510, 335] width 22 height 22
click at [538, 376] on button "No one gave her an award." at bounding box center [529, 390] width 37 height 37
click at [535, 435] on icon "button" at bounding box center [532, 446] width 22 height 22
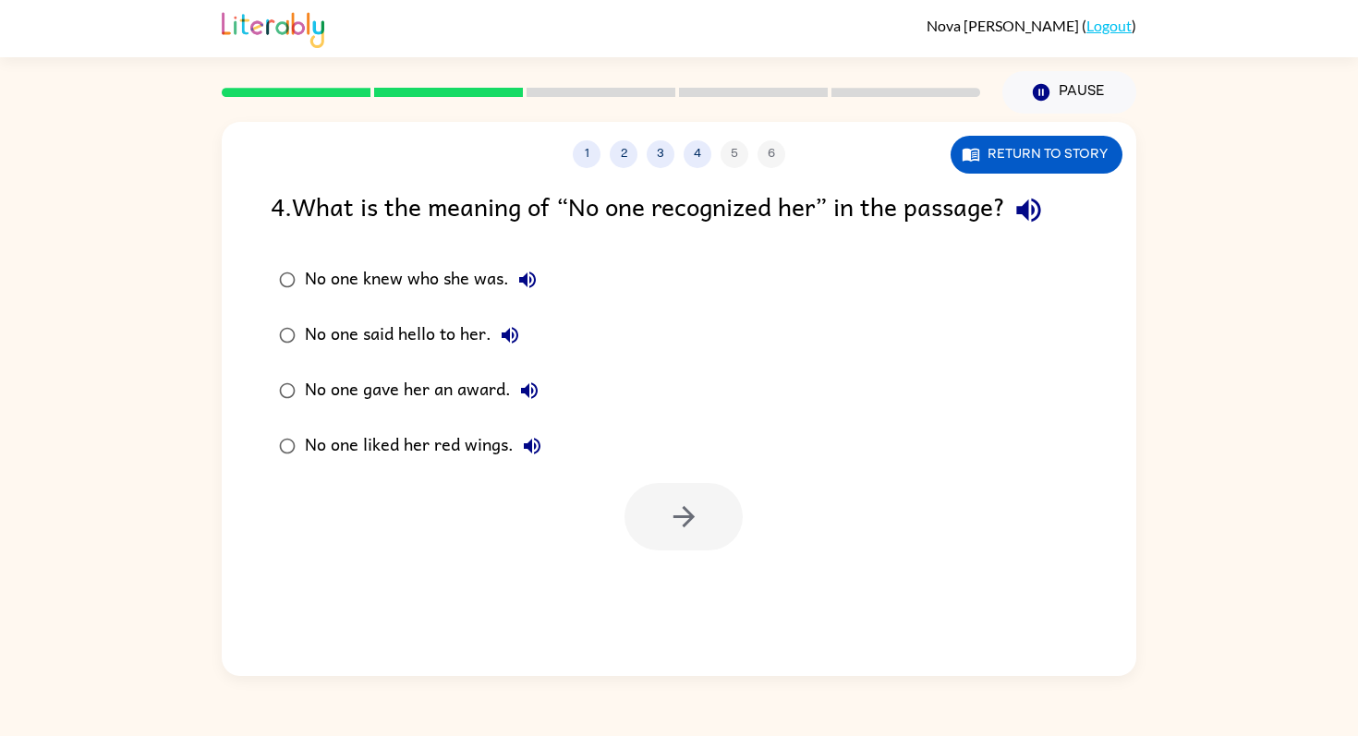
click at [491, 272] on div "No one knew who she was." at bounding box center [425, 279] width 241 height 37
click at [542, 270] on button "No one knew who she was." at bounding box center [527, 279] width 37 height 37
click at [532, 281] on icon "button" at bounding box center [527, 280] width 22 height 22
click at [681, 511] on icon "button" at bounding box center [684, 517] width 32 height 32
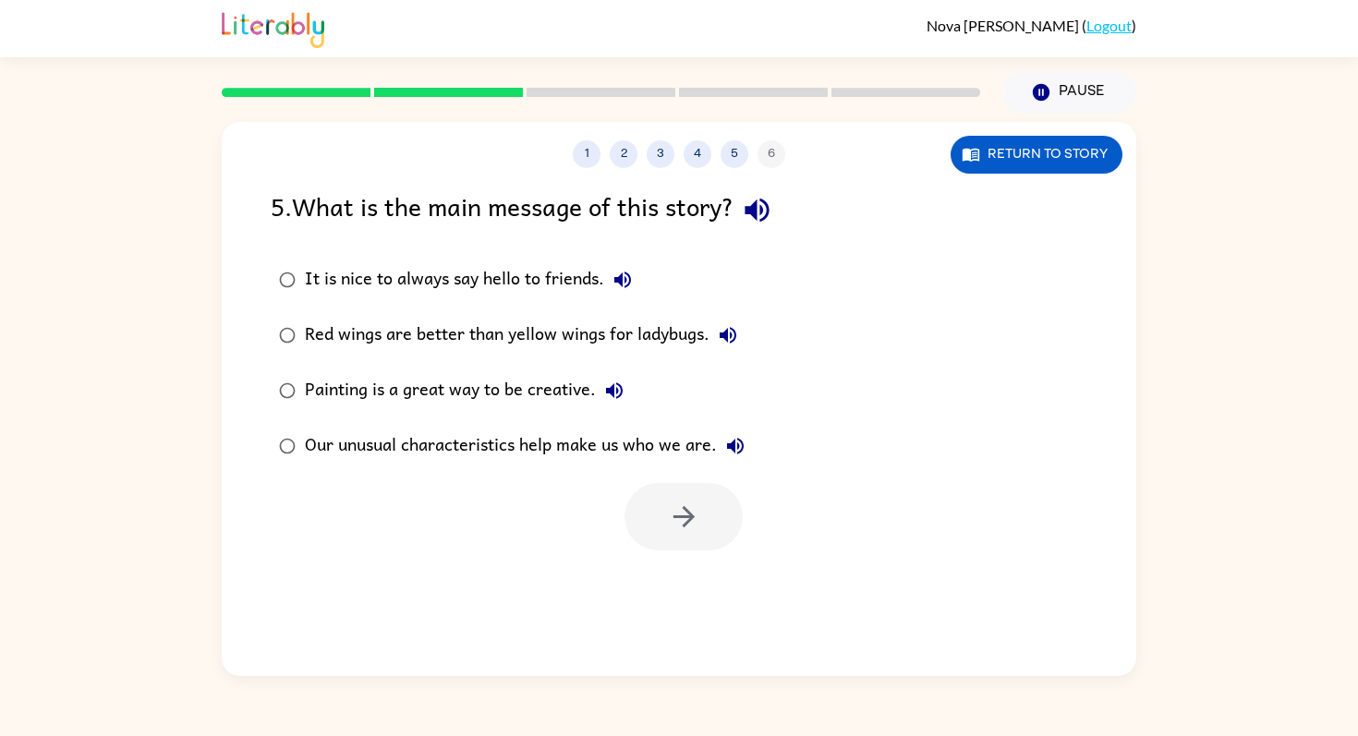
click at [769, 212] on icon "button" at bounding box center [757, 211] width 24 height 24
click at [625, 279] on icon "button" at bounding box center [622, 280] width 17 height 17
click at [740, 329] on button "Red wings are better than yellow wings for ladybugs." at bounding box center [728, 335] width 37 height 37
click at [618, 388] on icon "button" at bounding box center [614, 391] width 22 height 22
click at [626, 392] on button "Painting is a great way to be creative." at bounding box center [614, 390] width 37 height 37
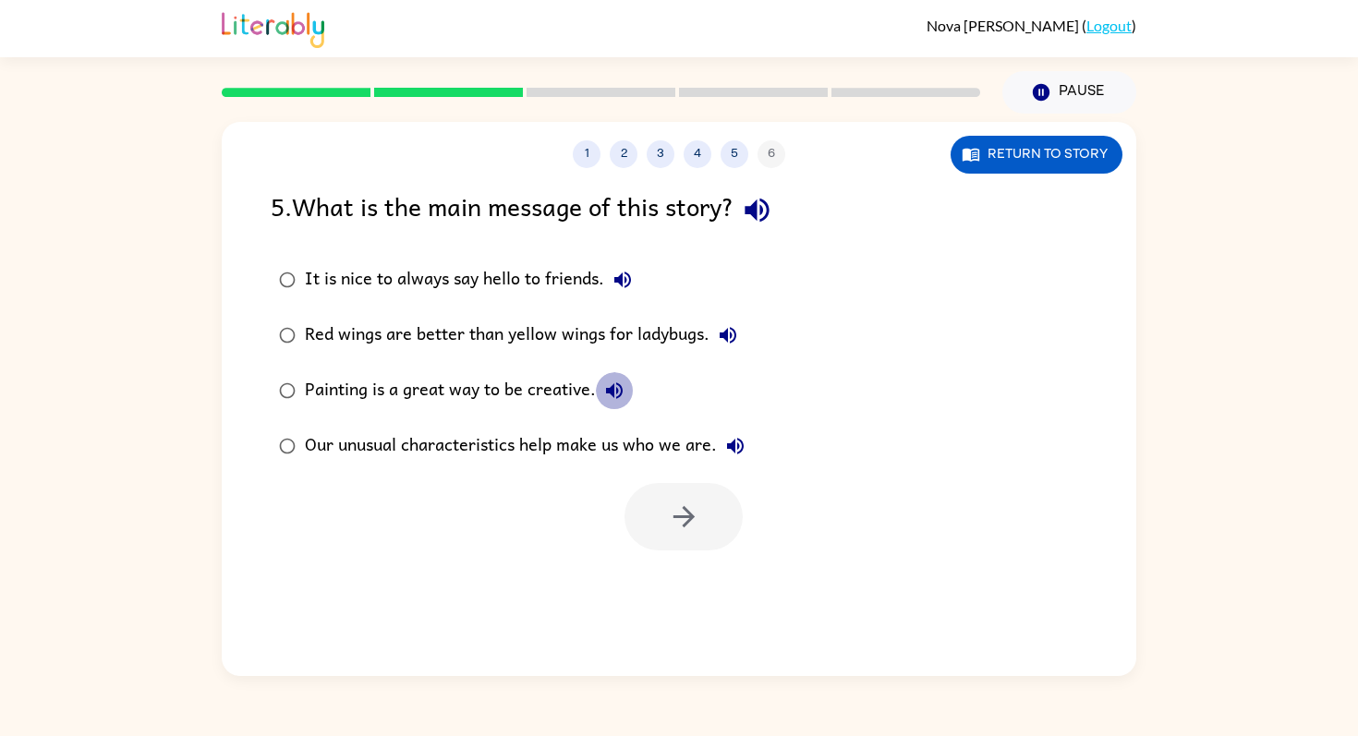
click at [626, 392] on button "Painting is a great way to be creative." at bounding box center [614, 390] width 37 height 37
click at [746, 438] on icon "button" at bounding box center [735, 446] width 22 height 22
click at [702, 443] on div "Our unusual characteristics help make us who we are." at bounding box center [529, 446] width 449 height 37
click at [699, 515] on icon "button" at bounding box center [684, 517] width 32 height 32
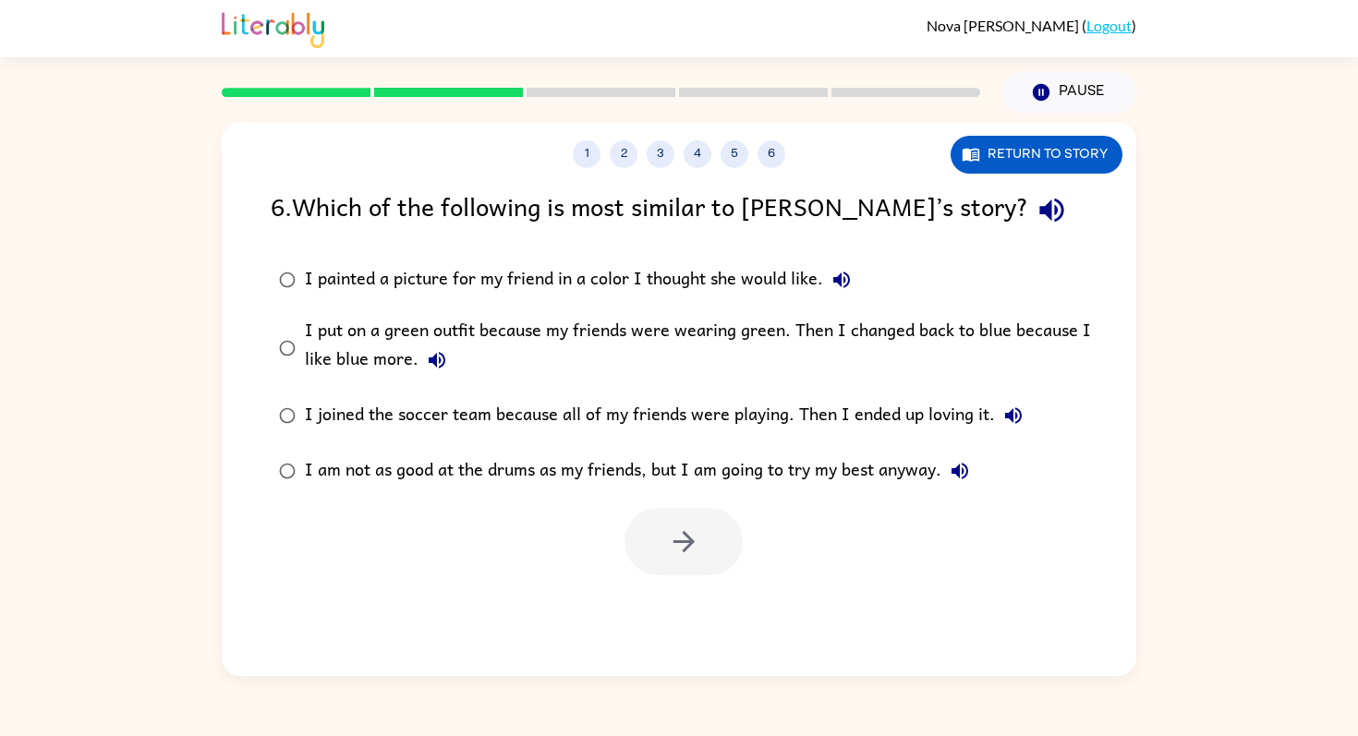
click at [929, 201] on div "6 . Which of the following is most similar to [PERSON_NAME]’s story?" at bounding box center [679, 210] width 817 height 47
click at [1039, 208] on icon "button" at bounding box center [1051, 211] width 24 height 24
click at [843, 278] on icon "button" at bounding box center [842, 280] width 22 height 22
click at [440, 356] on icon "button" at bounding box center [437, 360] width 17 height 17
click at [1025, 407] on button "I joined the soccer team because all of my friends were playing. Then I ended u…" at bounding box center [1013, 415] width 37 height 37
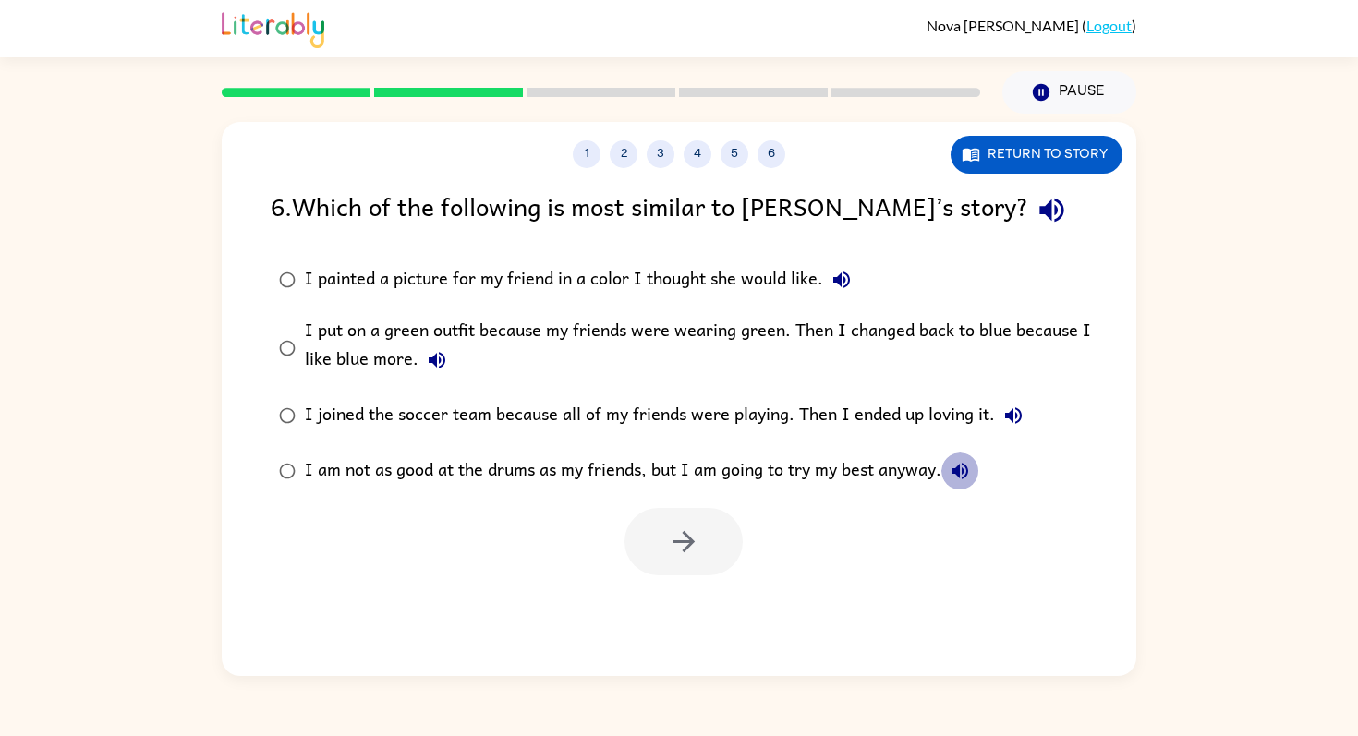
click at [968, 469] on icon "button" at bounding box center [960, 471] width 22 height 22
click at [742, 536] on button "button" at bounding box center [684, 541] width 118 height 67
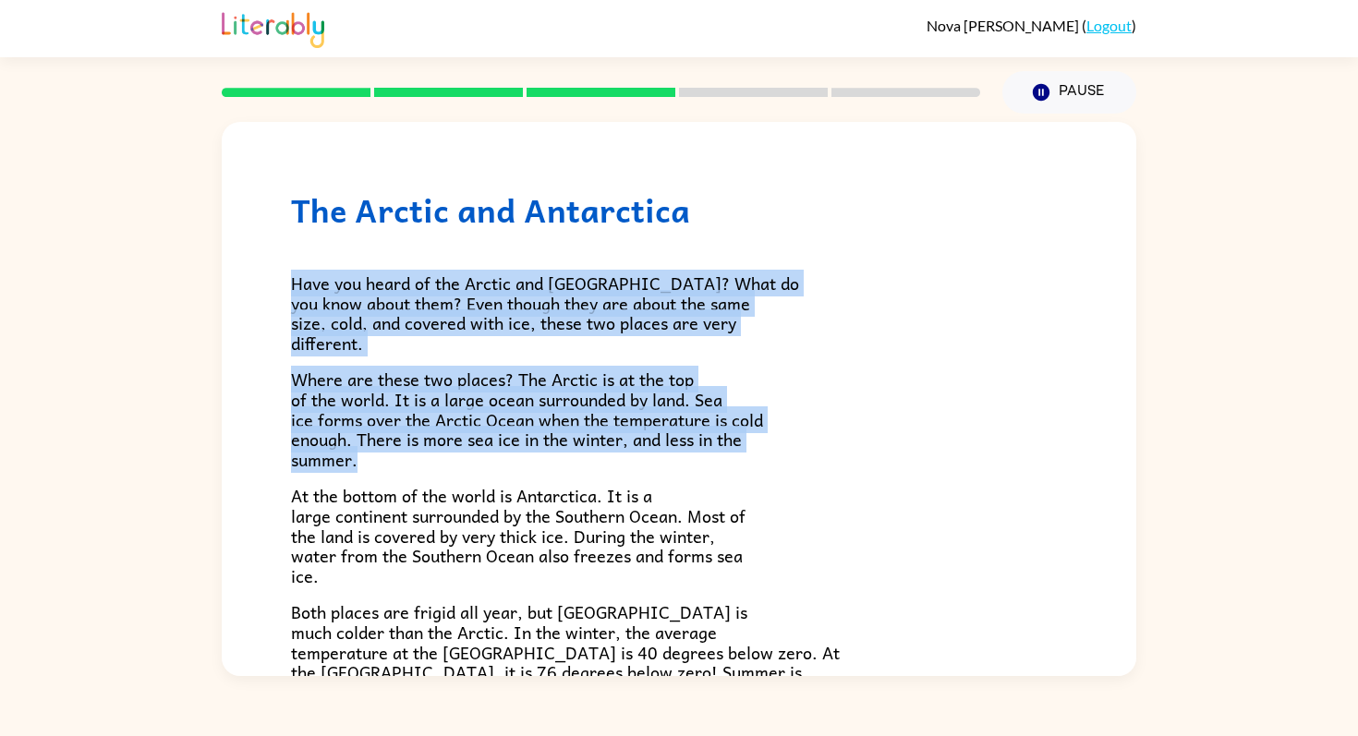
drag, startPoint x: 293, startPoint y: 284, endPoint x: 743, endPoint y: 456, distance: 481.9
click at [743, 456] on div "Have you heard of the Arctic and [GEOGRAPHIC_DATA]? What do you know about them…" at bounding box center [679, 543] width 776 height 629
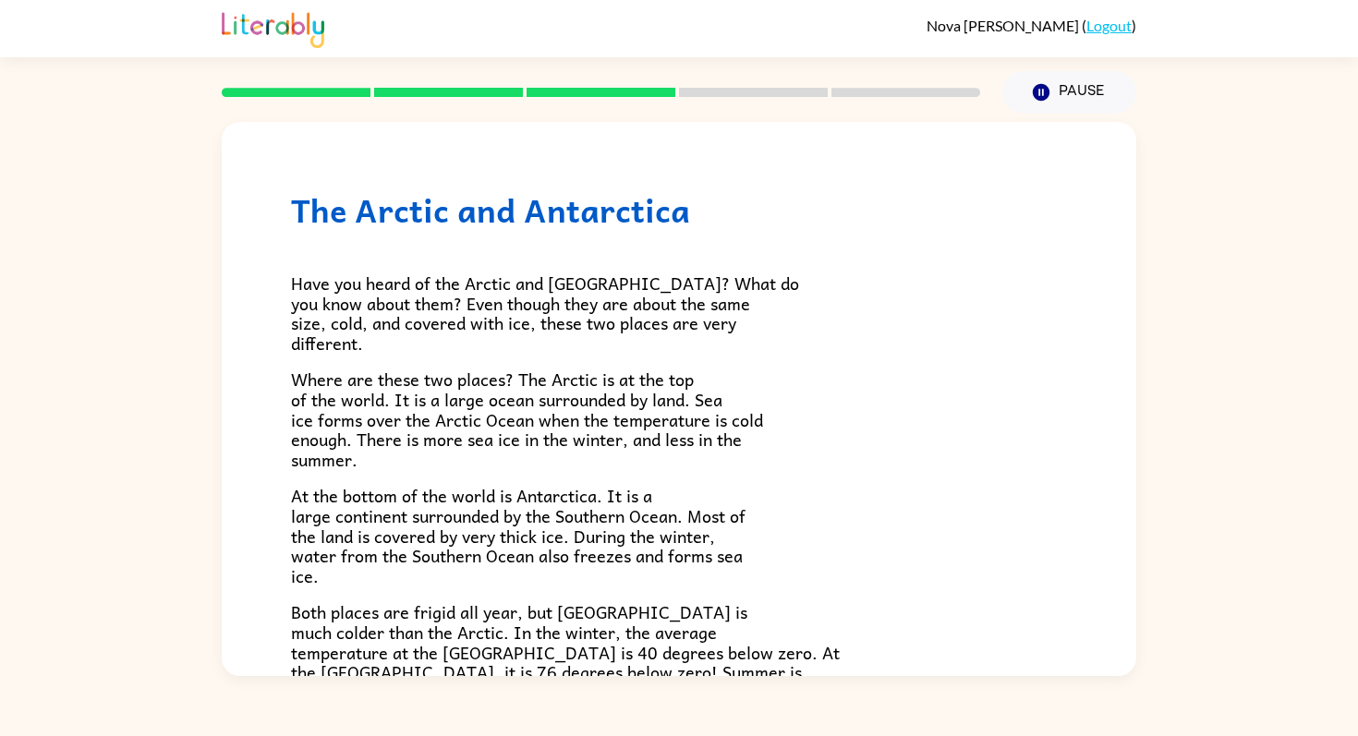
click at [293, 506] on span "At the bottom of the world is Antarctica. It is a large continent surrounded by…" at bounding box center [518, 535] width 455 height 106
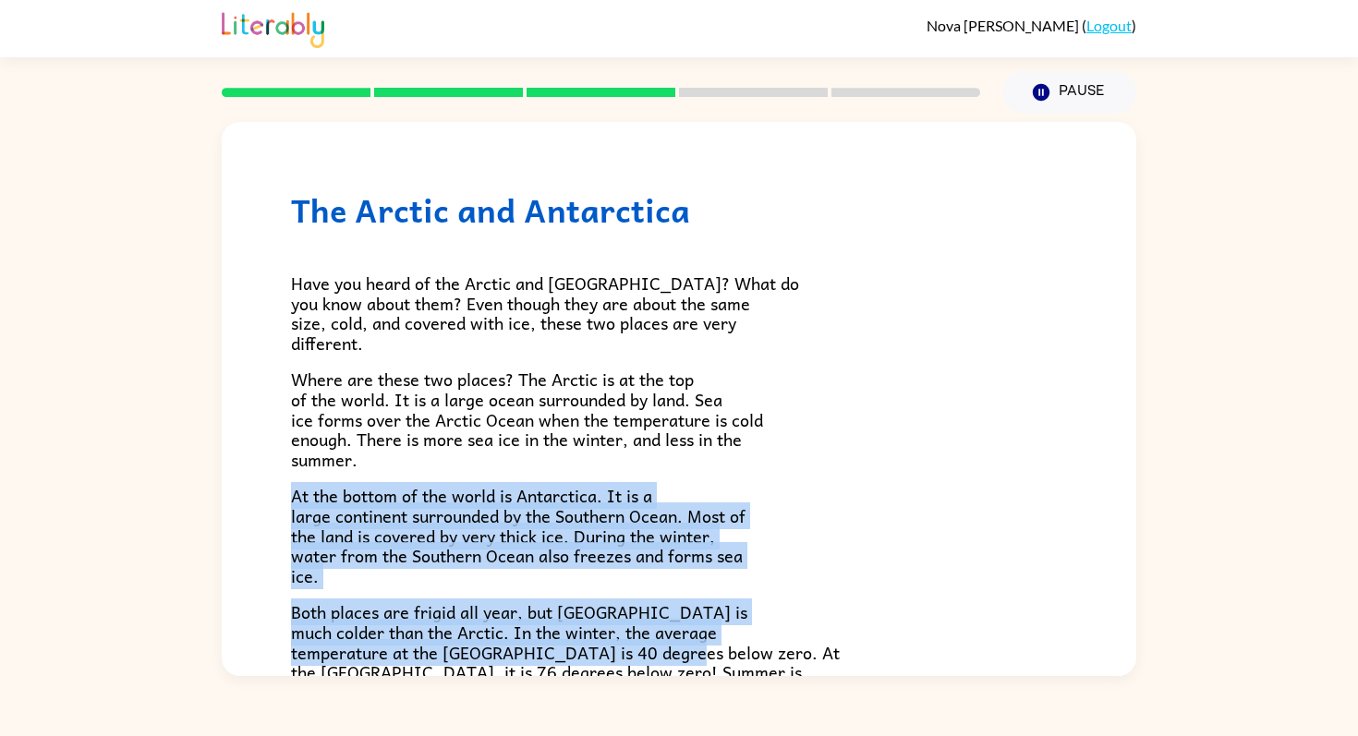
drag, startPoint x: 286, startPoint y: 499, endPoint x: 722, endPoint y: 641, distance: 458.7
click at [722, 641] on div "The Arctic and [GEOGRAPHIC_DATA] Have you heard of the Arctic and [GEOGRAPHIC_D…" at bounding box center [679, 533] width 915 height 822
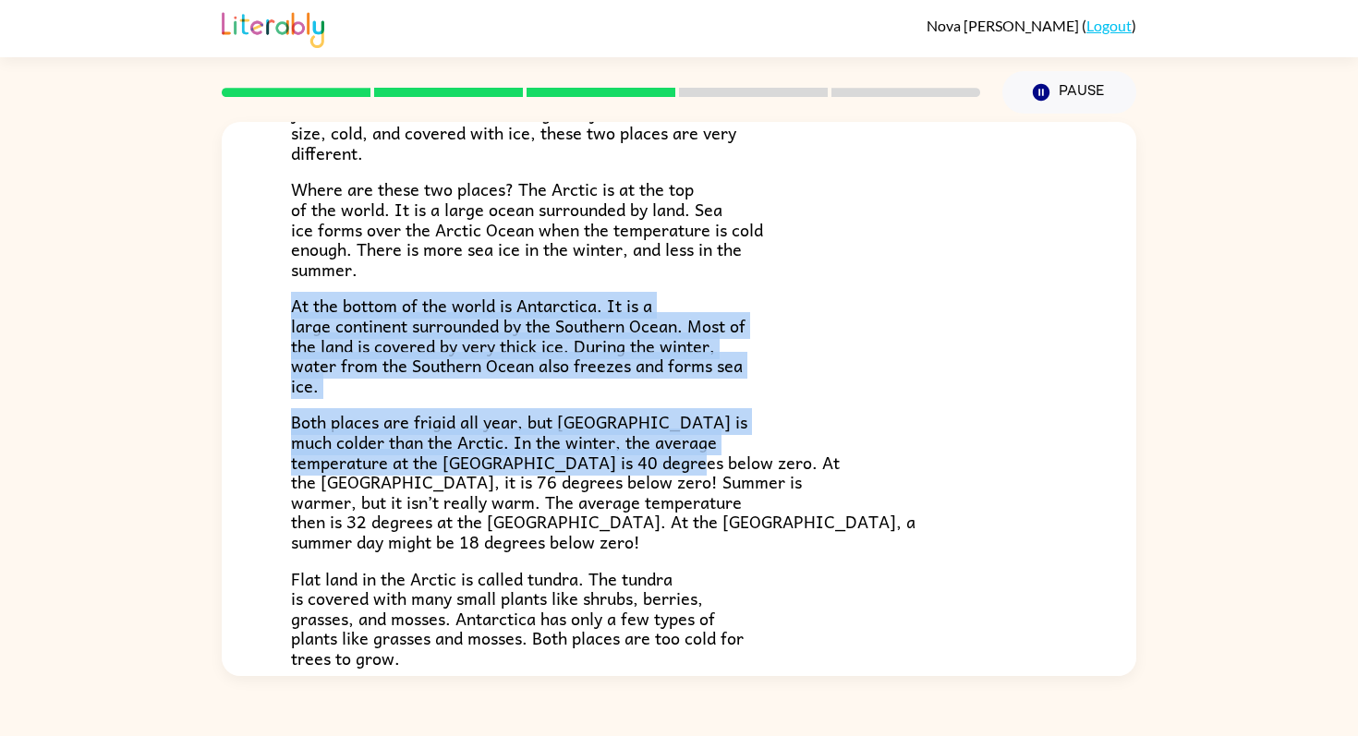
scroll to position [202, 0]
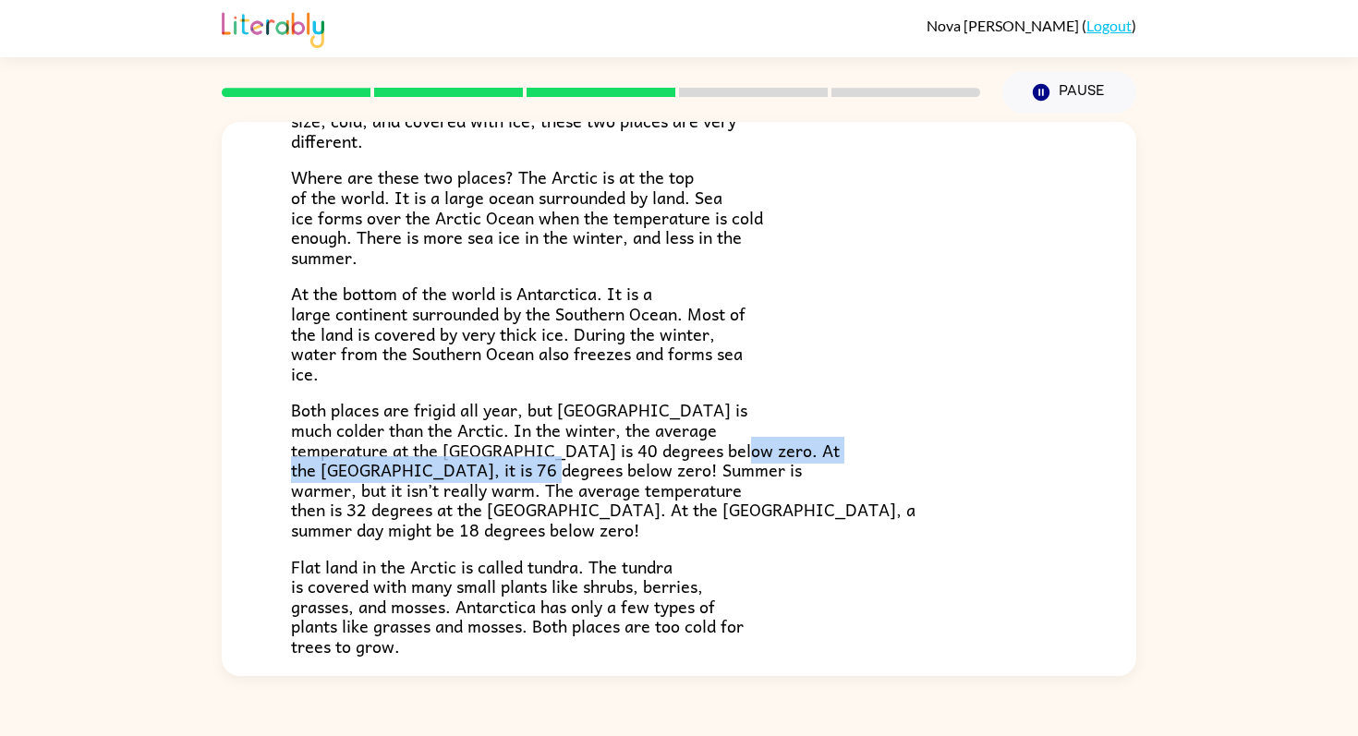
drag, startPoint x: 283, startPoint y: 467, endPoint x: 641, endPoint y: 473, distance: 358.5
click at [641, 473] on div "The Arctic and [GEOGRAPHIC_DATA] Have you heard of the Arctic and [GEOGRAPHIC_D…" at bounding box center [679, 331] width 915 height 822
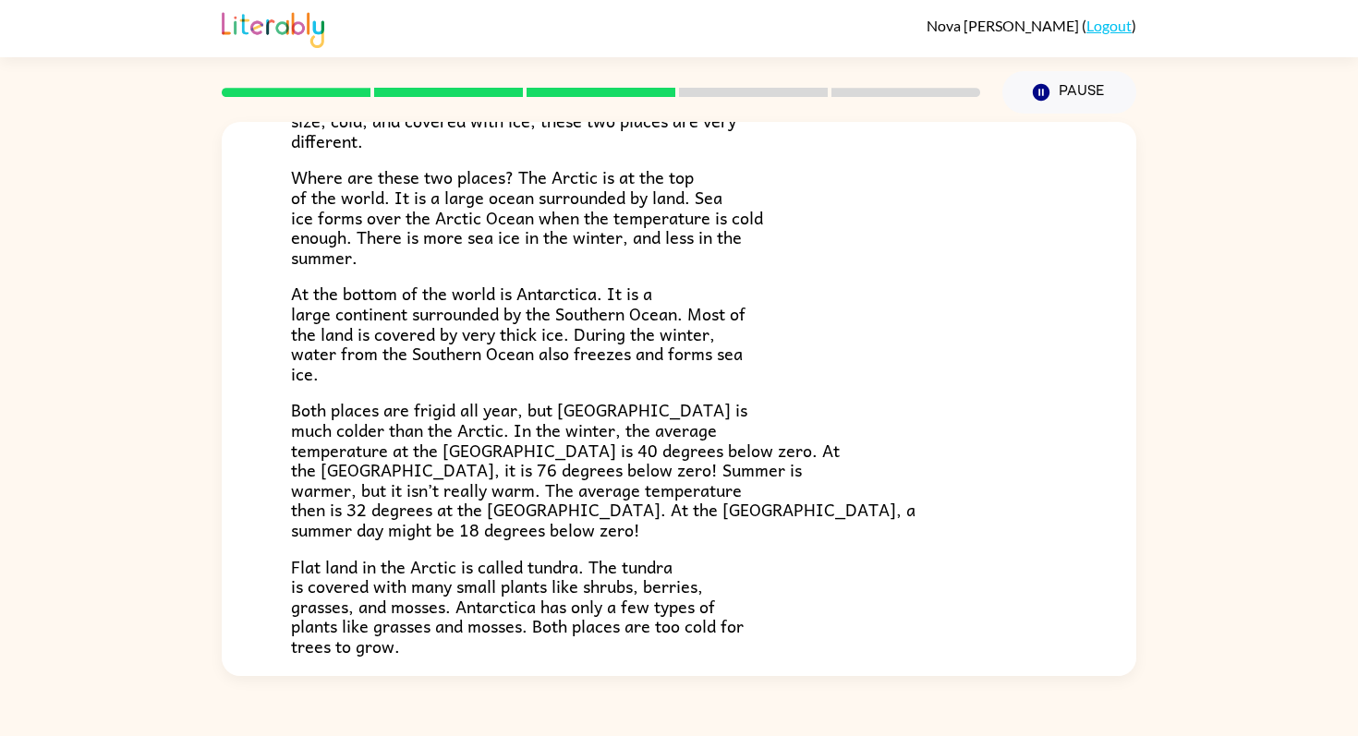
click at [641, 474] on span "Both places are frigid all year, but [GEOGRAPHIC_DATA] is much colder than the …" at bounding box center [603, 469] width 625 height 147
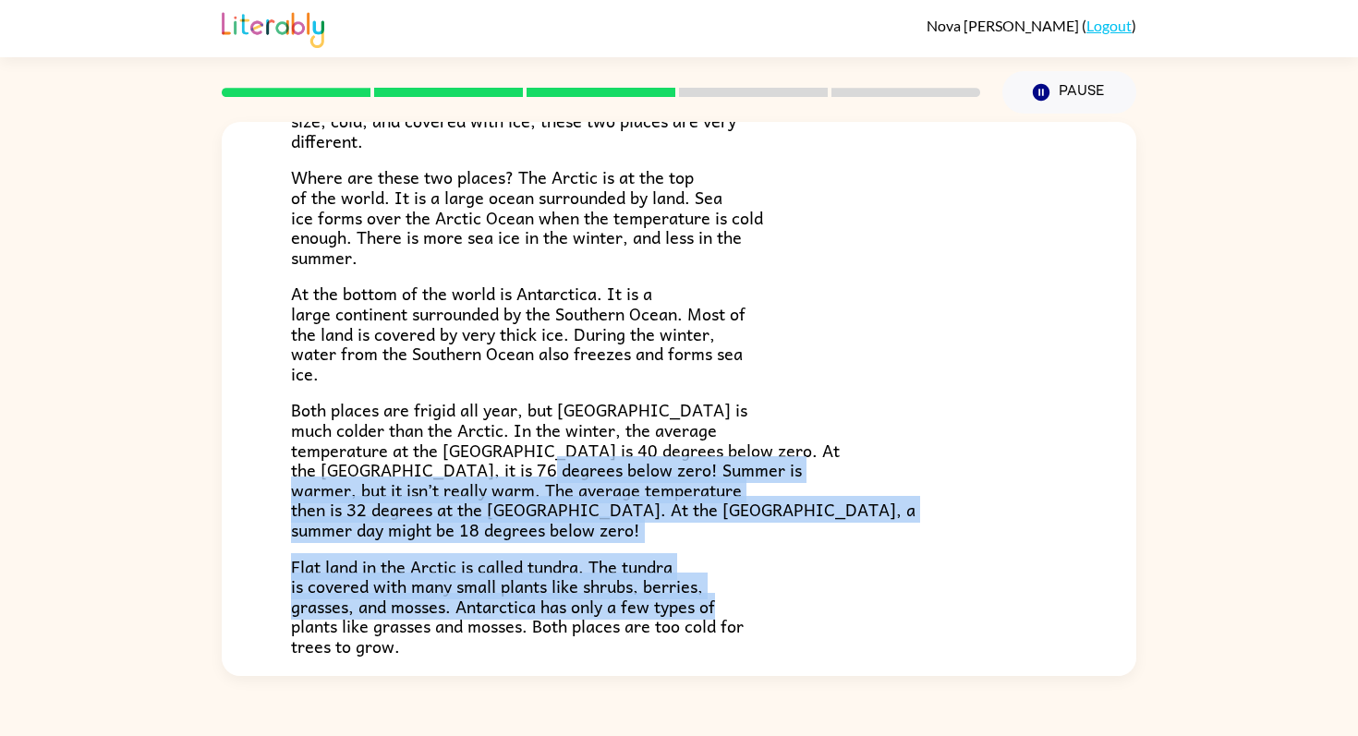
drag, startPoint x: 625, startPoint y: 472, endPoint x: 725, endPoint y: 604, distance: 165.6
click at [725, 604] on div "Have you heard of the Arctic and [GEOGRAPHIC_DATA]? What do you know about them…" at bounding box center [679, 341] width 776 height 629
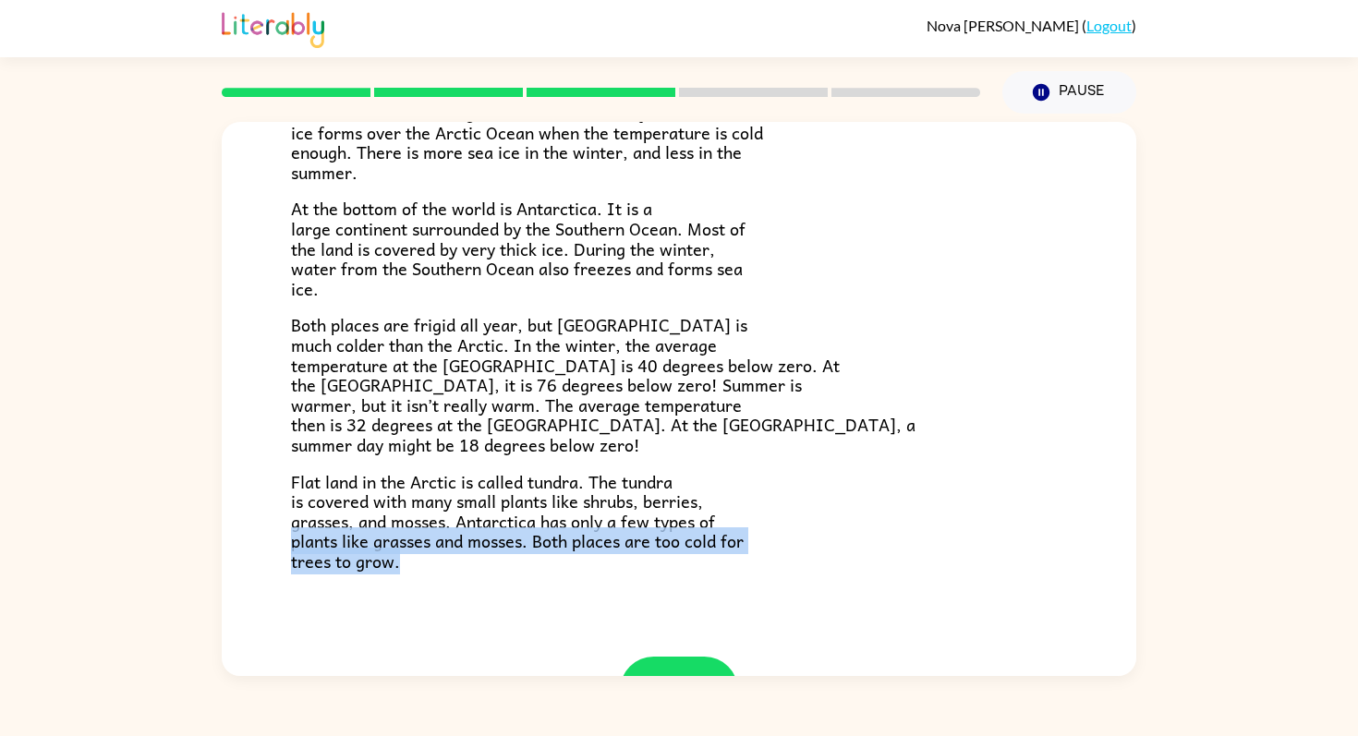
scroll to position [305, 0]
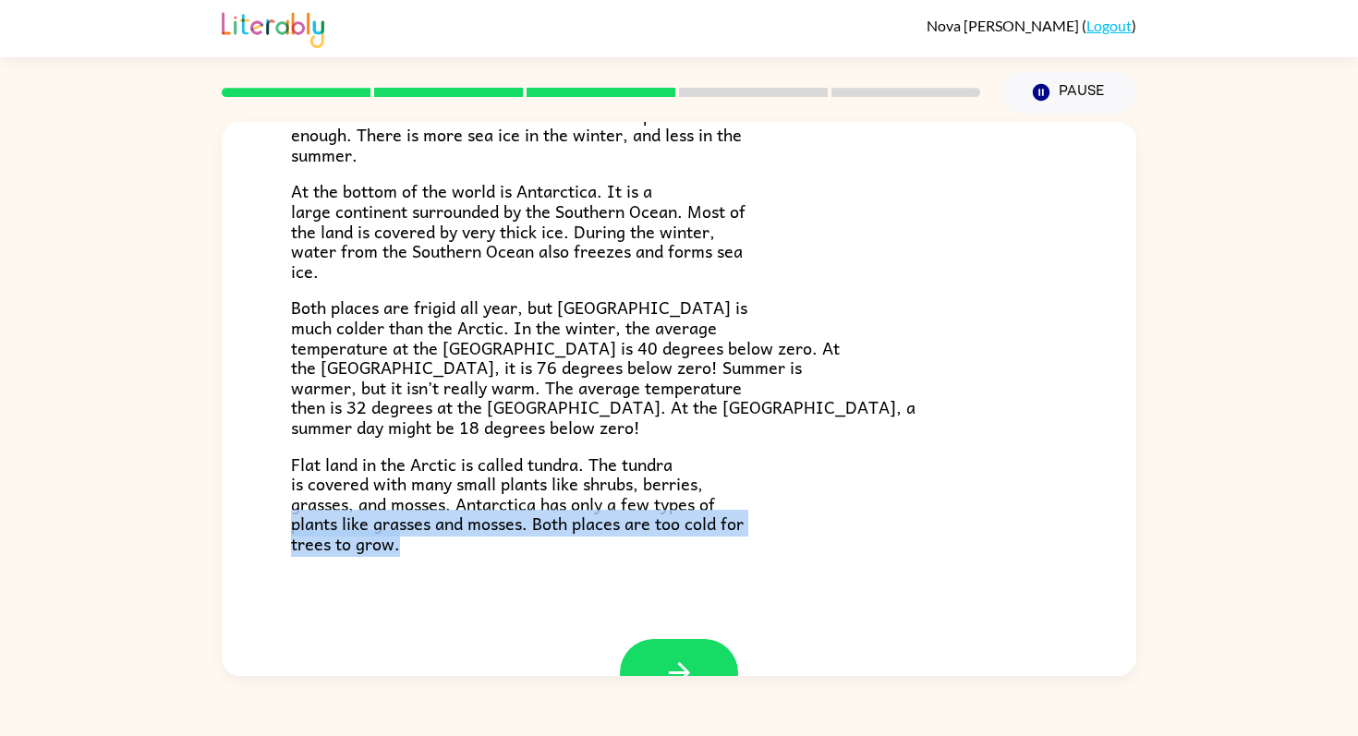
drag, startPoint x: 290, startPoint y: 628, endPoint x: 680, endPoint y: 555, distance: 396.6
click at [680, 555] on div "The Arctic and [GEOGRAPHIC_DATA] Have you heard of the Arctic and [GEOGRAPHIC_D…" at bounding box center [679, 228] width 915 height 822
click at [702, 648] on button "button" at bounding box center [679, 672] width 118 height 67
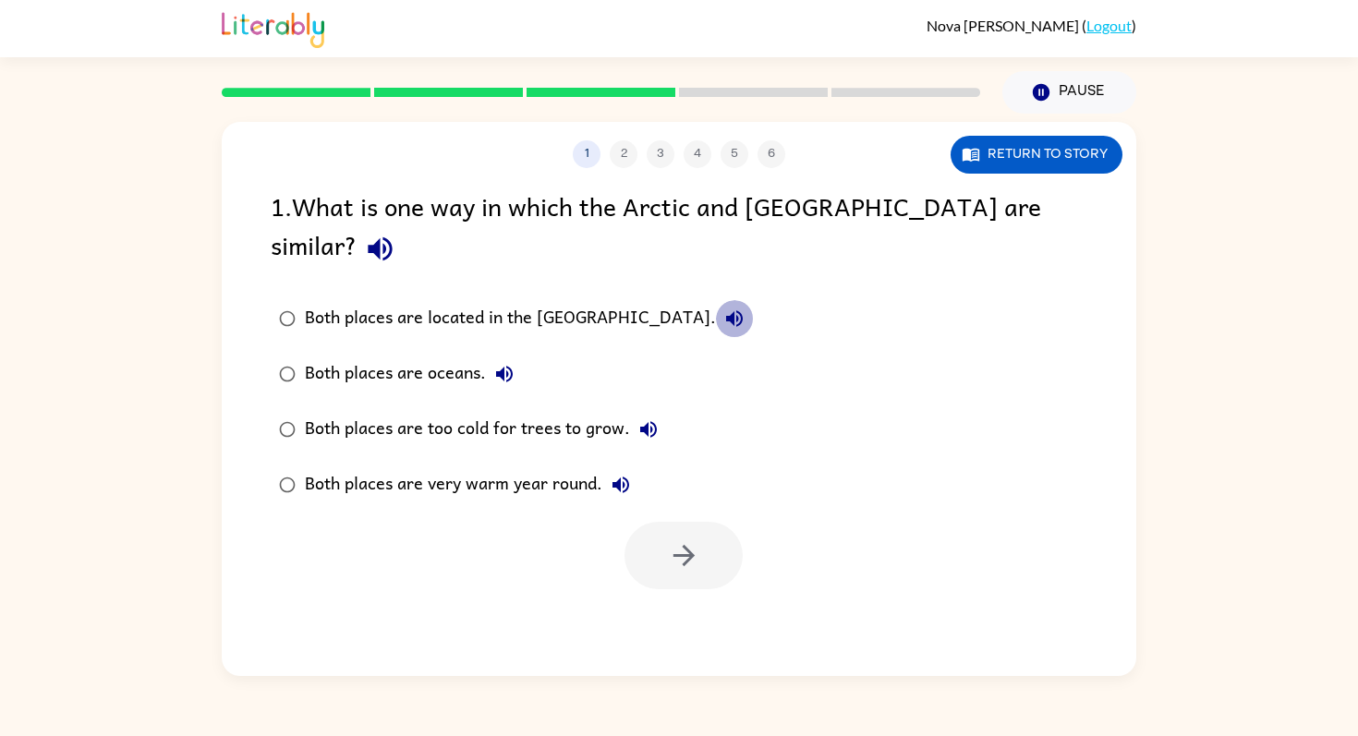
click at [726, 310] on icon "button" at bounding box center [734, 318] width 17 height 17
click at [508, 363] on icon "button" at bounding box center [504, 374] width 22 height 22
click at [650, 418] on icon "button" at bounding box center [648, 429] width 22 height 22
click at [628, 477] on icon "button" at bounding box center [620, 485] width 17 height 17
click at [603, 411] on div "Both places are too cold for trees to grow." at bounding box center [486, 429] width 362 height 37
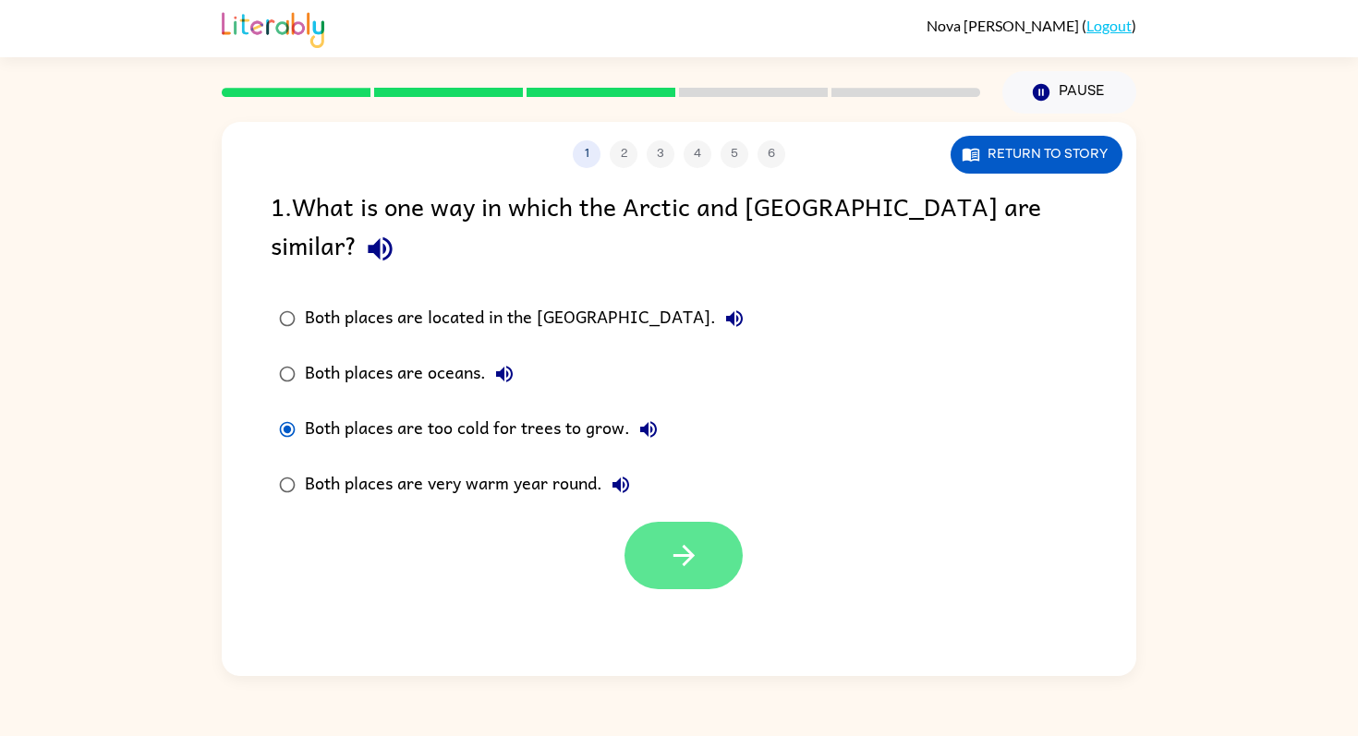
click at [682, 540] on icon "button" at bounding box center [684, 556] width 32 height 32
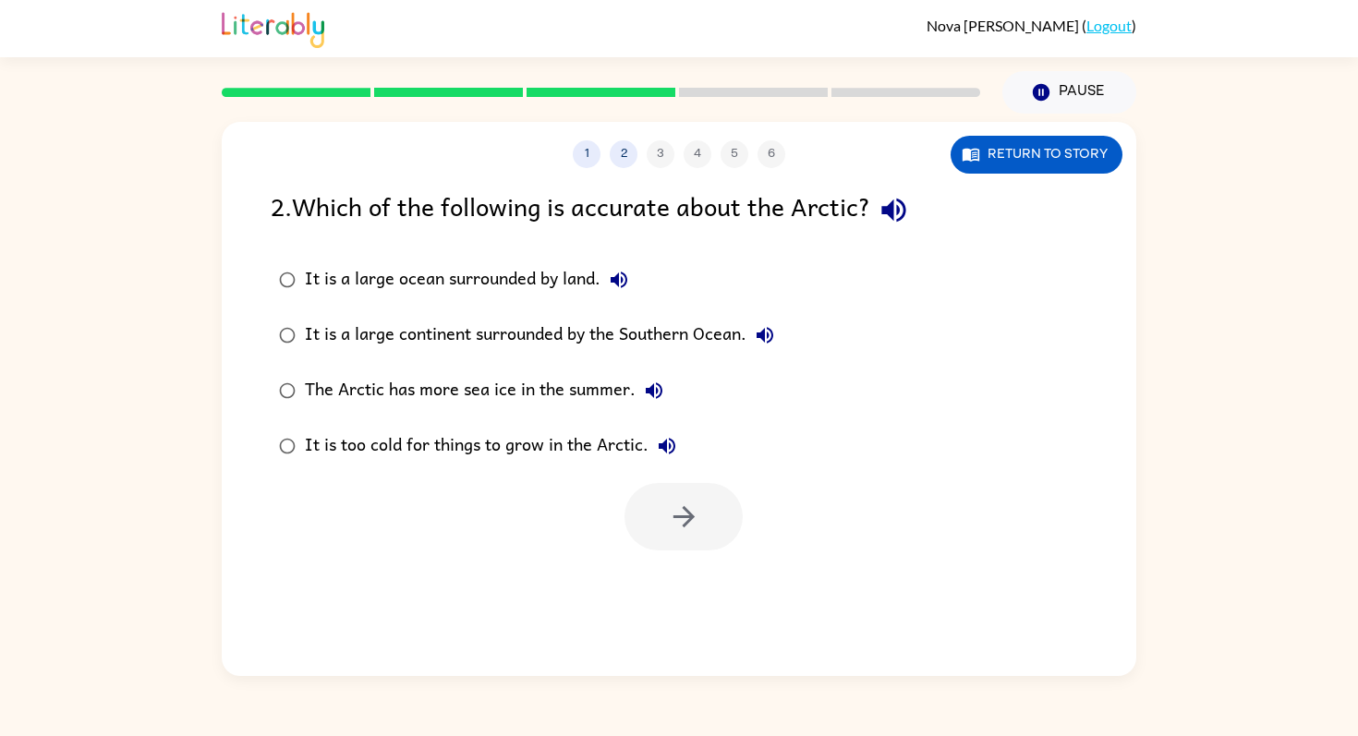
click at [892, 199] on icon "button" at bounding box center [894, 210] width 32 height 32
click at [617, 278] on icon "button" at bounding box center [619, 280] width 17 height 17
click at [769, 336] on icon "button" at bounding box center [765, 335] width 22 height 22
click at [660, 384] on icon "button" at bounding box center [654, 391] width 22 height 22
click at [670, 440] on icon "button" at bounding box center [667, 446] width 17 height 17
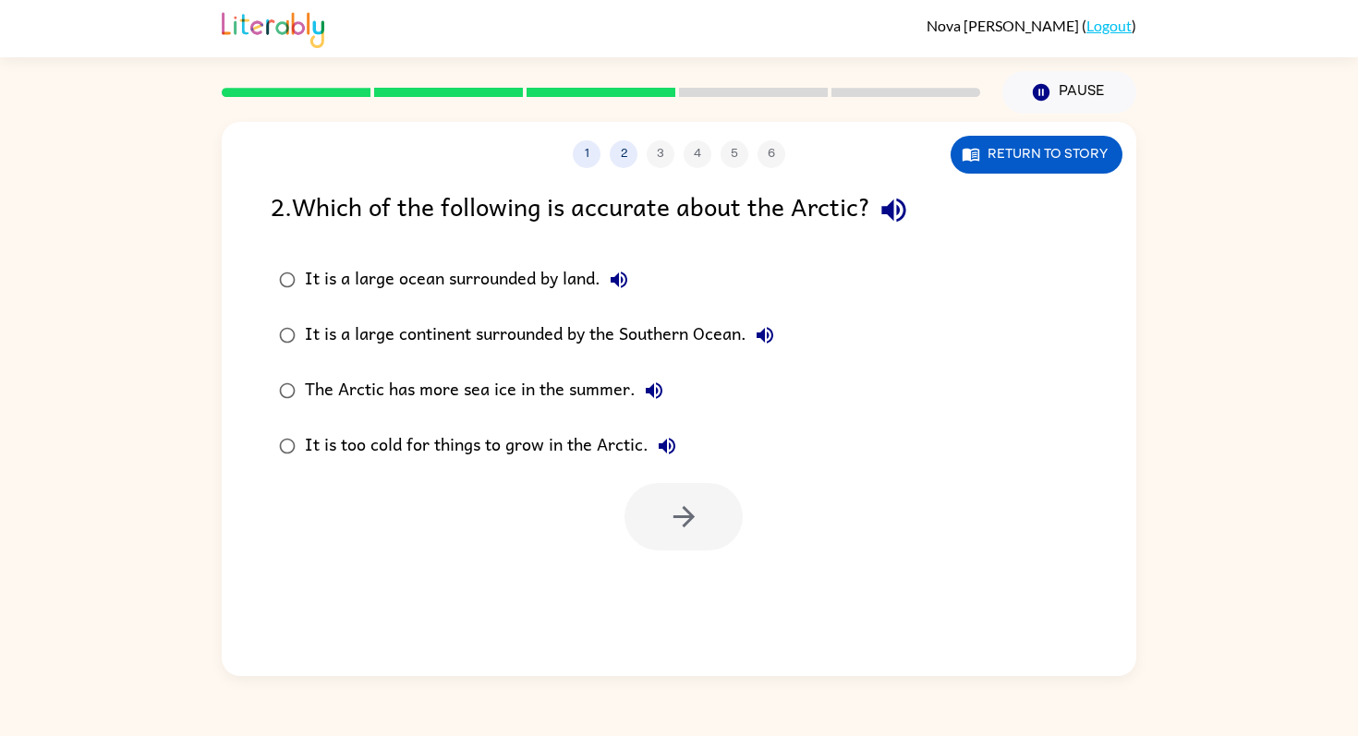
click at [616, 438] on div "It is too cold for things to grow in the Arctic." at bounding box center [495, 446] width 381 height 37
click at [697, 507] on icon "button" at bounding box center [684, 517] width 32 height 32
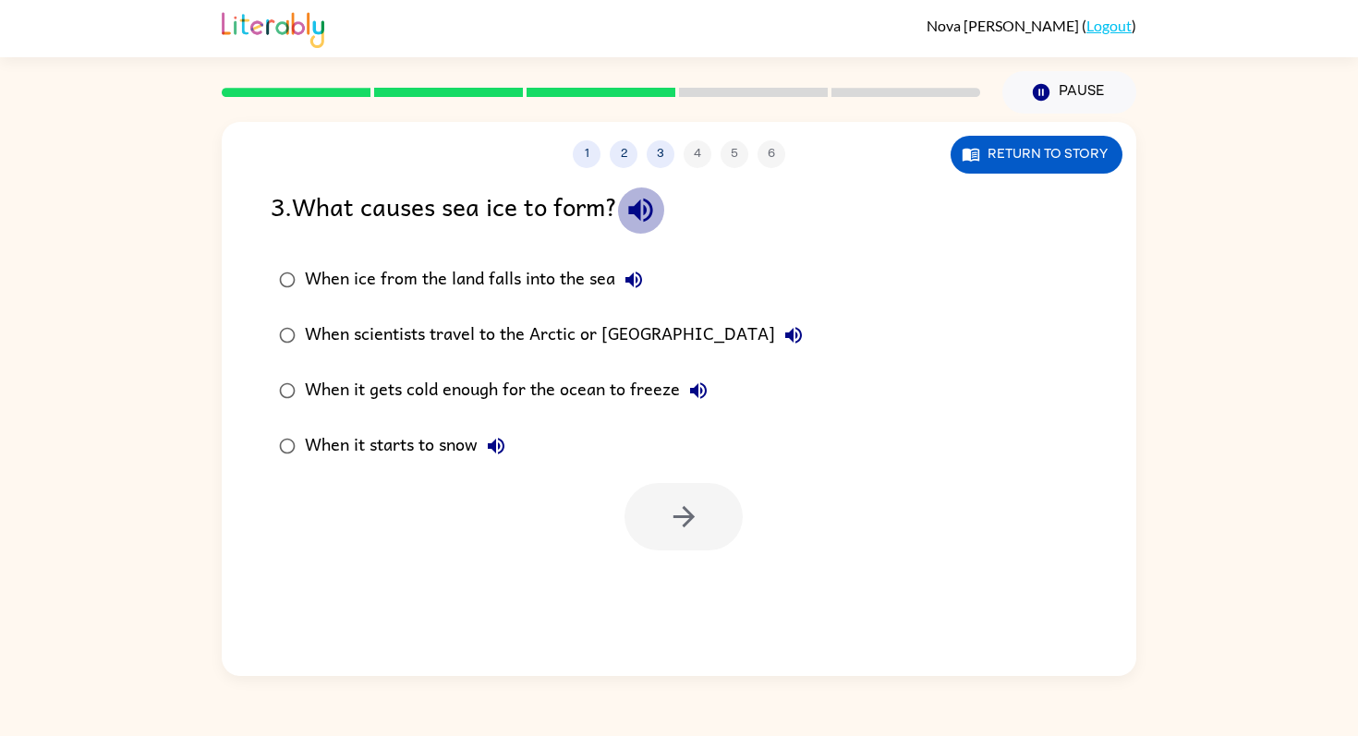
click at [651, 200] on icon "button" at bounding box center [640, 211] width 24 height 24
click at [644, 292] on button "When ice from the land falls into the sea" at bounding box center [633, 279] width 37 height 37
click at [785, 336] on icon "button" at bounding box center [793, 335] width 17 height 17
click at [698, 398] on icon "button" at bounding box center [698, 391] width 22 height 22
click at [507, 435] on icon "button" at bounding box center [496, 446] width 22 height 22
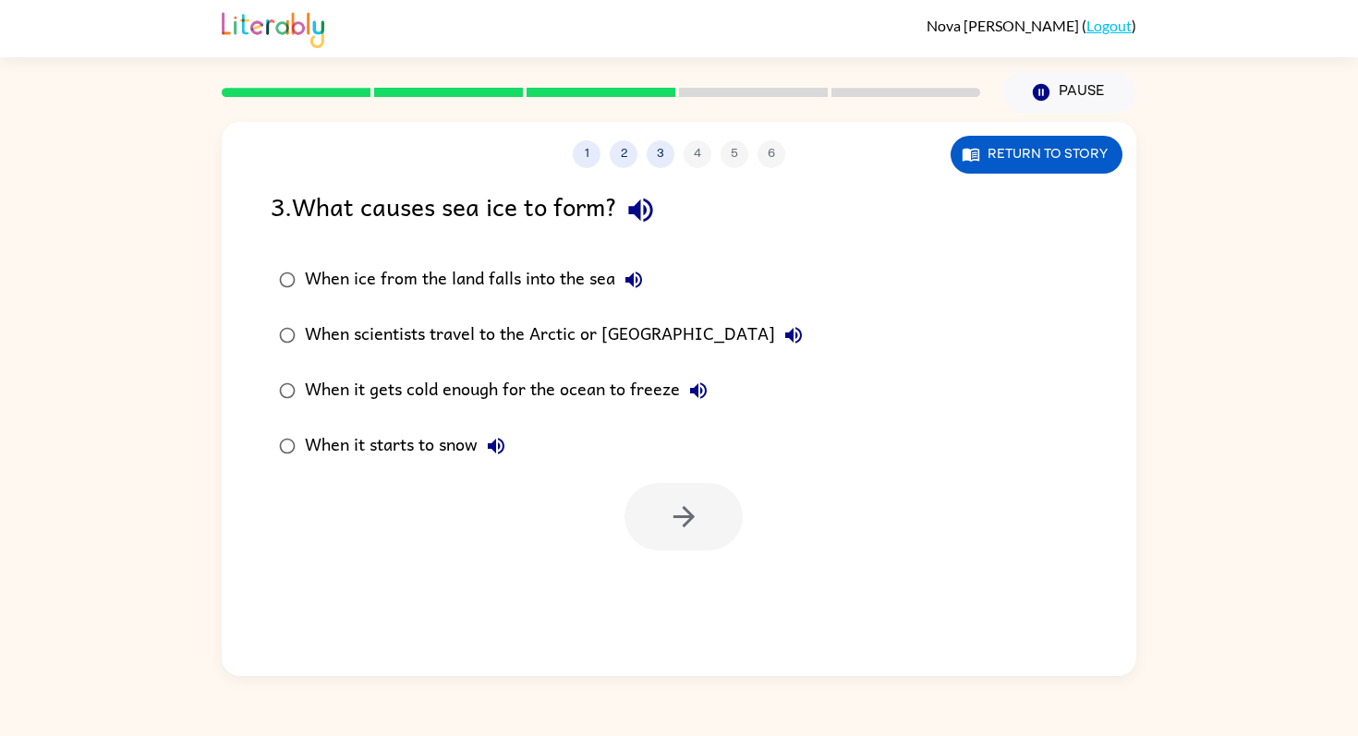
click at [593, 377] on div "When it gets cold enough for the ocean to freeze" at bounding box center [511, 390] width 412 height 37
click at [685, 534] on button "button" at bounding box center [684, 516] width 118 height 67
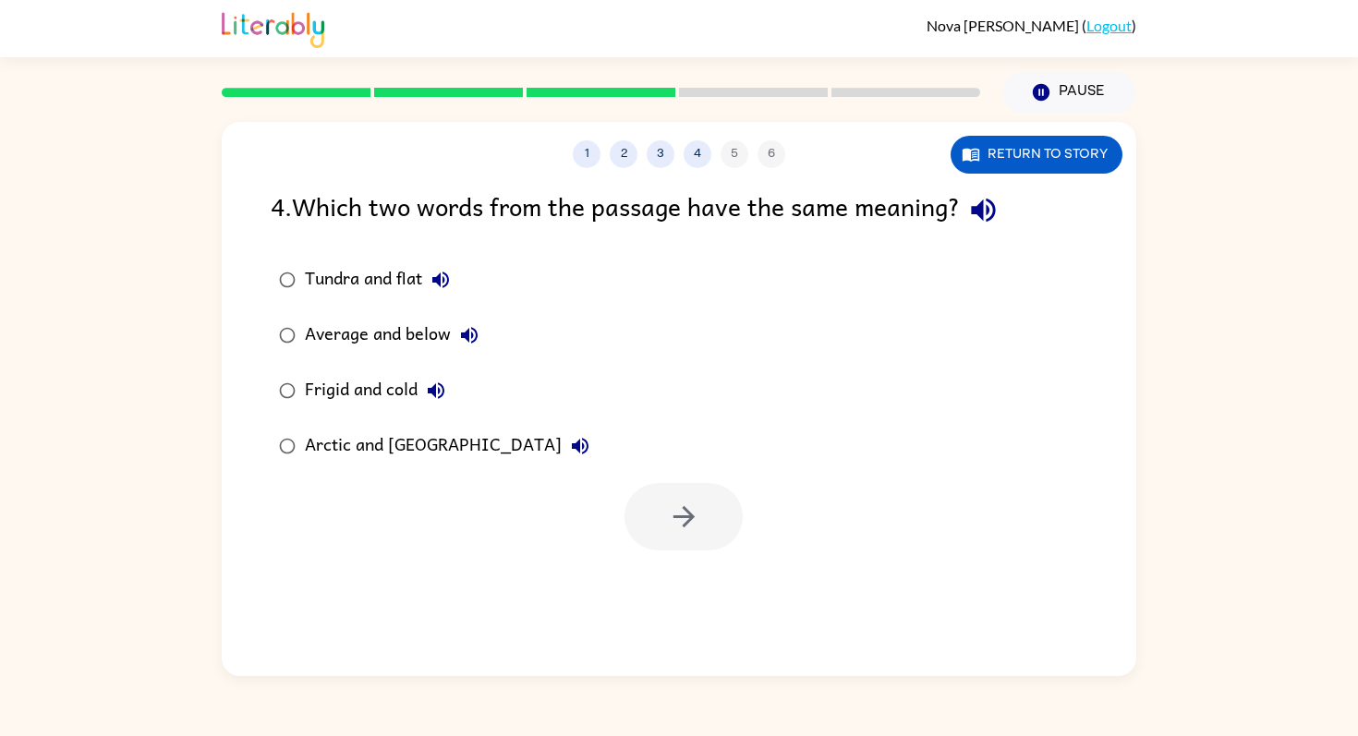
click at [970, 209] on button "button" at bounding box center [983, 210] width 47 height 47
click at [452, 279] on icon "button" at bounding box center [441, 280] width 22 height 22
click at [482, 330] on button "Average and below" at bounding box center [469, 335] width 37 height 37
click at [443, 383] on icon "button" at bounding box center [436, 391] width 22 height 22
click at [569, 441] on icon "button" at bounding box center [580, 446] width 22 height 22
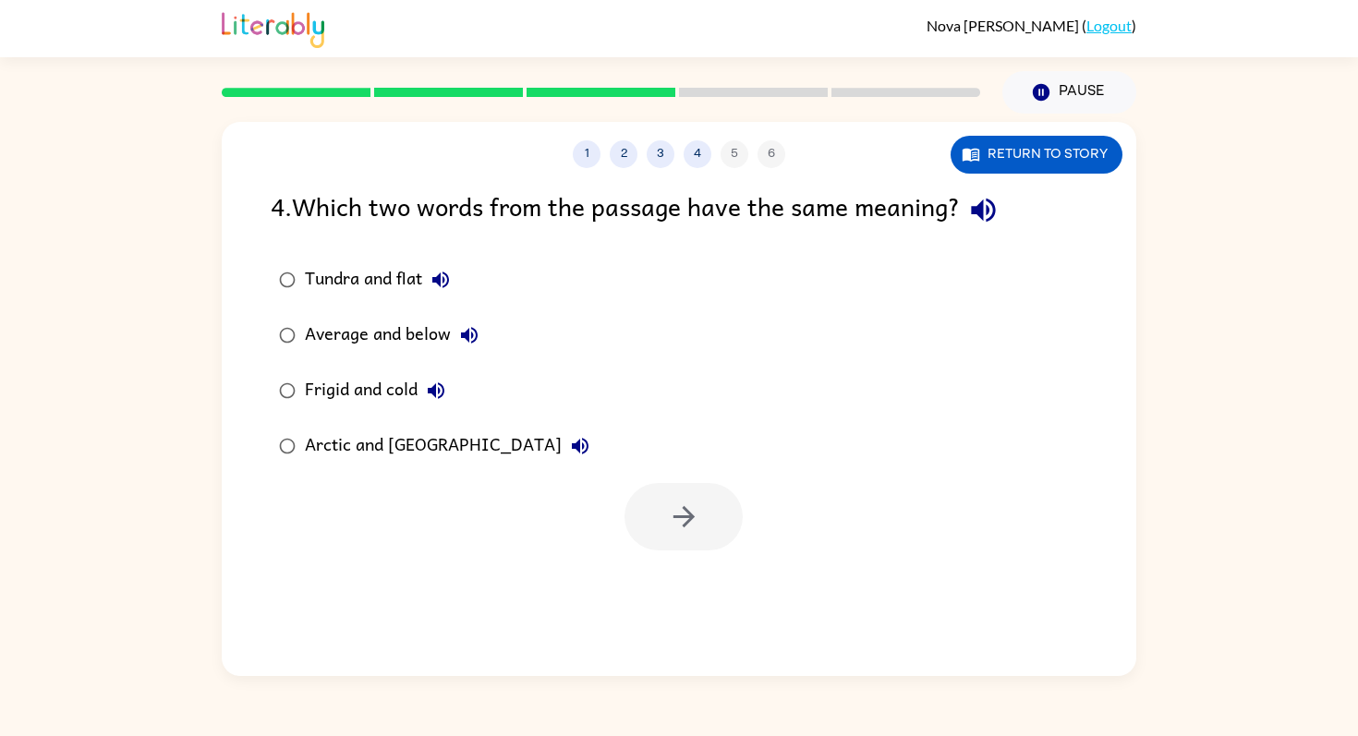
click at [385, 385] on div "Frigid and cold" at bounding box center [380, 390] width 150 height 37
click at [697, 504] on icon "button" at bounding box center [684, 517] width 32 height 32
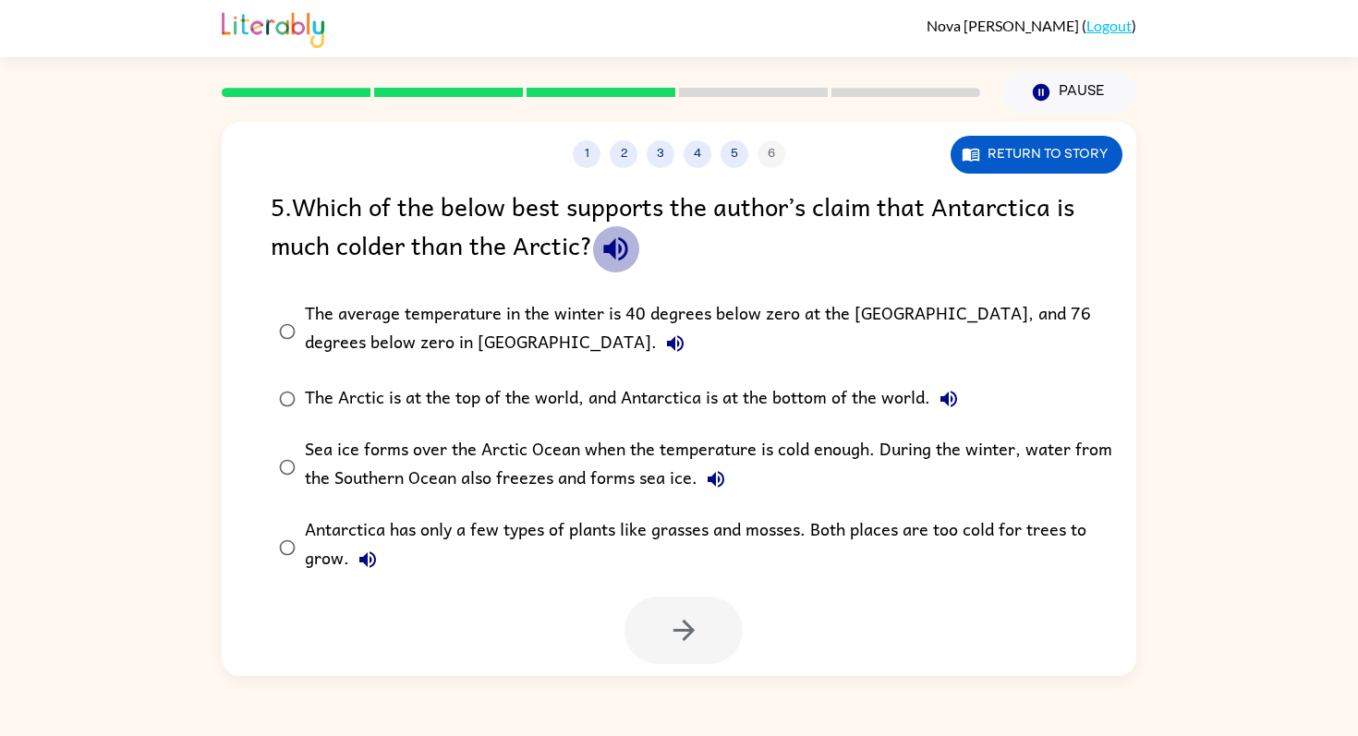
click at [625, 259] on icon "button" at bounding box center [616, 249] width 32 height 32
click at [657, 330] on button "The average temperature in the winter is 40 degrees below zero at the [GEOGRAPH…" at bounding box center [675, 343] width 37 height 37
click at [400, 333] on div "The average temperature in the winter is 40 degrees below zero at the [GEOGRAPH…" at bounding box center [708, 331] width 807 height 62
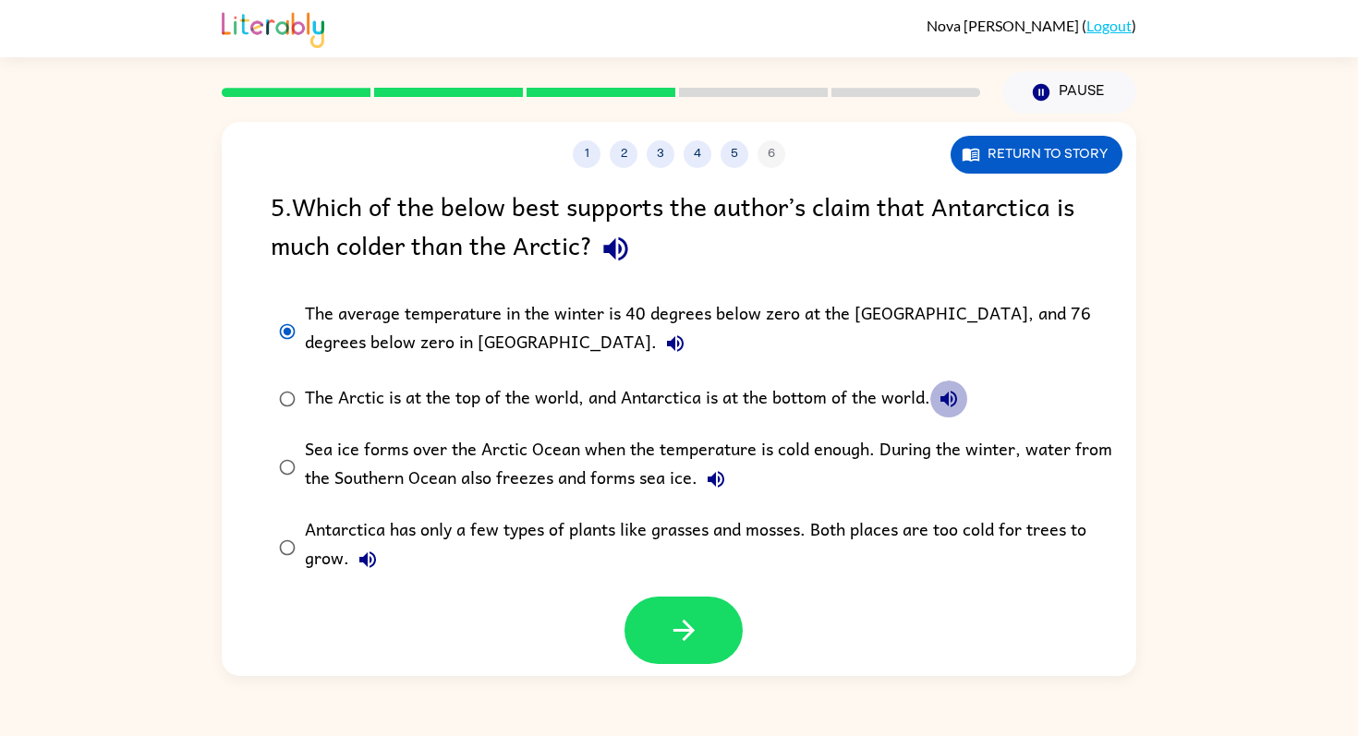
click at [955, 390] on icon "button" at bounding box center [949, 399] width 22 height 22
click at [727, 479] on button "Sea ice forms over the Arctic Ocean when the temperature is cold enough. During…" at bounding box center [715, 479] width 37 height 37
click at [377, 552] on icon "button" at bounding box center [368, 560] width 22 height 22
click at [722, 616] on button "button" at bounding box center [684, 630] width 118 height 67
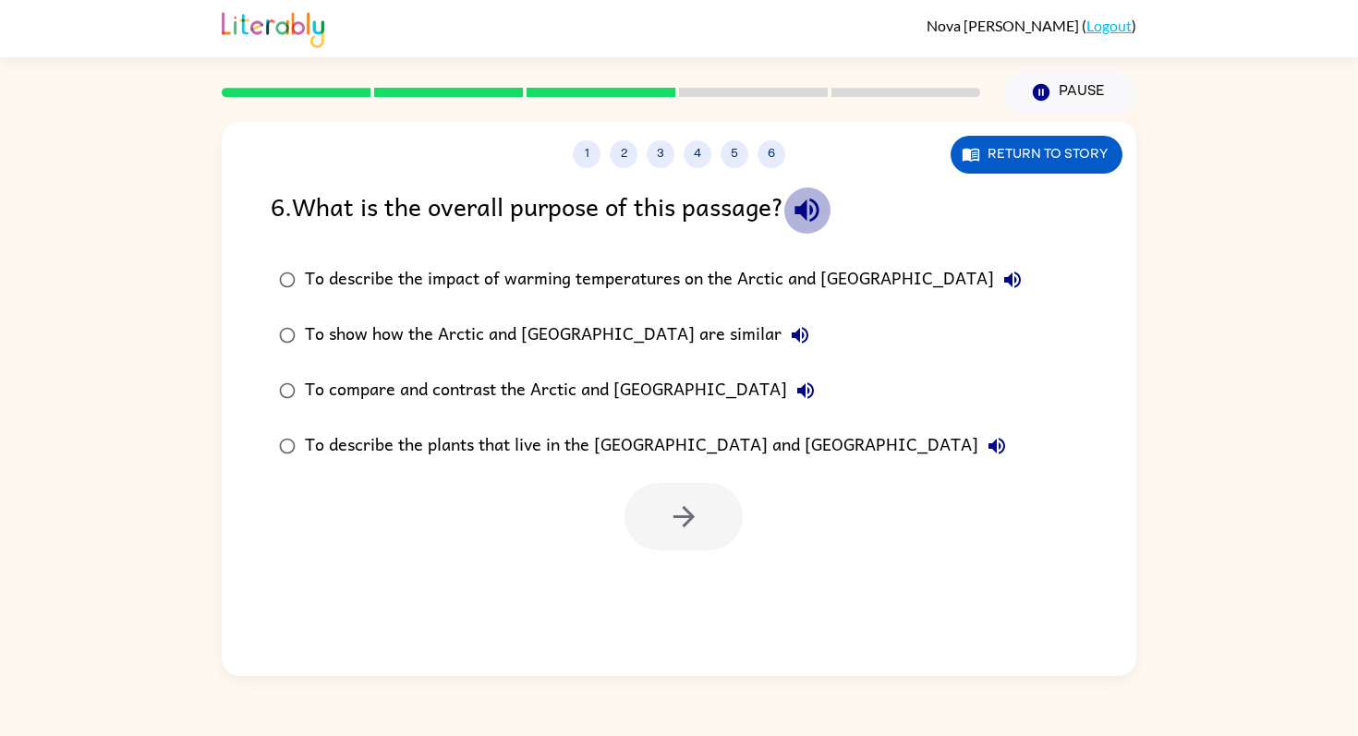
click at [806, 214] on icon "button" at bounding box center [807, 210] width 32 height 32
click at [1001, 274] on icon "button" at bounding box center [1012, 280] width 22 height 22
click at [789, 334] on icon "button" at bounding box center [800, 335] width 22 height 22
click at [787, 379] on button "To compare and contrast the Arctic and [GEOGRAPHIC_DATA]" at bounding box center [805, 390] width 37 height 37
click at [986, 436] on icon "button" at bounding box center [997, 446] width 22 height 22
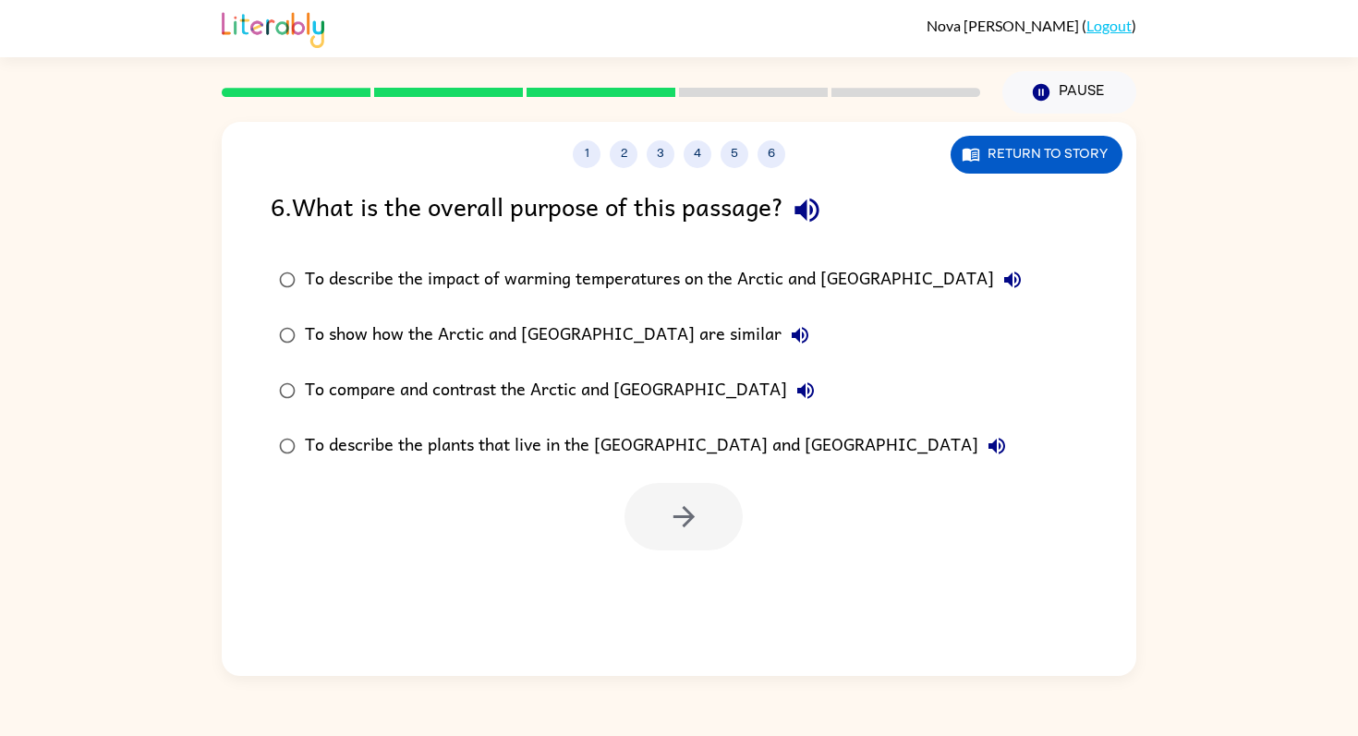
click at [794, 380] on icon "button" at bounding box center [805, 391] width 22 height 22
click at [660, 381] on div "To compare and contrast the Arctic and [GEOGRAPHIC_DATA]" at bounding box center [564, 390] width 519 height 37
click at [677, 508] on icon "button" at bounding box center [684, 517] width 32 height 32
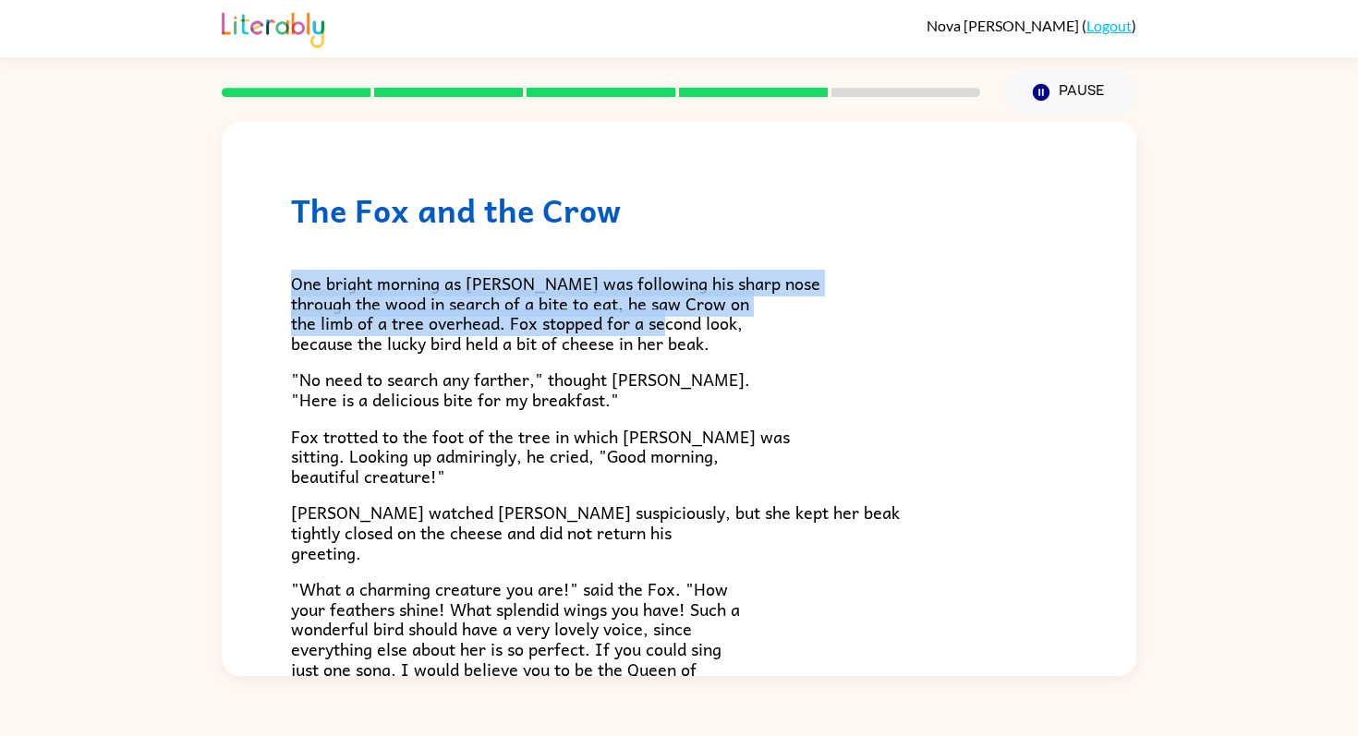
drag, startPoint x: 274, startPoint y: 288, endPoint x: 755, endPoint y: 323, distance: 481.7
click at [755, 323] on div "The Fox and the Crow One bright morning as [PERSON_NAME] was following his shar…" at bounding box center [679, 519] width 915 height 795
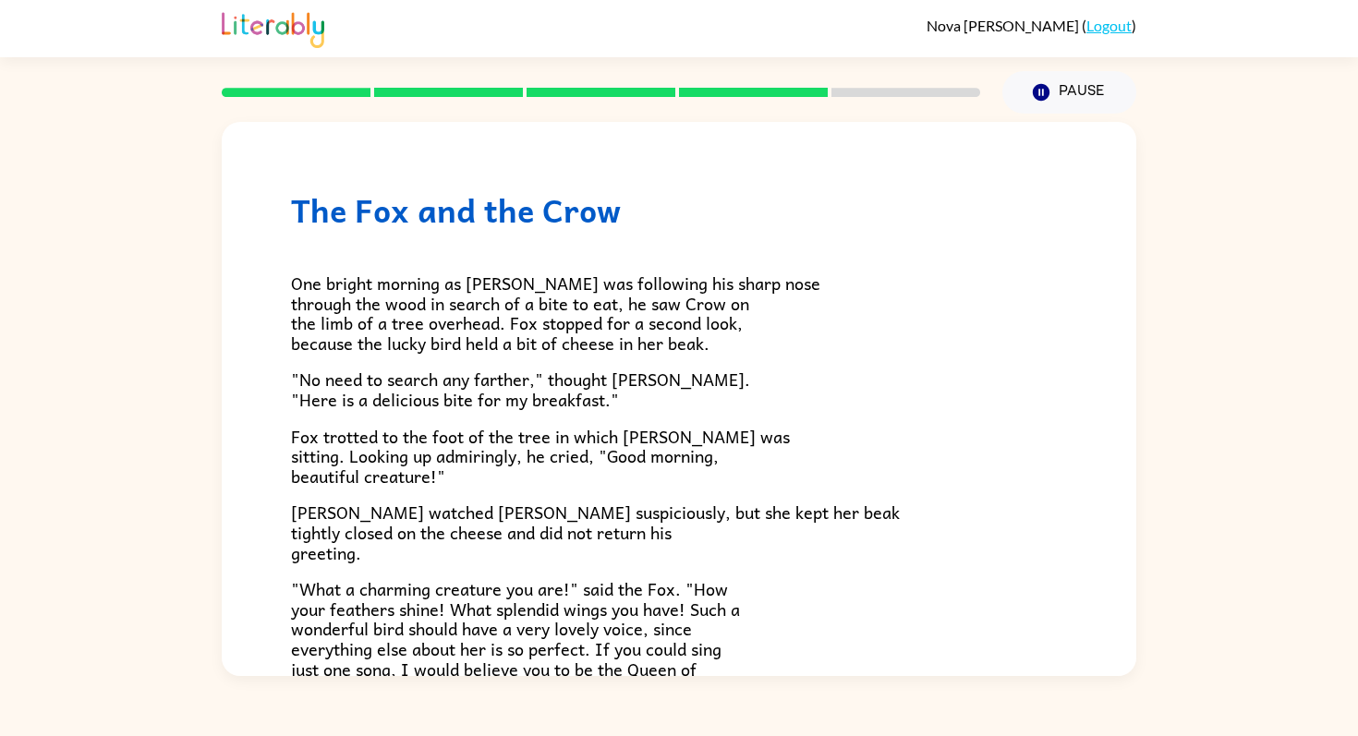
click at [295, 383] on span ""No need to search any farther," thought [PERSON_NAME]. "Here is a delicious bi…" at bounding box center [520, 389] width 459 height 47
drag, startPoint x: 288, startPoint y: 381, endPoint x: 512, endPoint y: 381, distance: 223.6
click at [512, 381] on div "The Fox and the Crow One bright morning as [PERSON_NAME] was following his shar…" at bounding box center [679, 519] width 915 height 795
click at [550, 388] on span ""No need to search any farther," thought [PERSON_NAME]. "Here is a delicious bi…" at bounding box center [520, 389] width 459 height 47
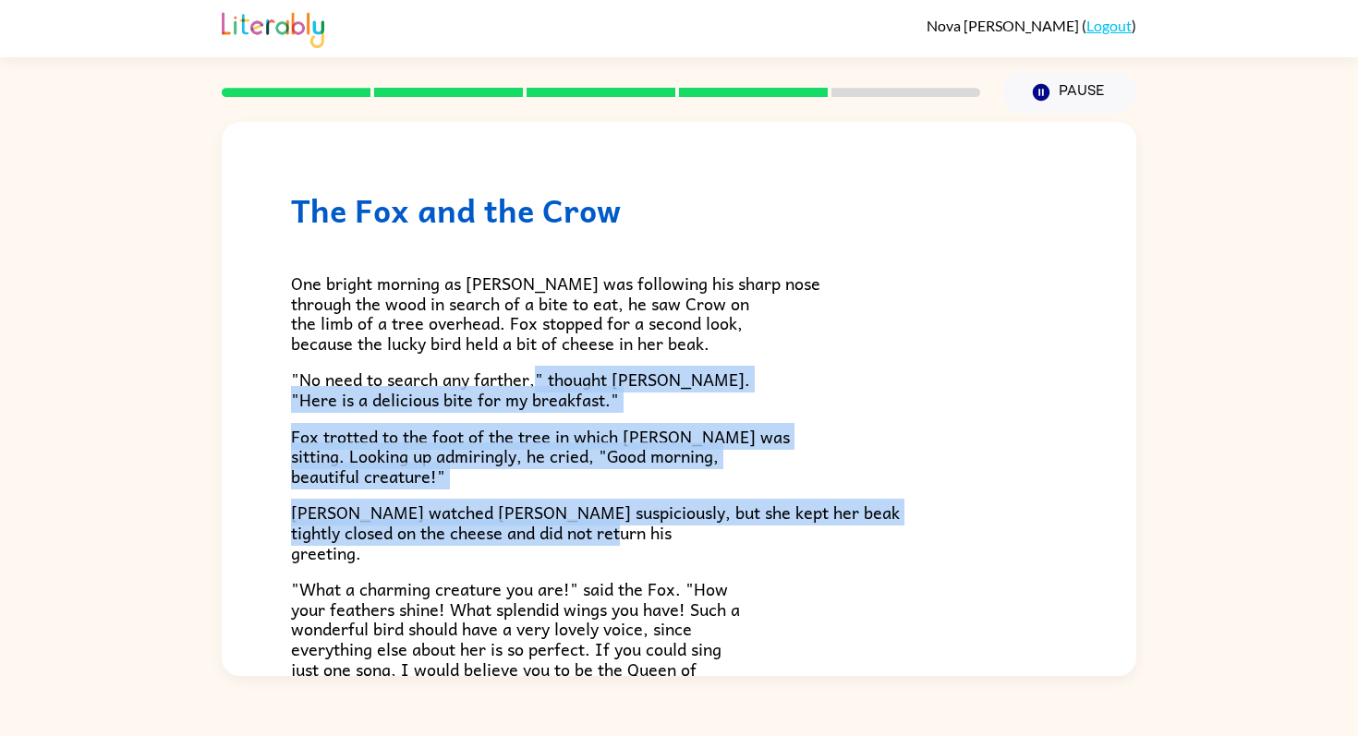
drag, startPoint x: 534, startPoint y: 380, endPoint x: 683, endPoint y: 545, distance: 222.4
click at [683, 545] on div "One bright morning as [PERSON_NAME] was following his sharp nose through the wo…" at bounding box center [679, 530] width 776 height 603
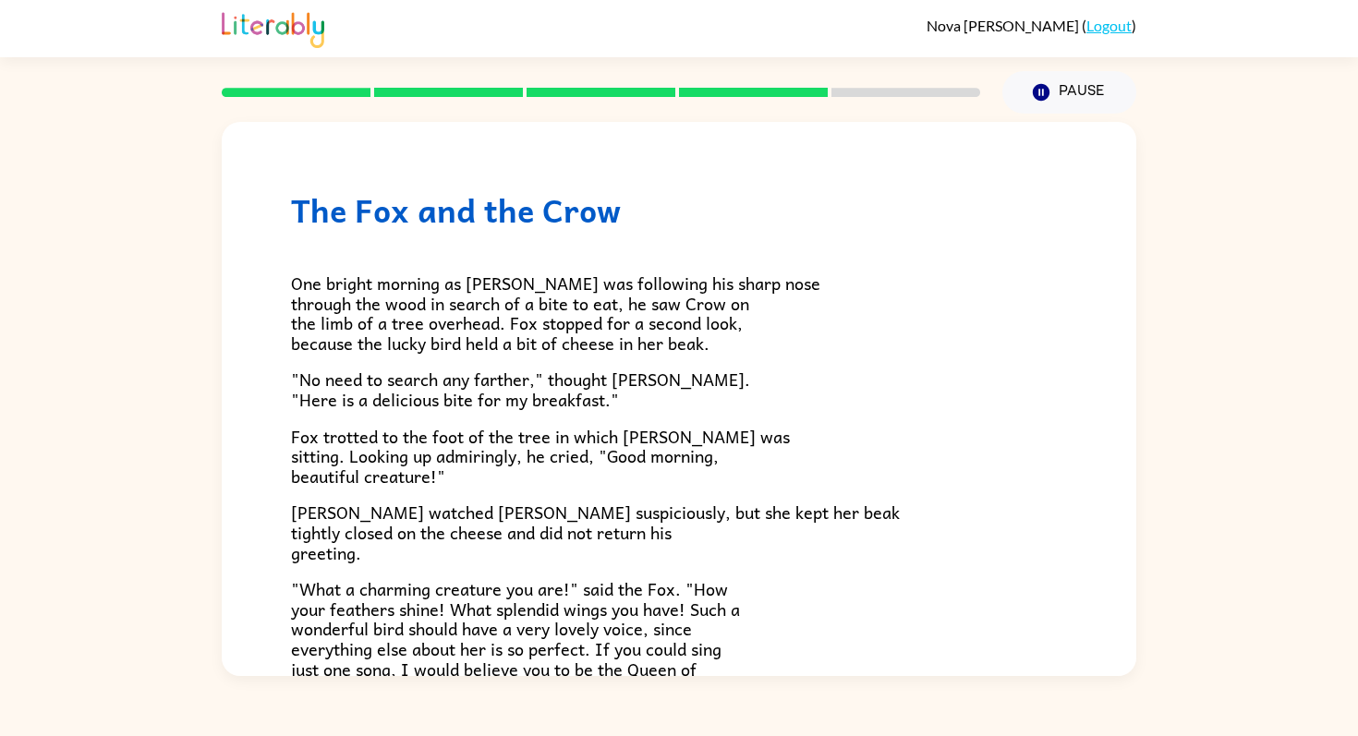
click at [280, 586] on div "The Fox and the Crow One bright morning as [PERSON_NAME] was following his shar…" at bounding box center [679, 519] width 915 height 795
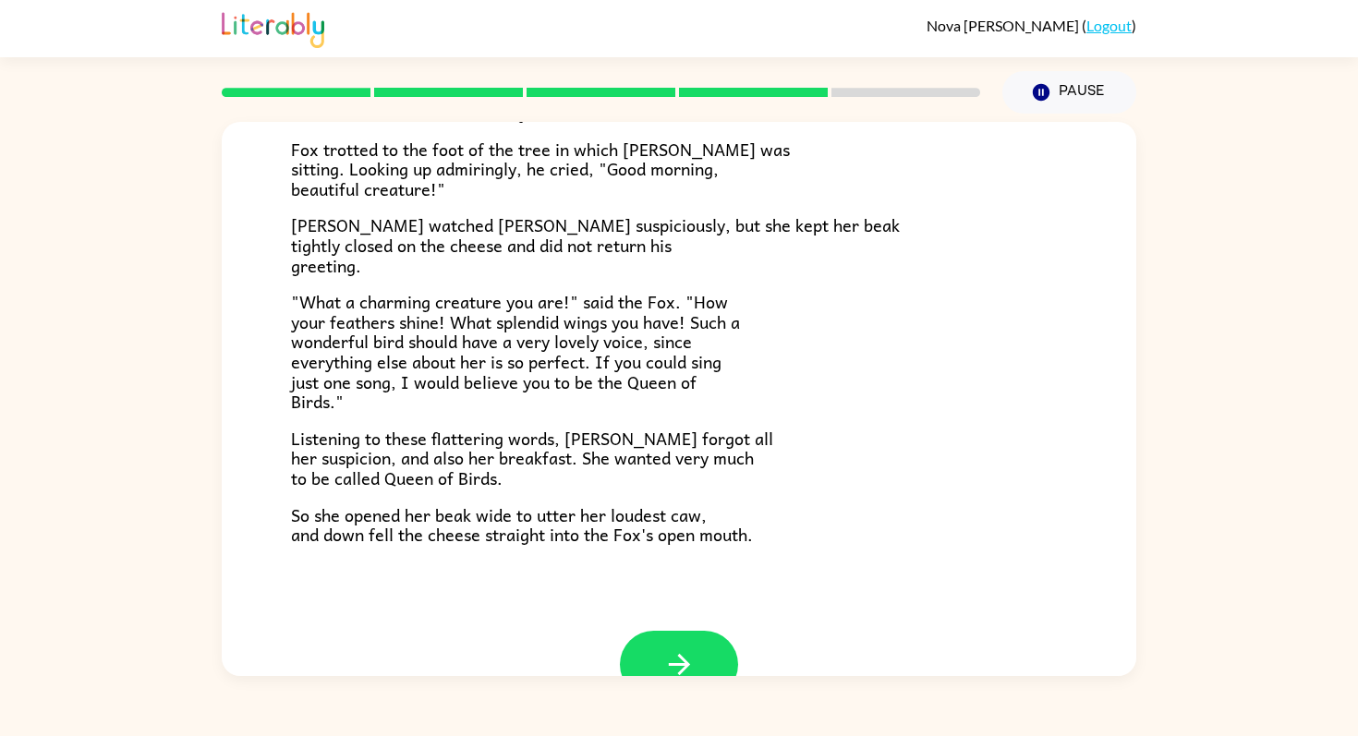
scroll to position [336, 0]
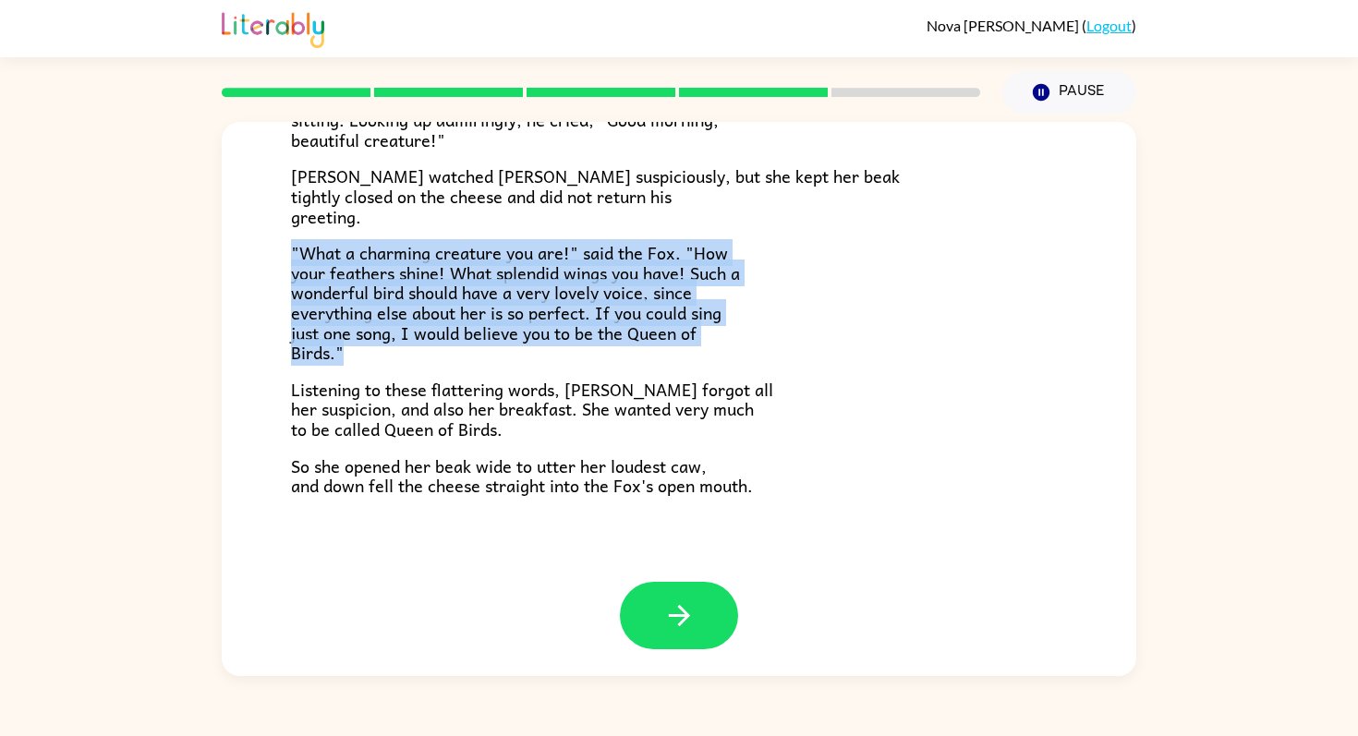
drag, startPoint x: 291, startPoint y: 255, endPoint x: 694, endPoint y: 363, distance: 417.0
click at [694, 363] on div "One bright morning as [PERSON_NAME] was following his sharp nose through the wo…" at bounding box center [679, 194] width 776 height 603
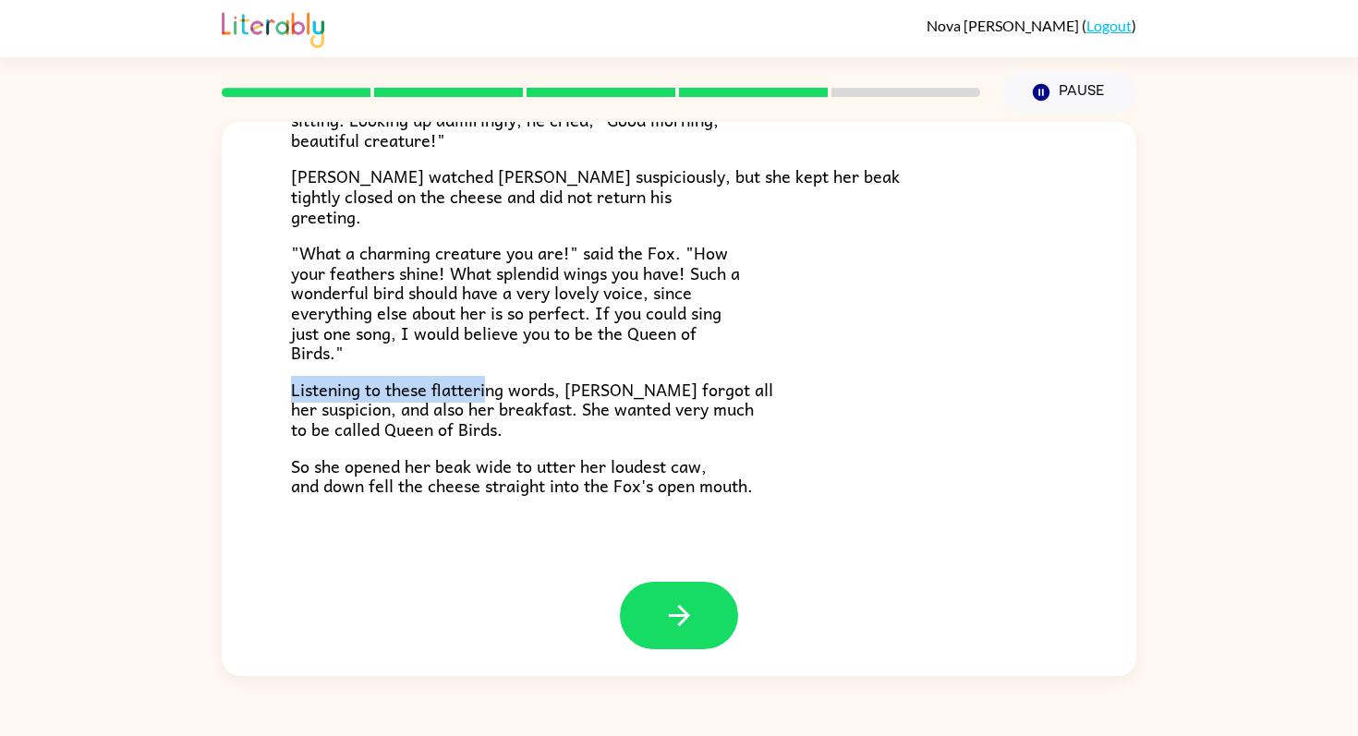
drag, startPoint x: 283, startPoint y: 393, endPoint x: 490, endPoint y: 397, distance: 207.0
click at [490, 397] on div "The Fox and the Crow One bright morning as [PERSON_NAME] was following his shar…" at bounding box center [679, 183] width 915 height 795
click at [516, 394] on span "Listening to these flattering words, [PERSON_NAME] forgot all her suspicion, an…" at bounding box center [532, 409] width 482 height 67
drag, startPoint x: 507, startPoint y: 393, endPoint x: 531, endPoint y: 393, distance: 24.0
click at [510, 393] on span "Listening to these flattering words, [PERSON_NAME] forgot all her suspicion, an…" at bounding box center [532, 409] width 482 height 67
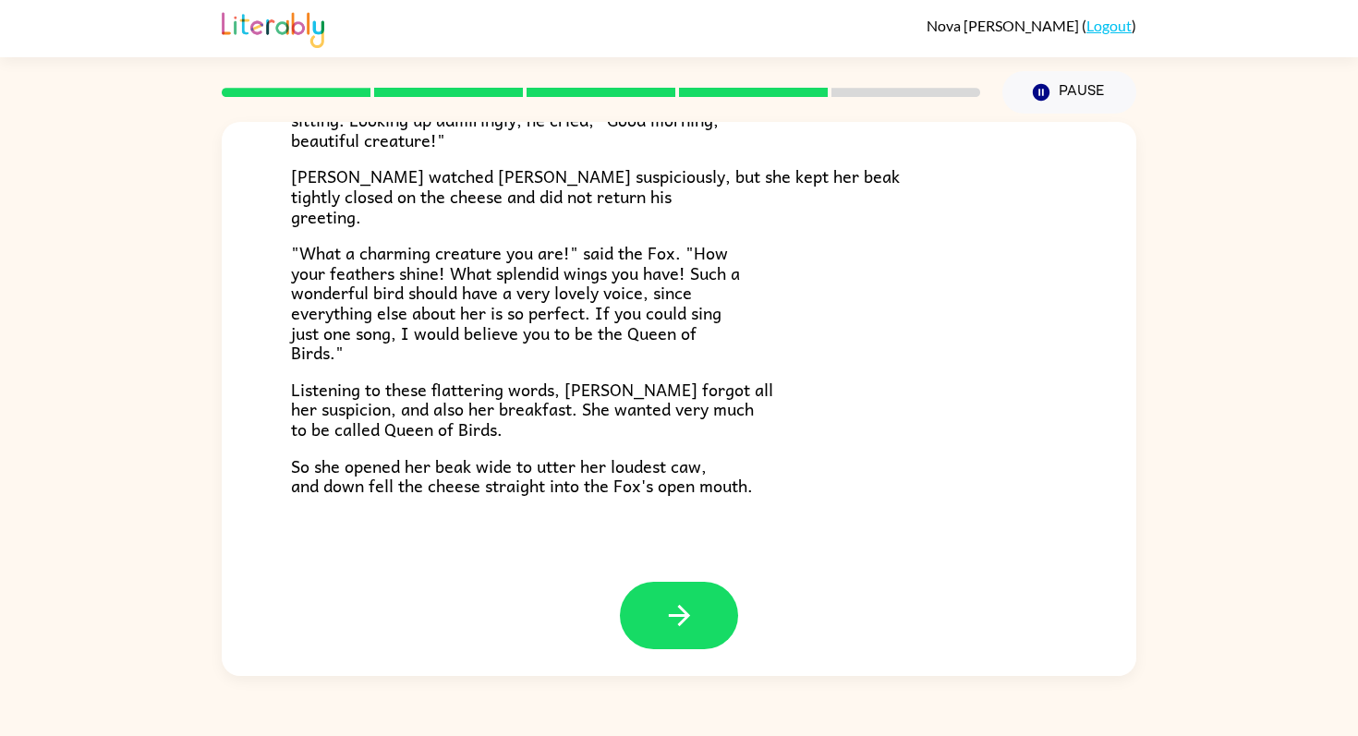
drag, startPoint x: 673, startPoint y: 392, endPoint x: 707, endPoint y: 395, distance: 33.5
click at [707, 395] on span "Listening to these flattering words, [PERSON_NAME] forgot all her suspicion, an…" at bounding box center [532, 409] width 482 height 67
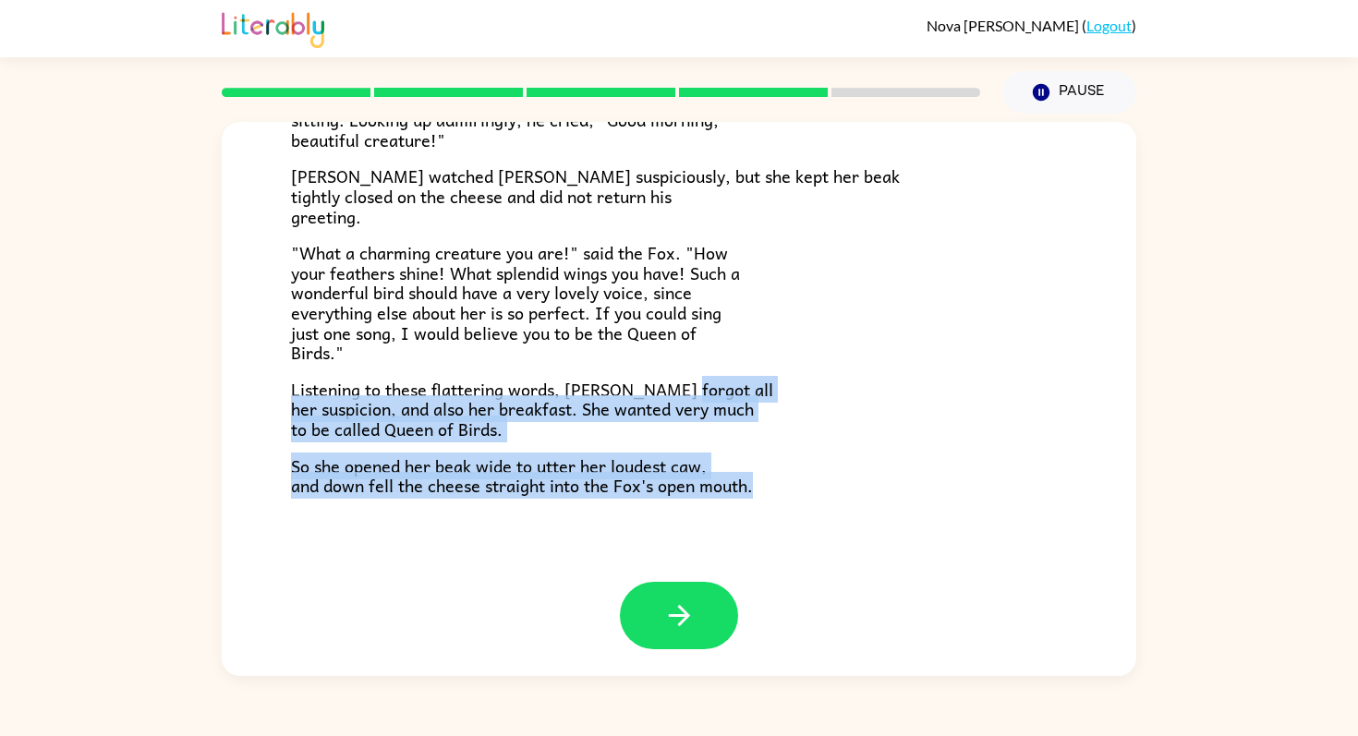
drag, startPoint x: 675, startPoint y: 391, endPoint x: 746, endPoint y: 500, distance: 130.2
click at [746, 500] on div "The Fox and the Crow One bright morning as [PERSON_NAME] was following his shar…" at bounding box center [679, 183] width 915 height 795
click at [783, 523] on div "The Fox and the Crow One bright morning as [PERSON_NAME] was following his shar…" at bounding box center [679, 183] width 915 height 795
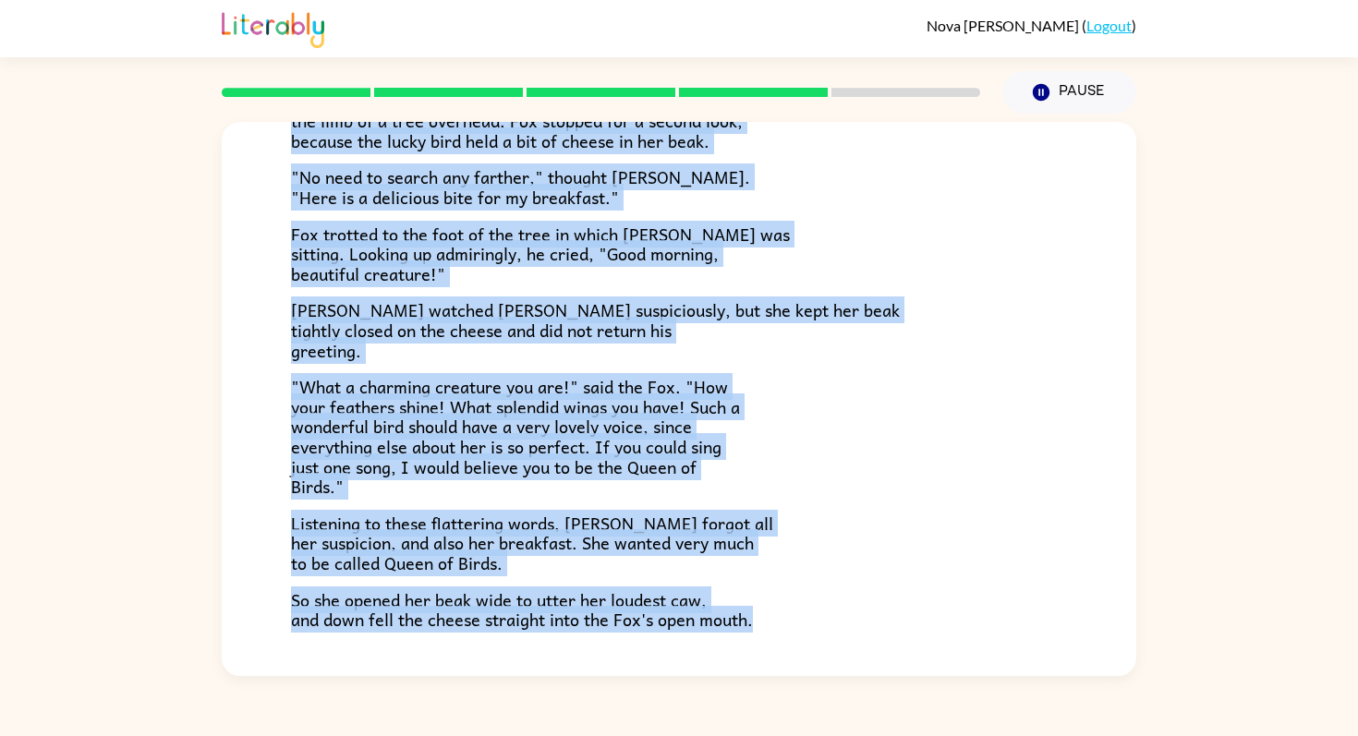
scroll to position [0, 0]
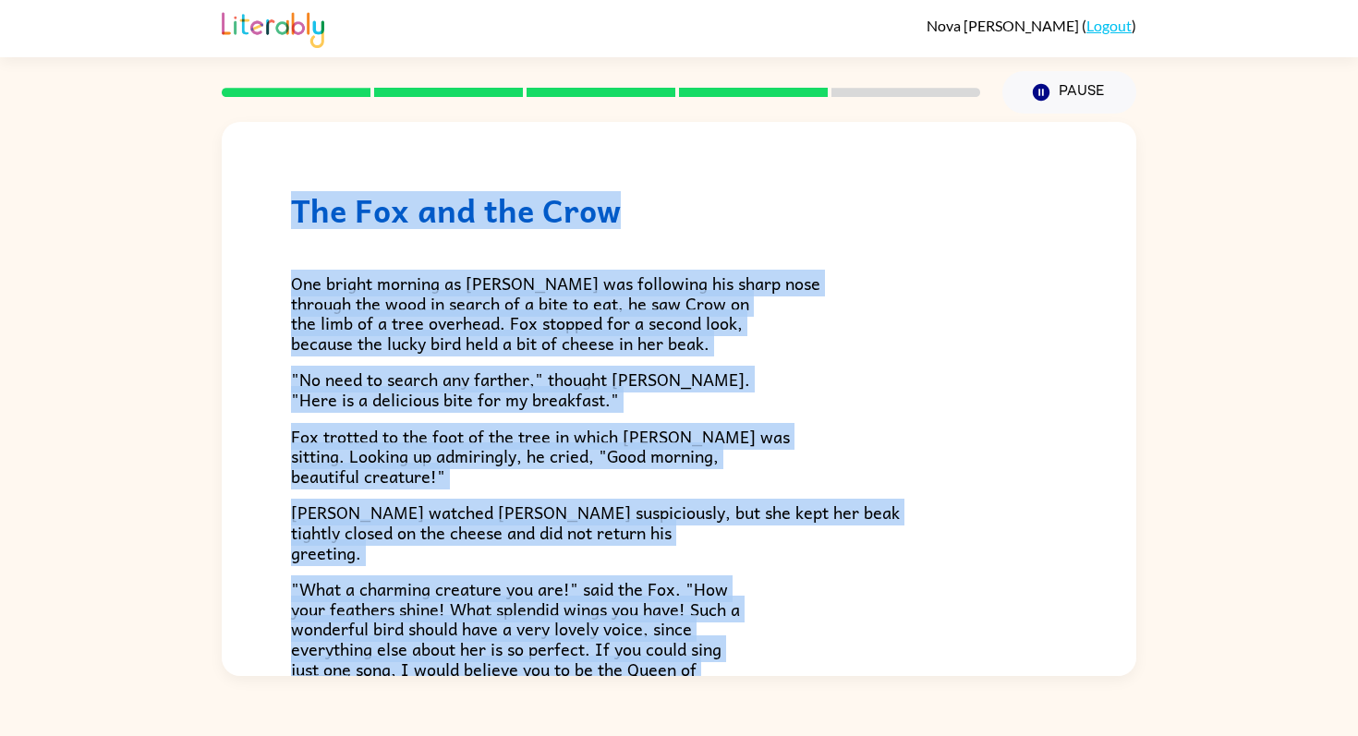
drag, startPoint x: 770, startPoint y: 624, endPoint x: 289, endPoint y: 211, distance: 634.2
click at [289, 210] on div "The Fox and the Crow One bright morning as [PERSON_NAME] was following his shar…" at bounding box center [679, 519] width 915 height 795
copy div "The Fox and the Crow One bright morning as [PERSON_NAME] was following his shar…"
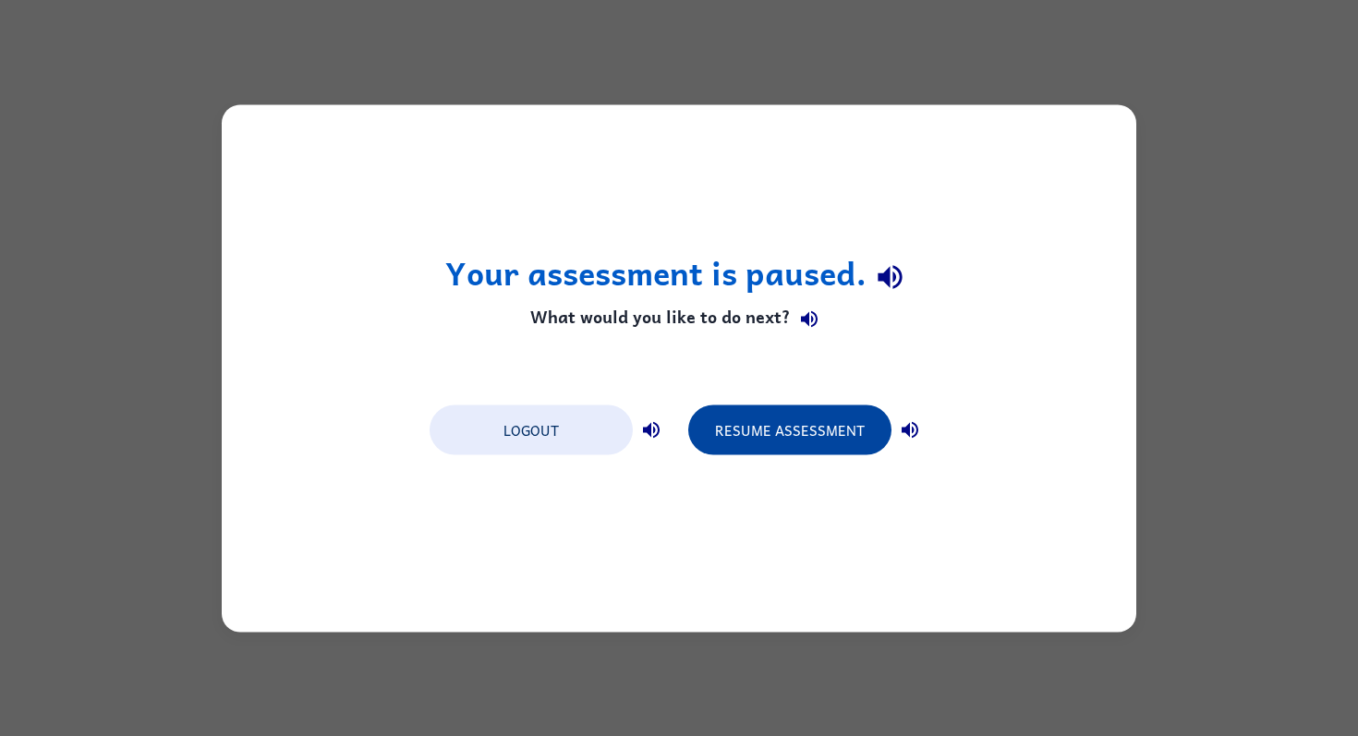
click at [756, 435] on button "Resume Assessment" at bounding box center [789, 430] width 203 height 50
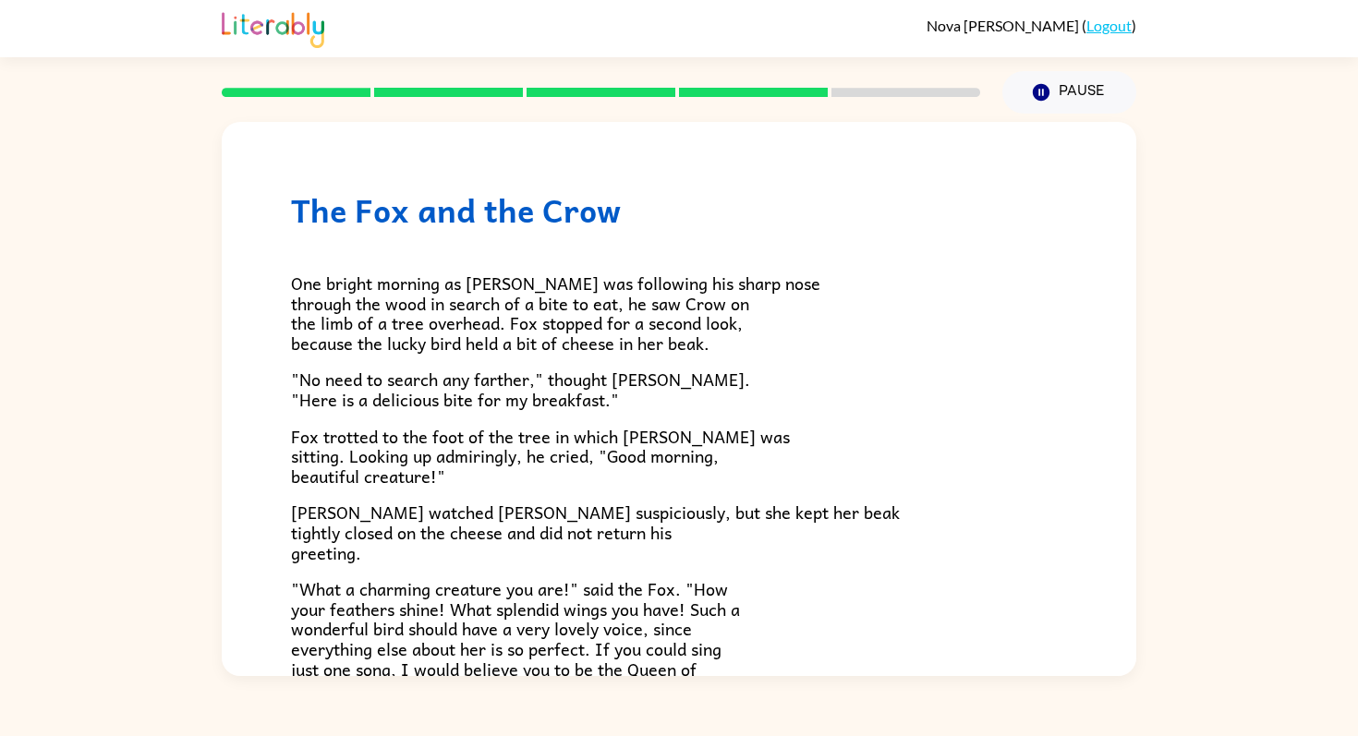
scroll to position [336, 0]
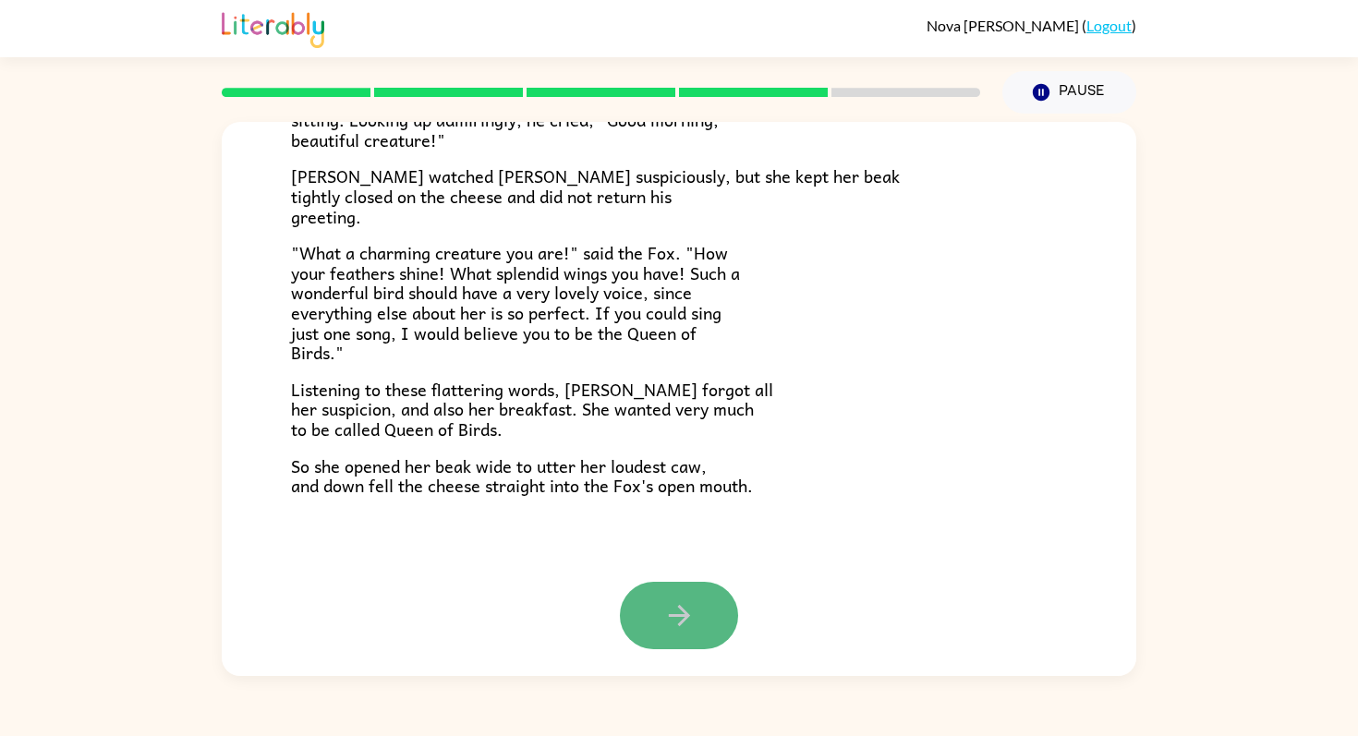
click at [695, 612] on icon "button" at bounding box center [679, 616] width 32 height 32
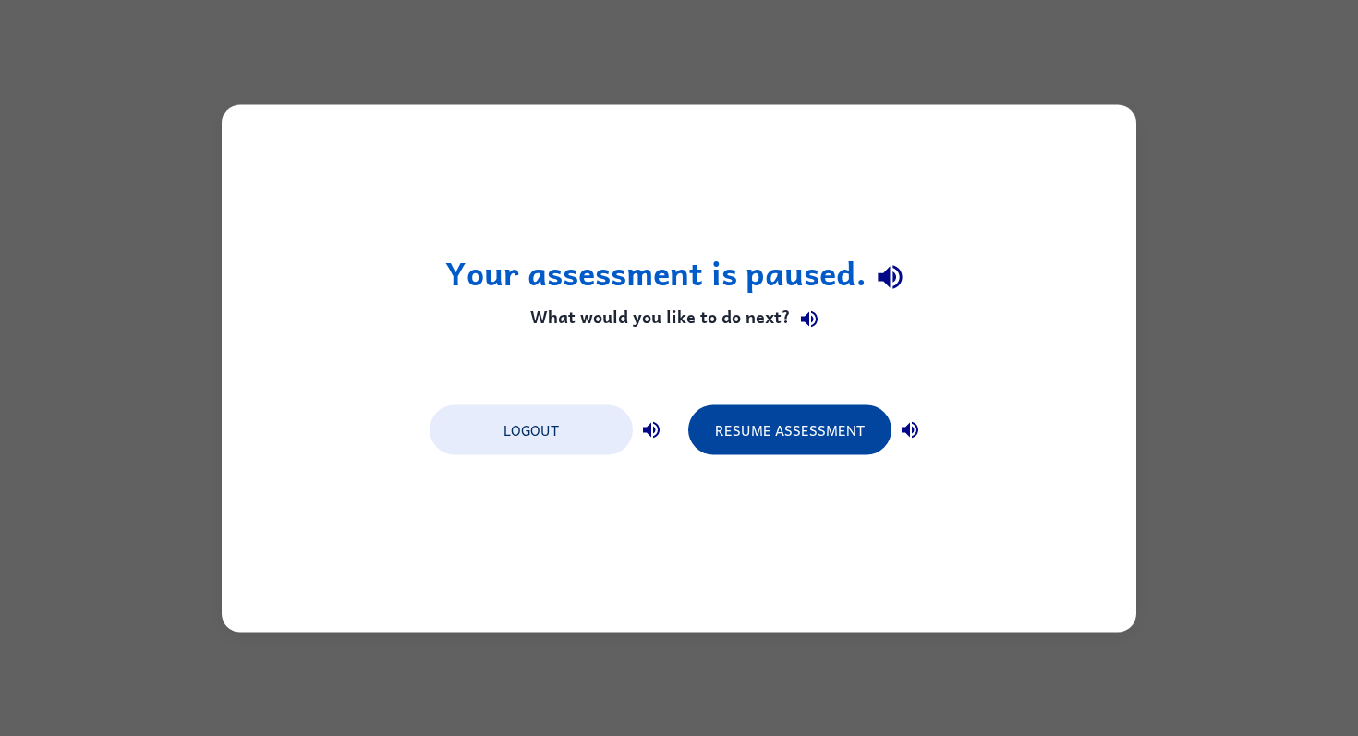
click at [819, 444] on button "Resume Assessment" at bounding box center [789, 430] width 203 height 50
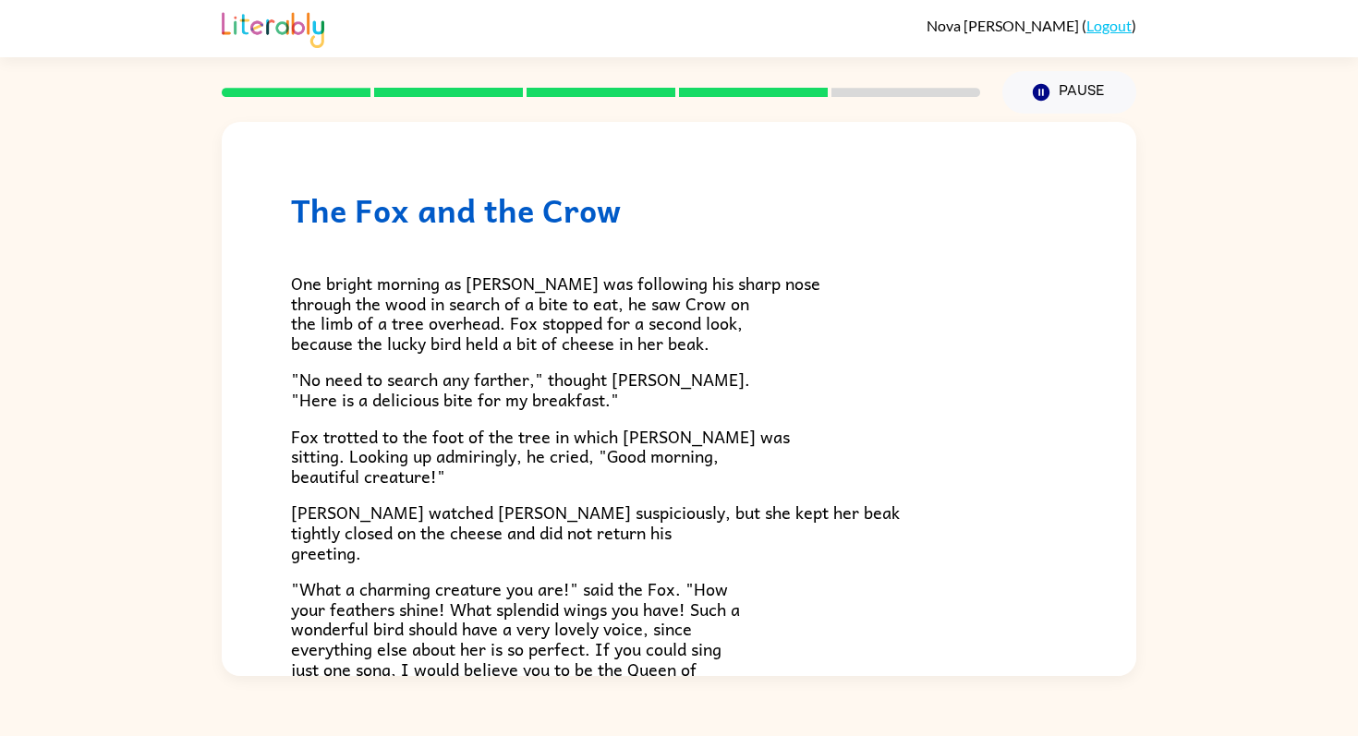
scroll to position [336, 0]
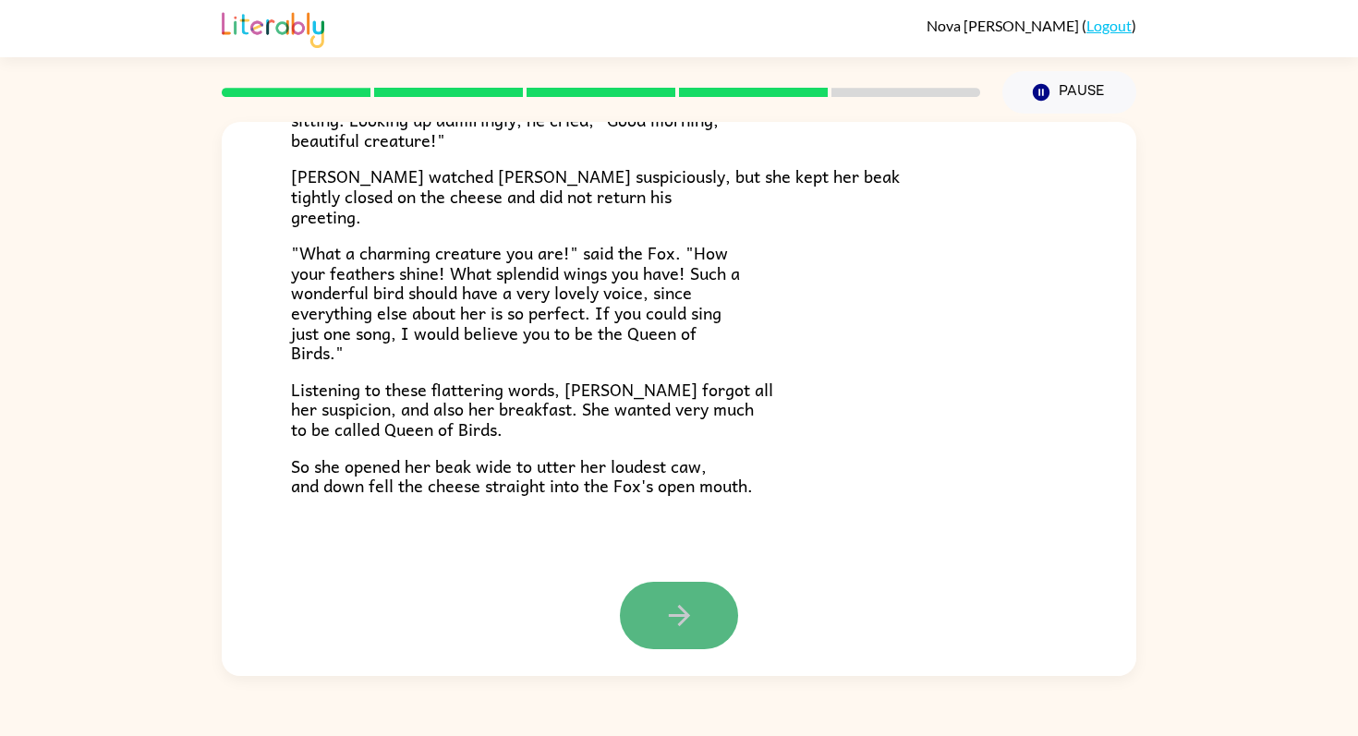
click at [657, 618] on button "button" at bounding box center [679, 615] width 118 height 67
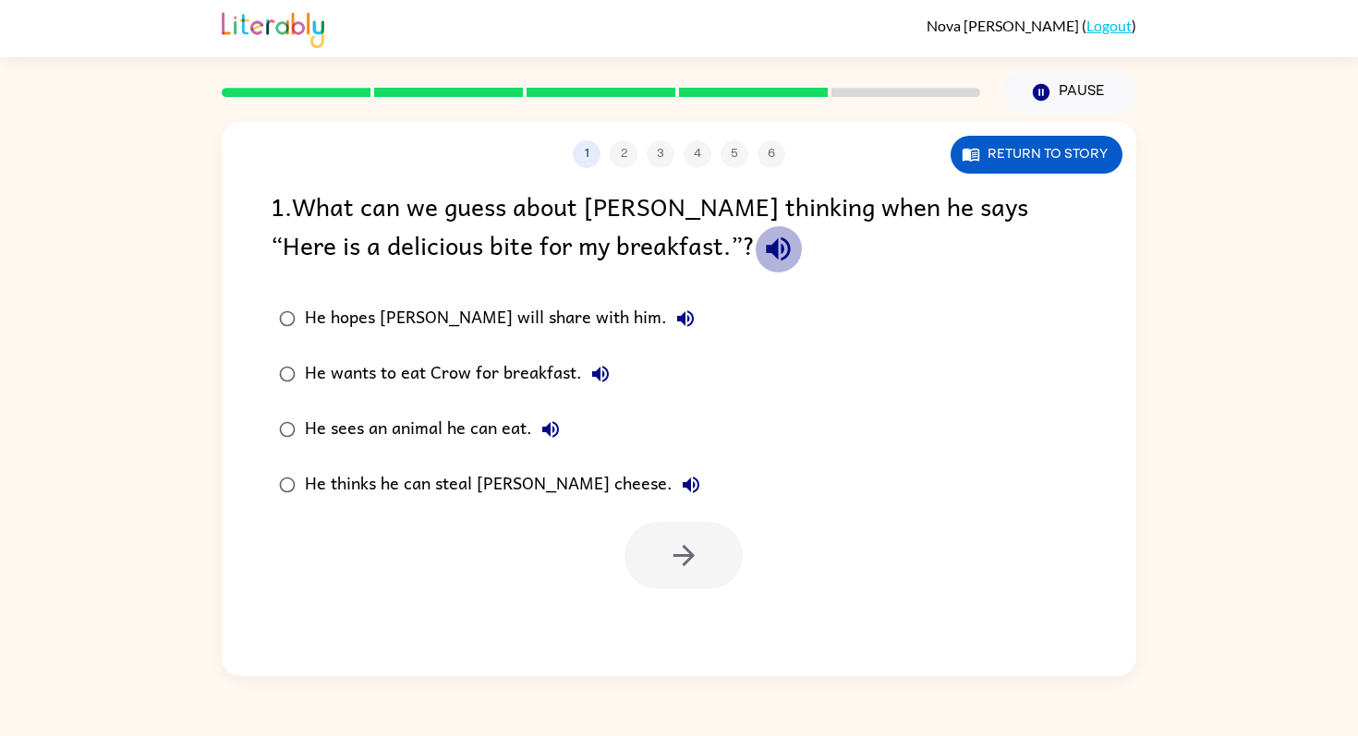
click at [766, 241] on icon "button" at bounding box center [778, 249] width 24 height 24
click at [674, 308] on icon "button" at bounding box center [685, 319] width 22 height 22
click at [612, 370] on button "He wants to eat Crow for breakfast." at bounding box center [600, 374] width 37 height 37
click at [561, 418] on icon "button" at bounding box center [551, 429] width 22 height 22
click at [680, 479] on icon "button" at bounding box center [691, 485] width 22 height 22
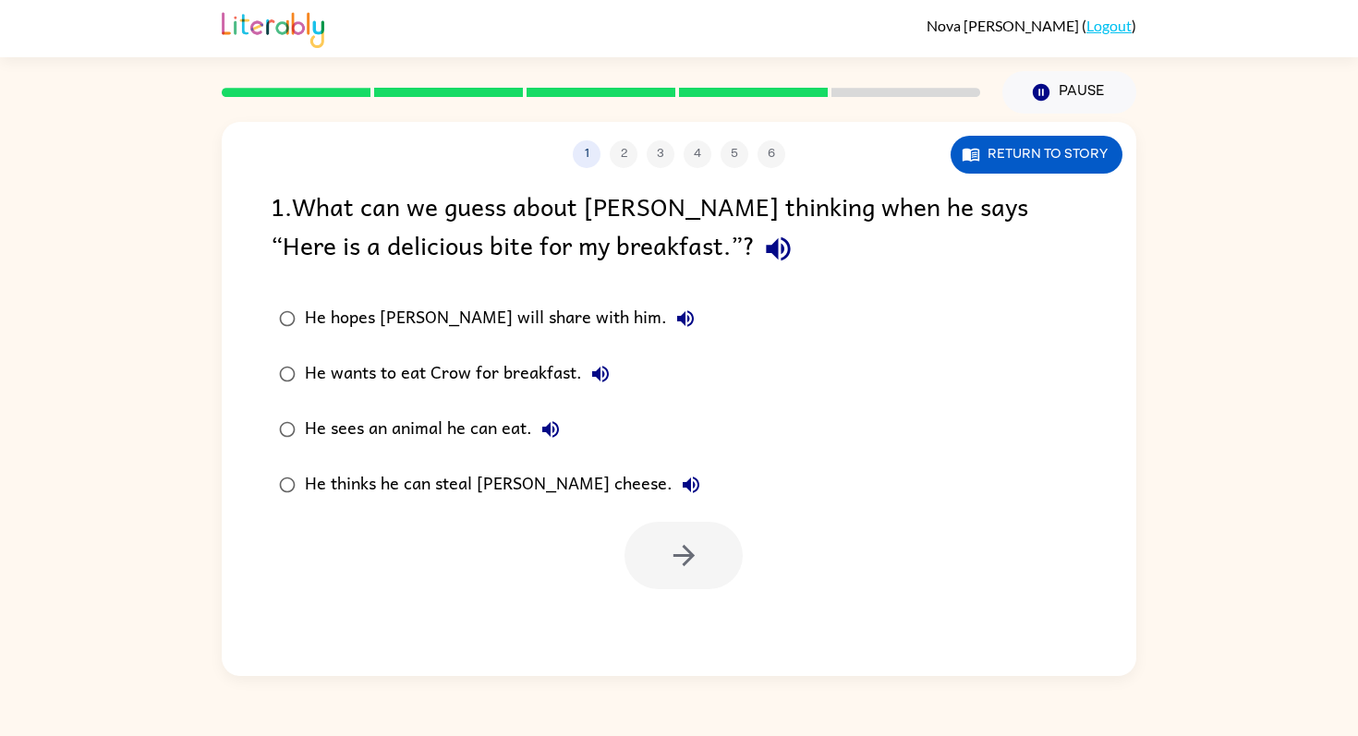
click at [540, 479] on div "He thinks he can steal [PERSON_NAME] cheese." at bounding box center [507, 485] width 405 height 37
click at [645, 533] on button "button" at bounding box center [684, 555] width 118 height 67
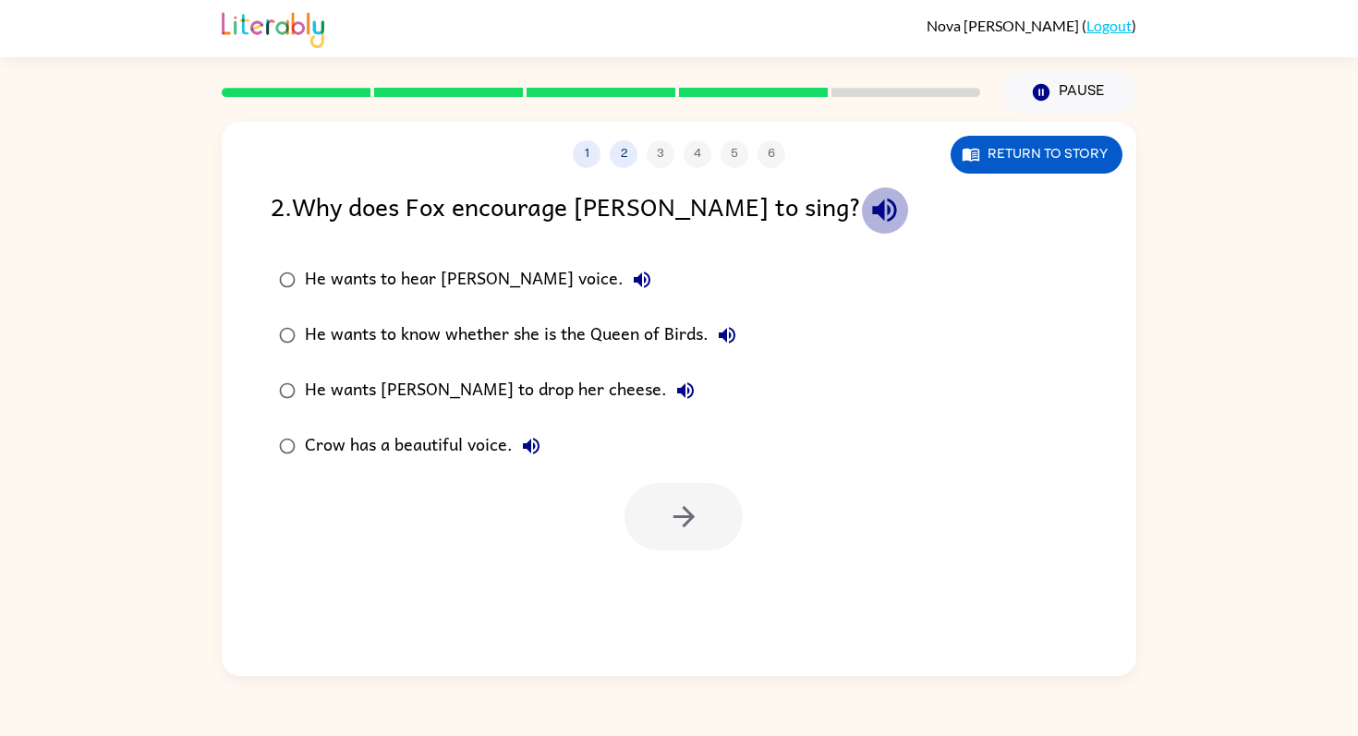
click at [872, 210] on icon "button" at bounding box center [884, 211] width 24 height 24
click at [634, 276] on icon "button" at bounding box center [642, 280] width 17 height 17
click at [743, 329] on button "He wants to know whether she is the Queen of Birds." at bounding box center [727, 335] width 37 height 37
click at [677, 389] on icon "button" at bounding box center [685, 390] width 17 height 17
click at [546, 447] on button "Crow has a beautiful voice." at bounding box center [531, 446] width 37 height 37
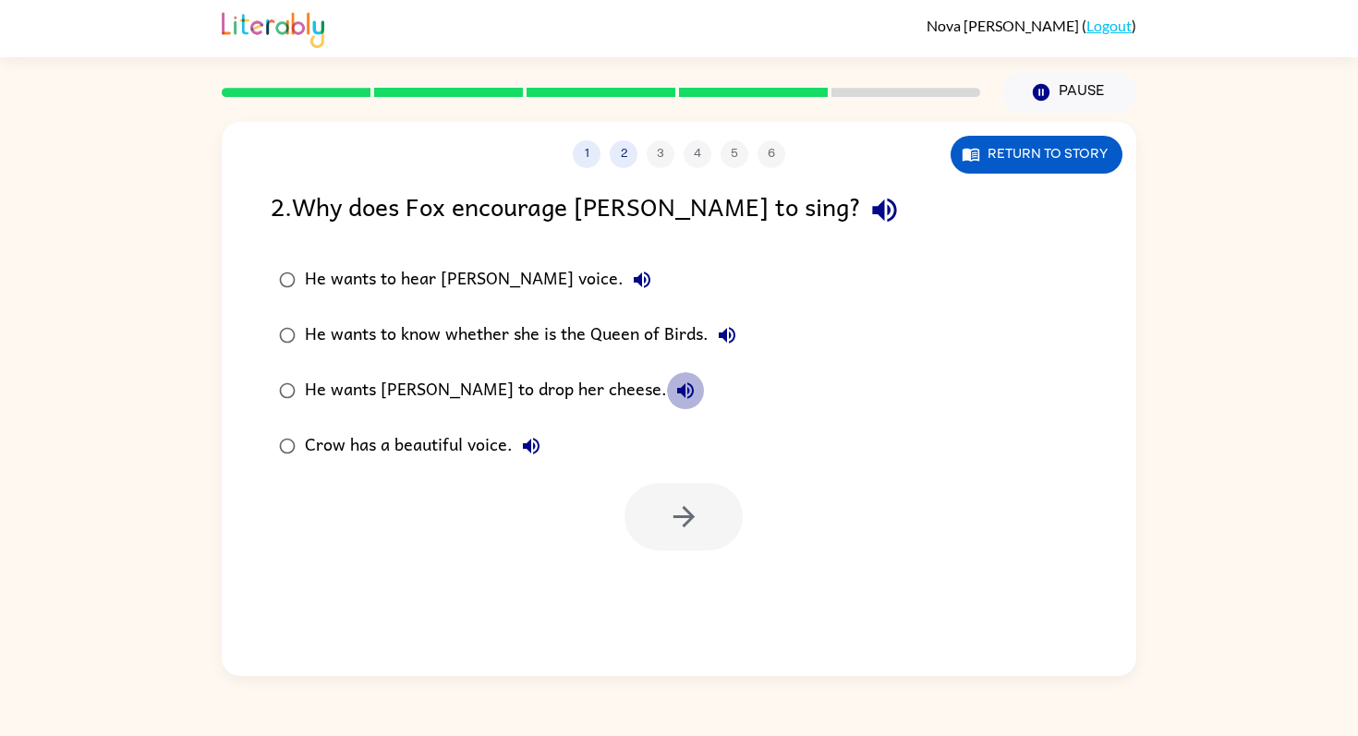
click at [674, 388] on icon "button" at bounding box center [685, 391] width 22 height 22
click at [502, 388] on div "He wants [PERSON_NAME] to drop her cheese." at bounding box center [504, 390] width 399 height 37
click at [721, 539] on button "button" at bounding box center [684, 516] width 118 height 67
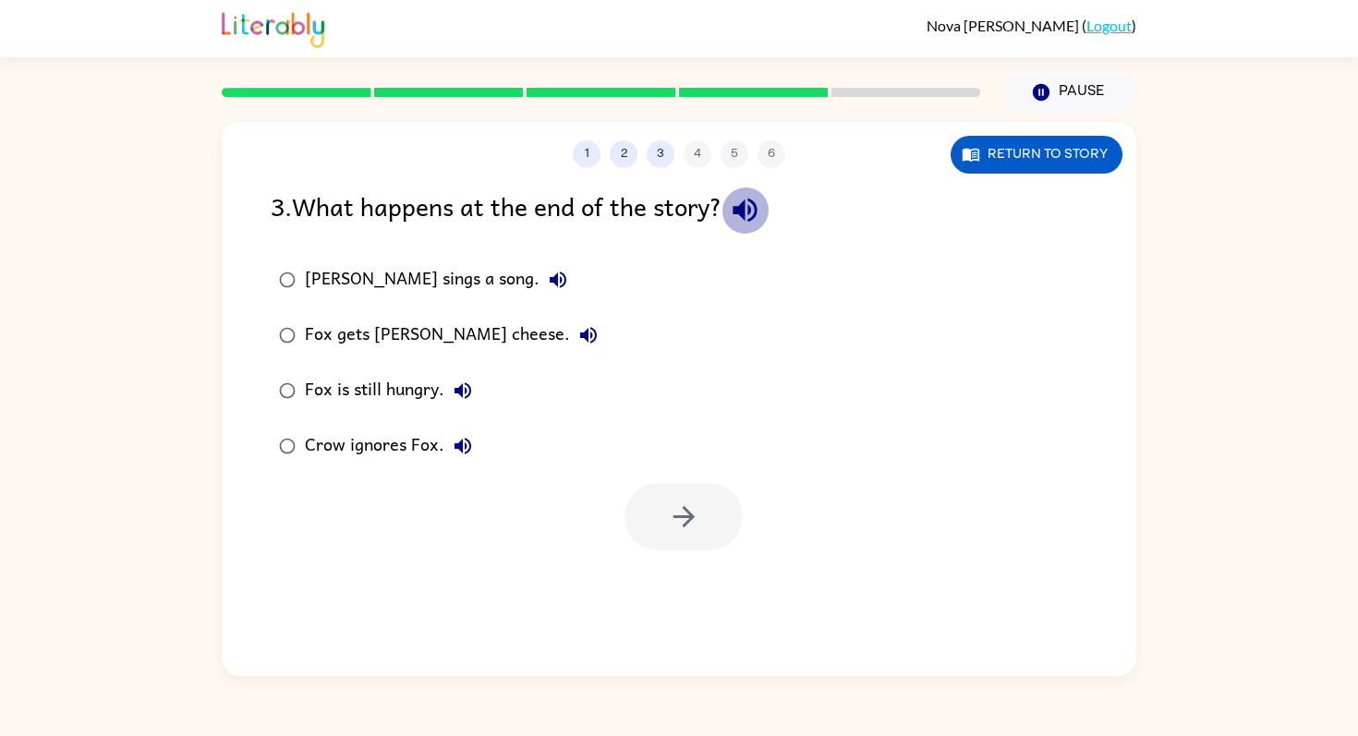
click at [761, 203] on icon "button" at bounding box center [745, 210] width 32 height 32
click at [547, 278] on icon "button" at bounding box center [558, 280] width 22 height 22
click at [570, 329] on button "Fox gets [PERSON_NAME] cheese." at bounding box center [588, 335] width 37 height 37
click at [475, 381] on button "Fox is still hungry." at bounding box center [462, 390] width 37 height 37
click at [474, 440] on button "Crow ignores Fox." at bounding box center [462, 446] width 37 height 37
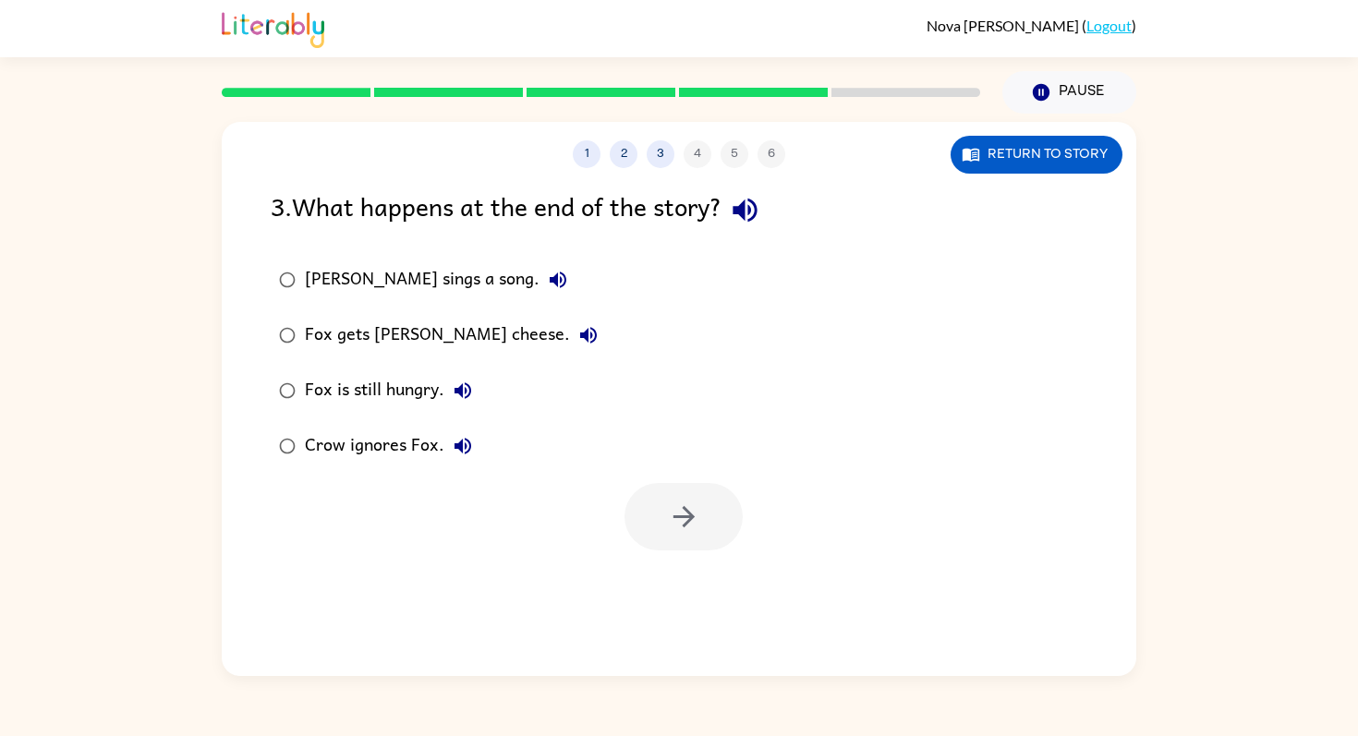
click at [471, 336] on div "Fox gets [PERSON_NAME] cheese." at bounding box center [456, 335] width 302 height 37
click at [705, 503] on button "button" at bounding box center [684, 516] width 118 height 67
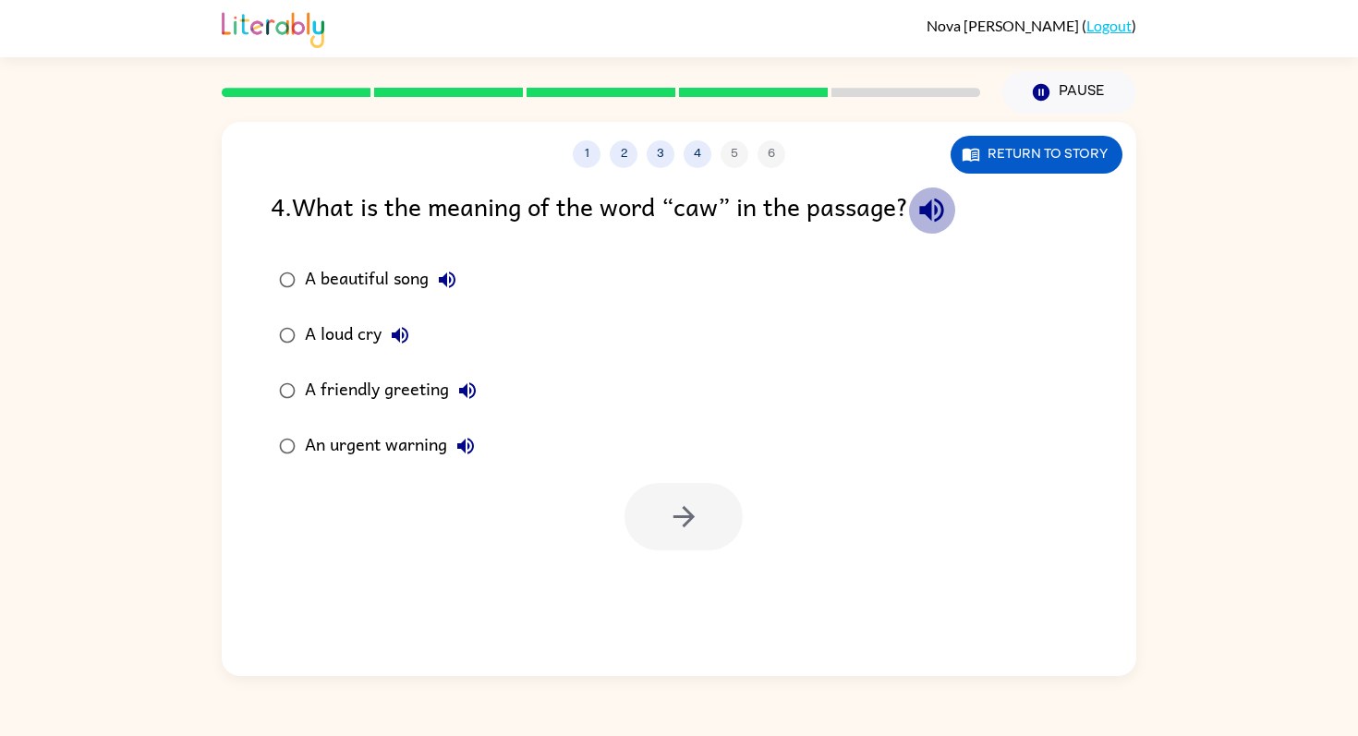
click at [940, 213] on icon "button" at bounding box center [931, 211] width 24 height 24
click at [948, 209] on icon "button" at bounding box center [932, 210] width 32 height 32
click at [455, 274] on icon "button" at bounding box center [447, 280] width 17 height 17
click at [397, 325] on icon "button" at bounding box center [400, 335] width 22 height 22
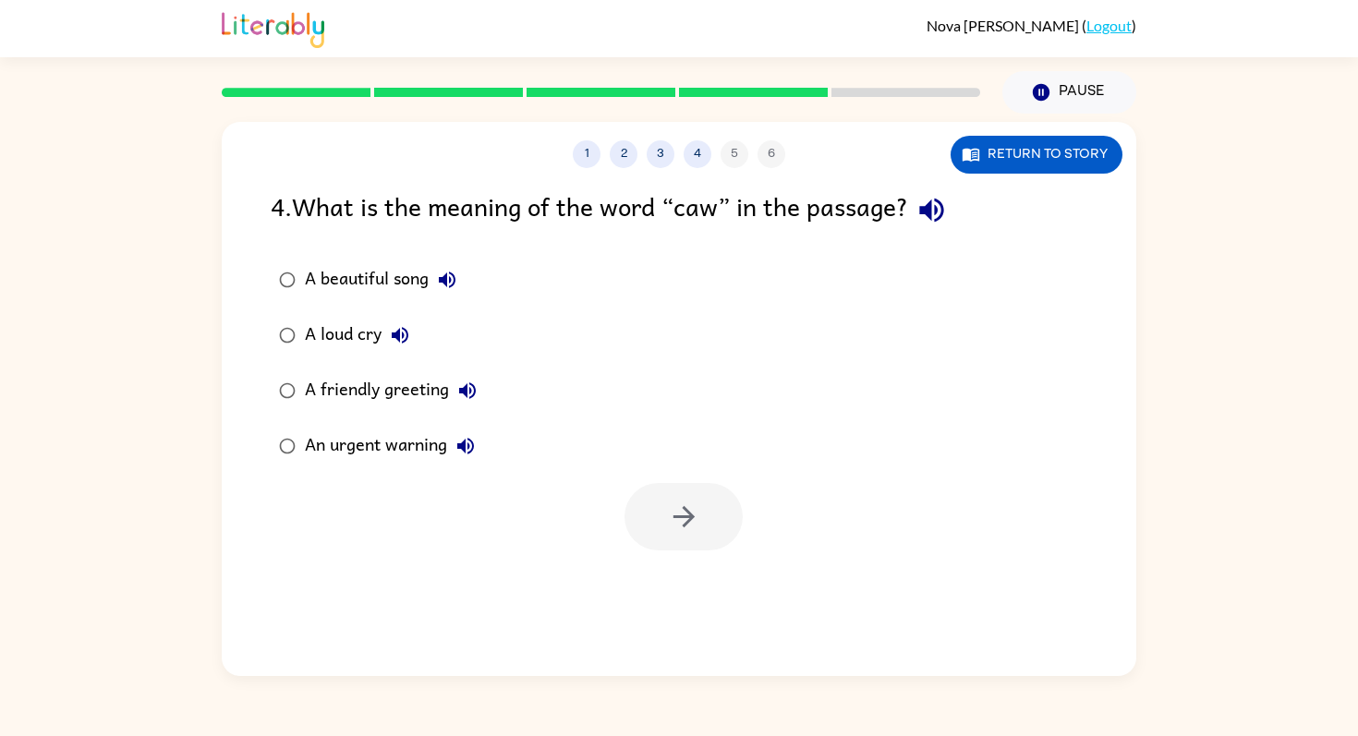
click at [464, 388] on icon "button" at bounding box center [467, 390] width 17 height 17
click at [474, 447] on icon "button" at bounding box center [465, 446] width 17 height 17
click at [410, 273] on div "A beautiful song" at bounding box center [385, 279] width 161 height 37
click at [460, 273] on button "A beautiful song" at bounding box center [447, 279] width 37 height 37
click at [686, 515] on icon "button" at bounding box center [683, 516] width 21 height 21
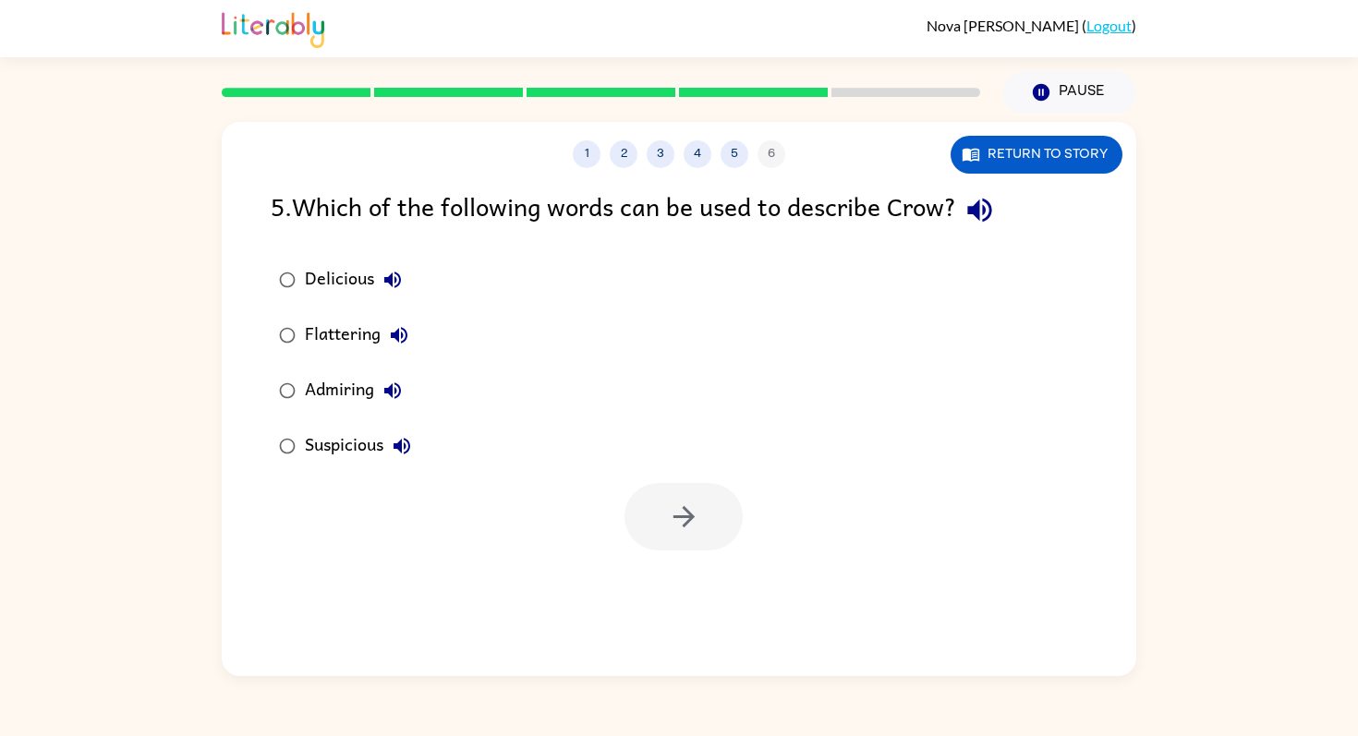
click at [988, 221] on icon "button" at bounding box center [980, 210] width 32 height 32
click at [396, 285] on icon "button" at bounding box center [392, 280] width 17 height 17
click at [410, 332] on icon "button" at bounding box center [399, 335] width 22 height 22
click at [400, 391] on icon "button" at bounding box center [392, 390] width 17 height 17
click at [412, 435] on icon "button" at bounding box center [402, 446] width 22 height 22
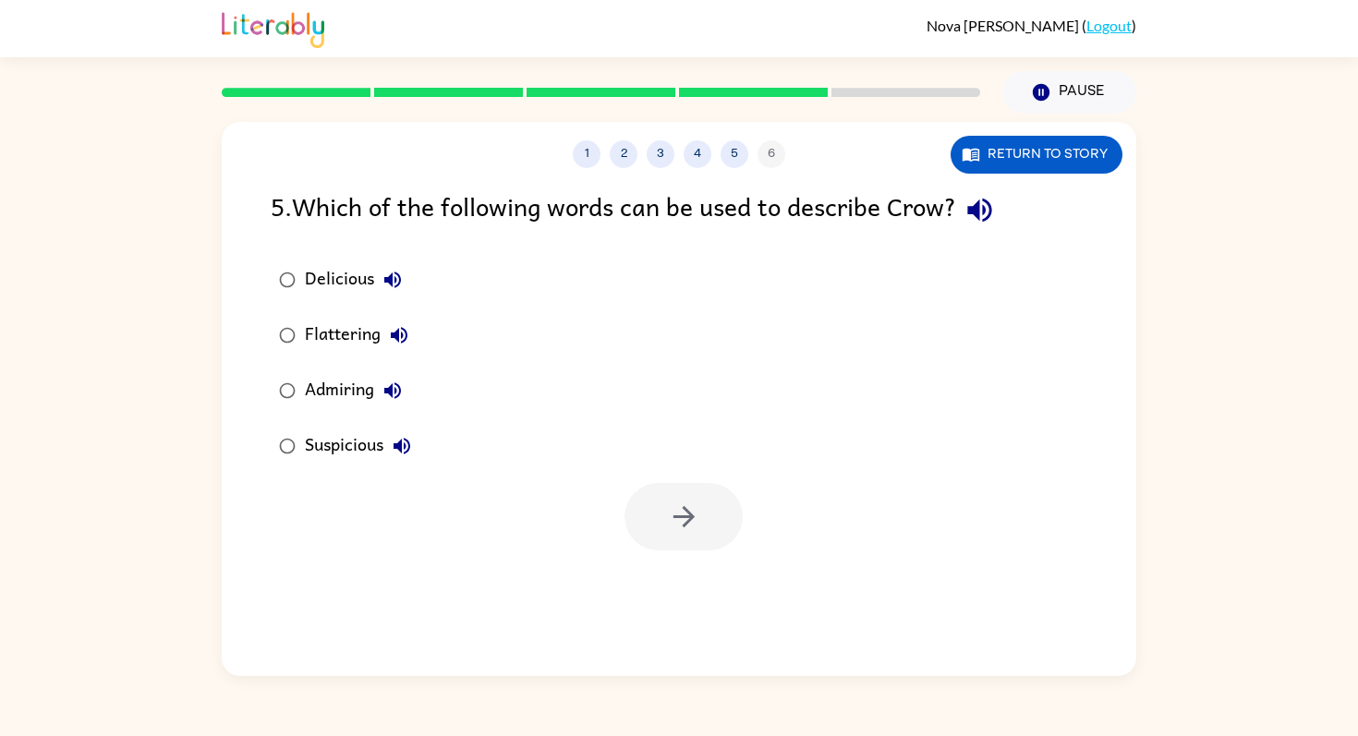
click at [363, 445] on div "Suspicious" at bounding box center [362, 446] width 115 height 37
click at [660, 513] on button "button" at bounding box center [684, 516] width 118 height 67
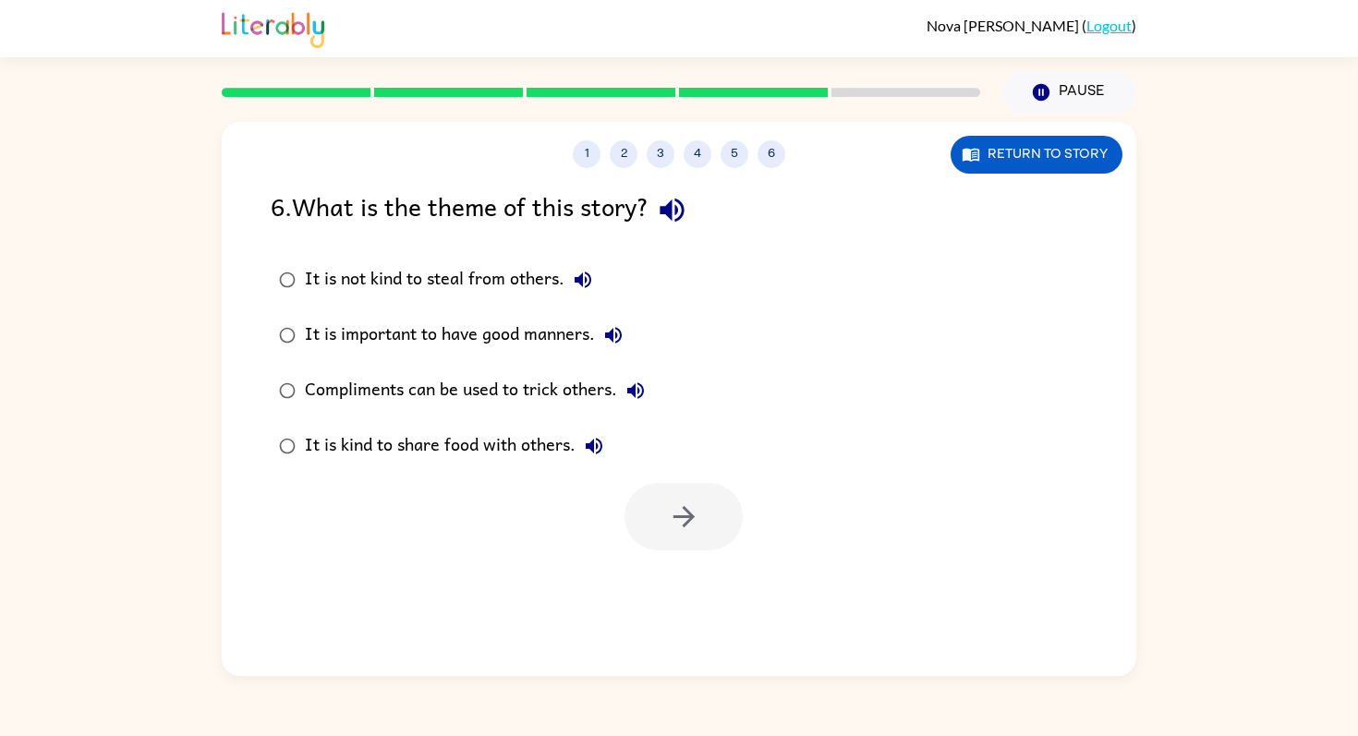
click at [688, 205] on icon "button" at bounding box center [672, 210] width 32 height 32
click at [583, 288] on icon "button" at bounding box center [583, 280] width 22 height 22
click at [620, 330] on icon "button" at bounding box center [613, 335] width 17 height 17
click at [646, 382] on icon "button" at bounding box center [636, 391] width 22 height 22
click at [602, 445] on icon "button" at bounding box center [594, 446] width 17 height 17
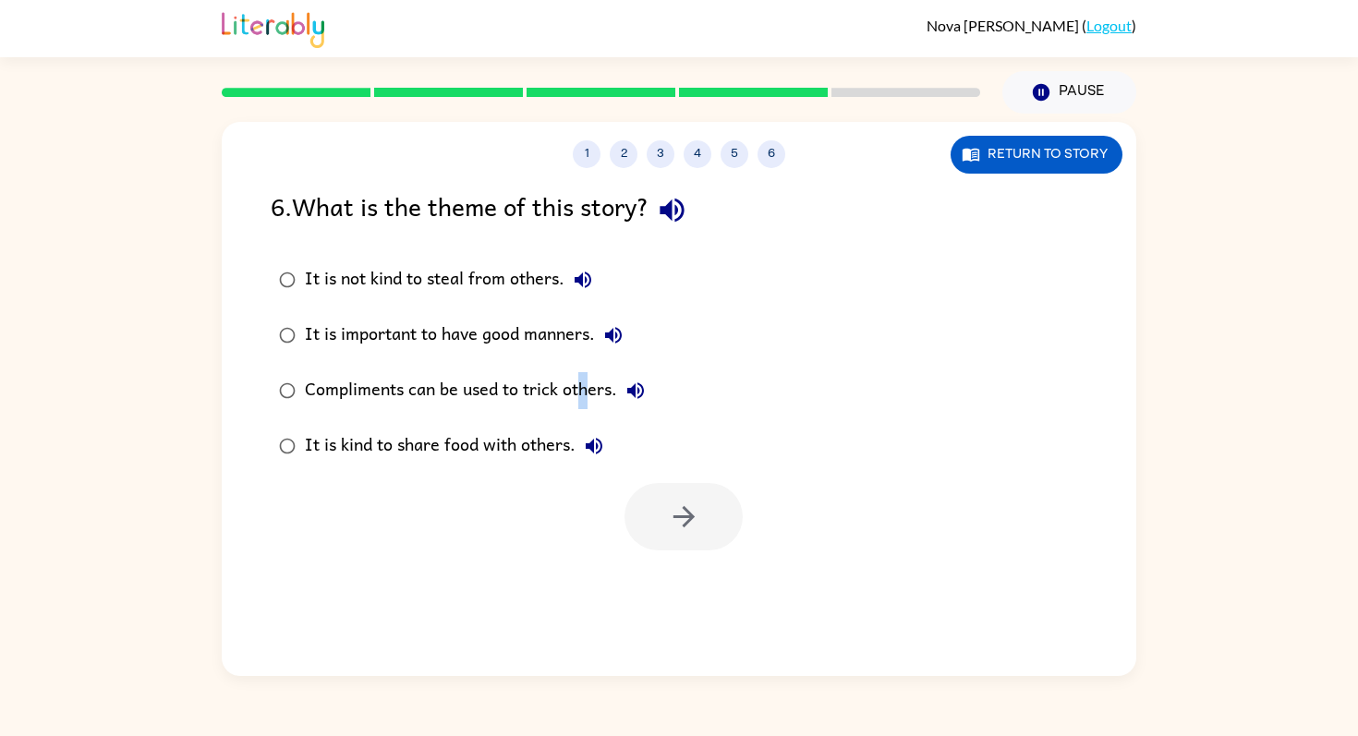
click at [584, 373] on div "Compliments can be used to trick others." at bounding box center [479, 390] width 349 height 37
click at [602, 383] on div "Compliments can be used to trick others." at bounding box center [479, 390] width 349 height 37
click at [680, 518] on icon "button" at bounding box center [684, 517] width 32 height 32
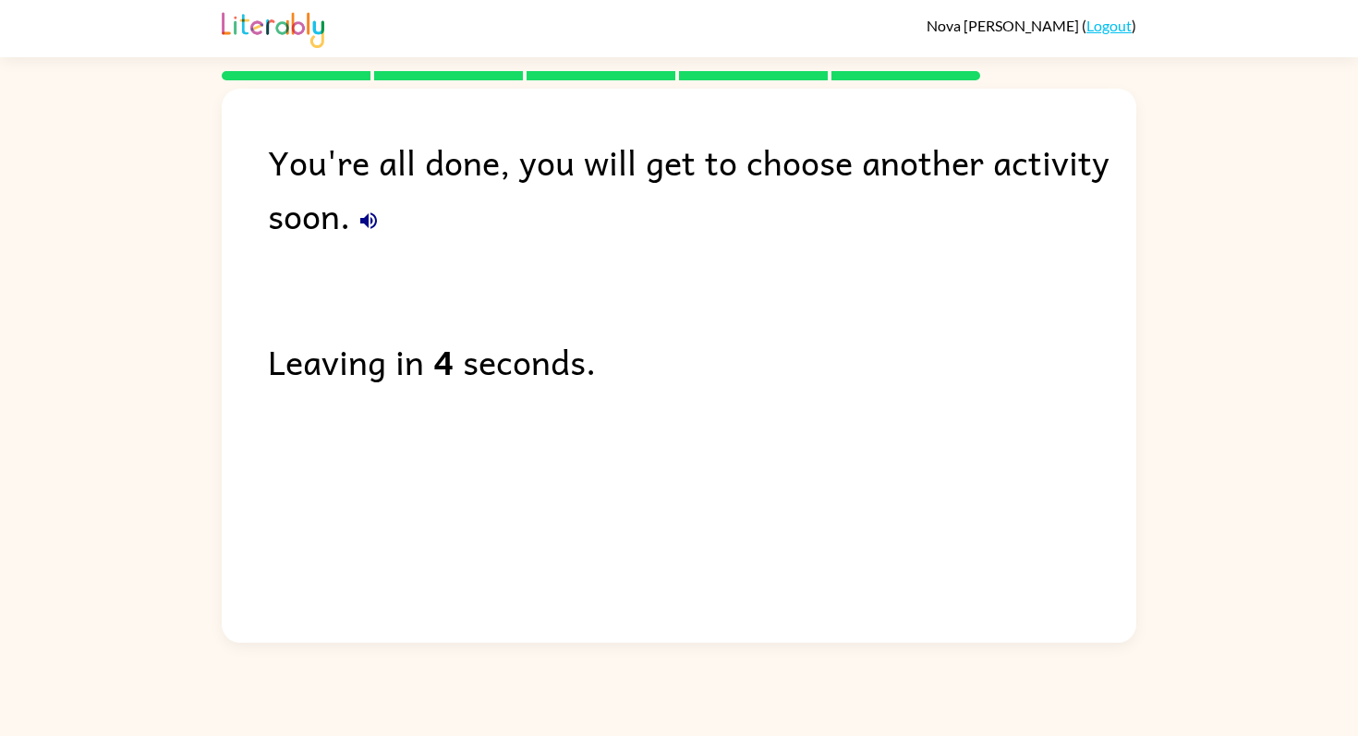
click at [378, 214] on icon "button" at bounding box center [369, 221] width 22 height 22
